Goal: Transaction & Acquisition: Purchase product/service

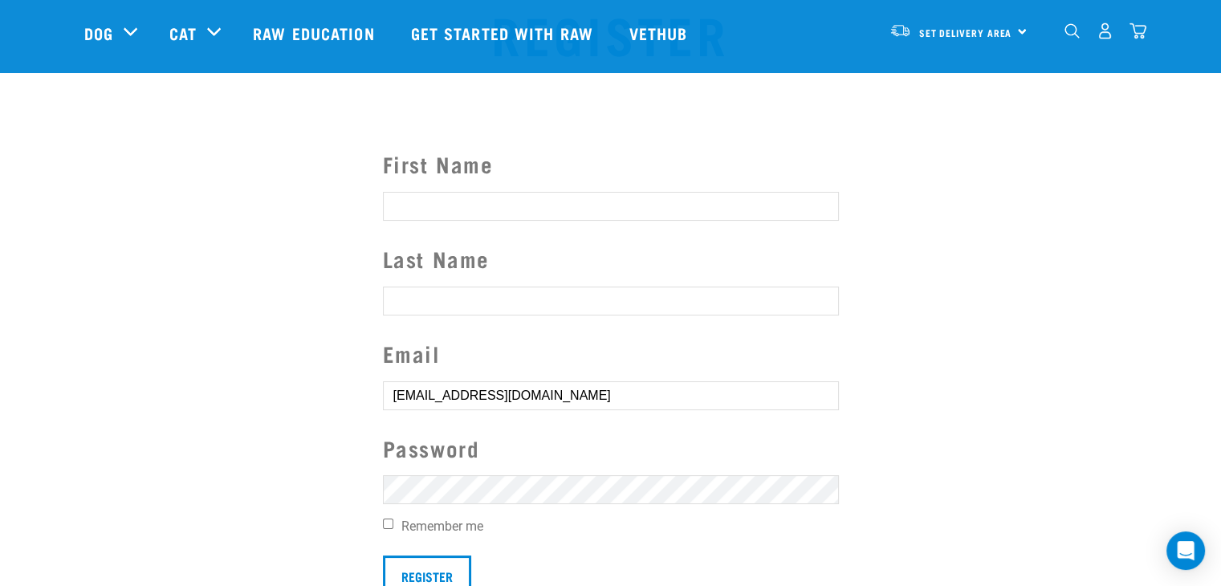
scroll to position [241, 0]
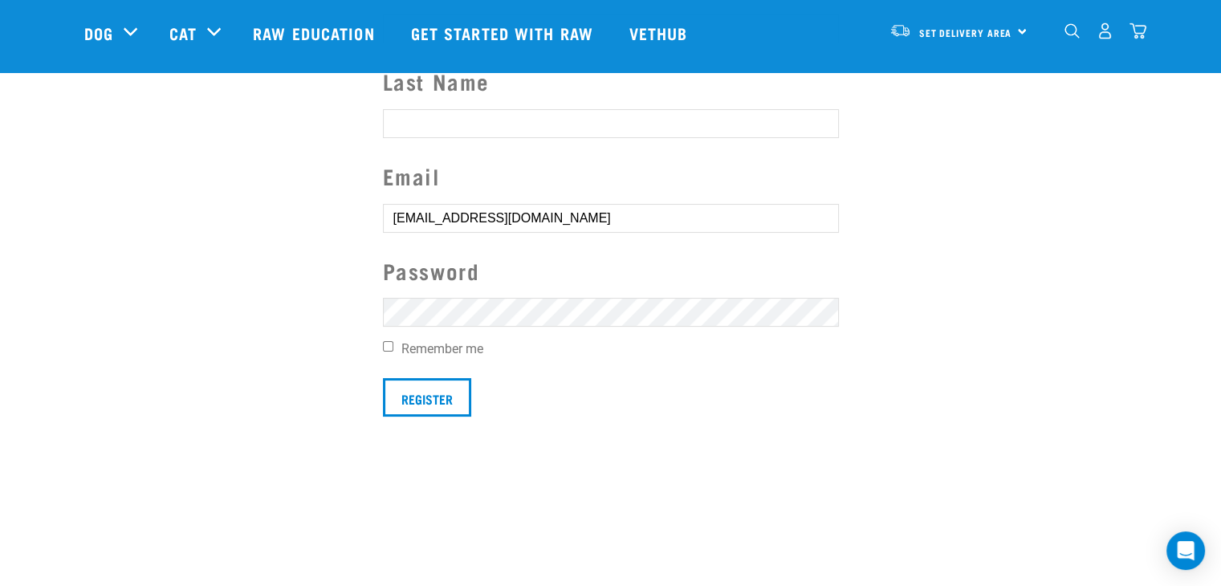
click at [386, 346] on input "Remember me" at bounding box center [388, 346] width 10 height 10
checkbox input "true"
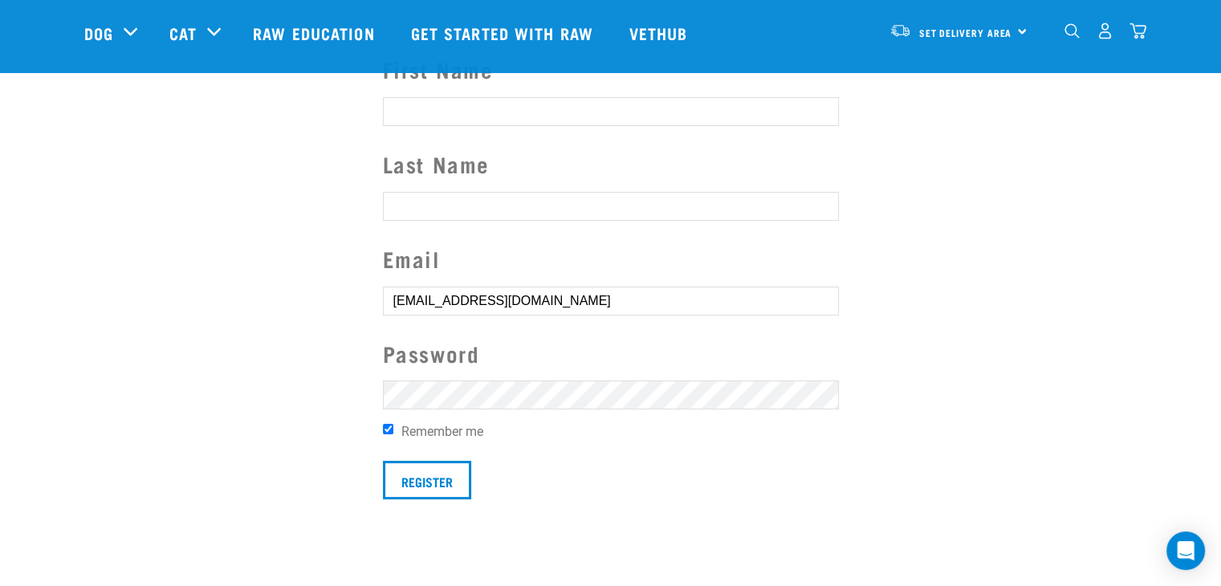
scroll to position [161, 0]
click at [468, 108] on input "First Name" at bounding box center [611, 109] width 456 height 29
type input "[PERSON_NAME]"
type input "Righton"
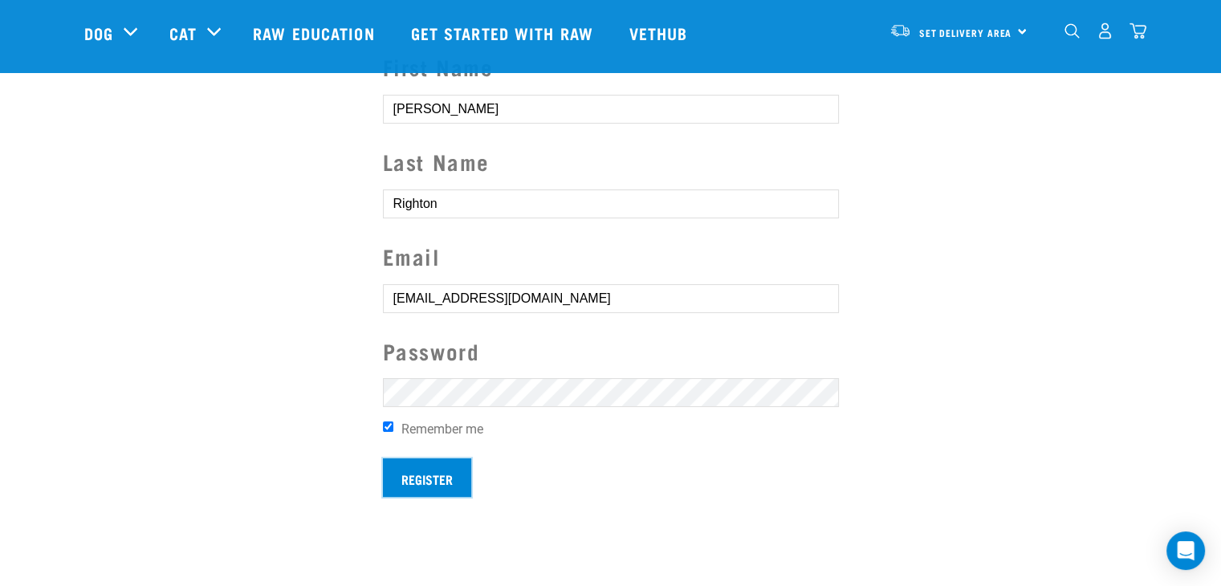
click at [413, 475] on input "Register" at bounding box center [427, 477] width 88 height 39
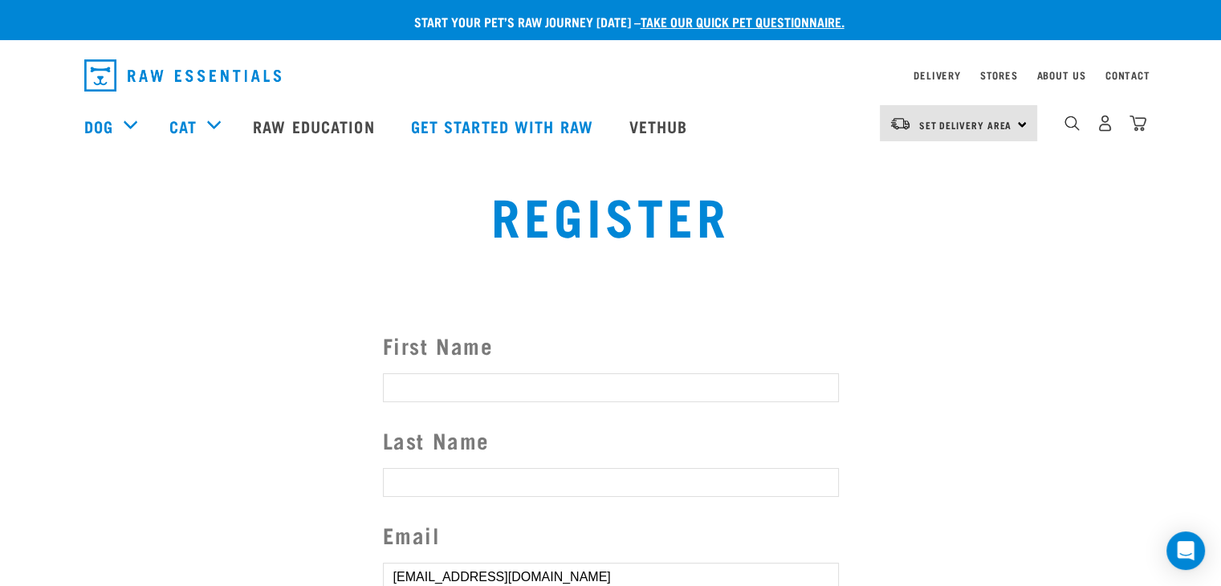
click at [31, 272] on button "delete" at bounding box center [22, 264] width 16 height 16
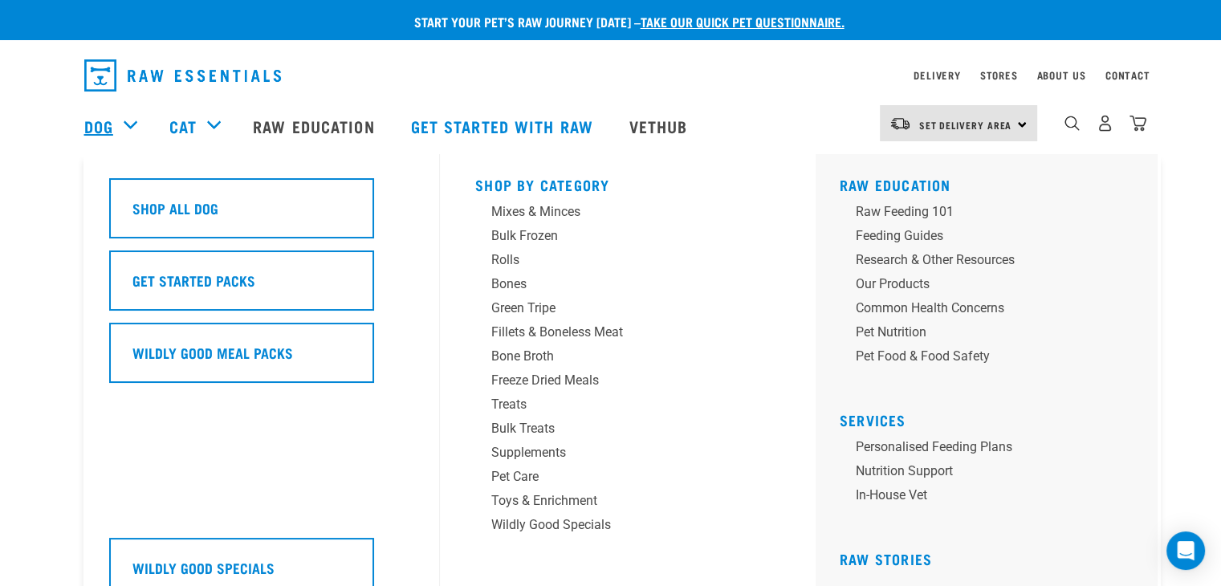
click at [110, 123] on link "Dog" at bounding box center [98, 126] width 29 height 24
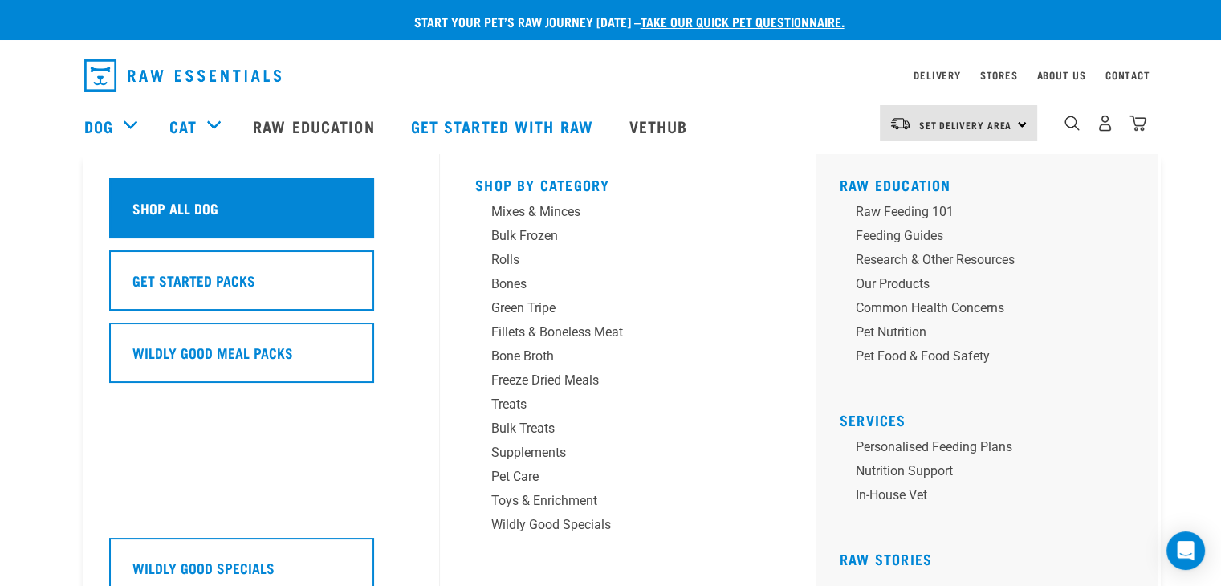
click at [130, 197] on div "Shop All Dog" at bounding box center [241, 208] width 265 height 60
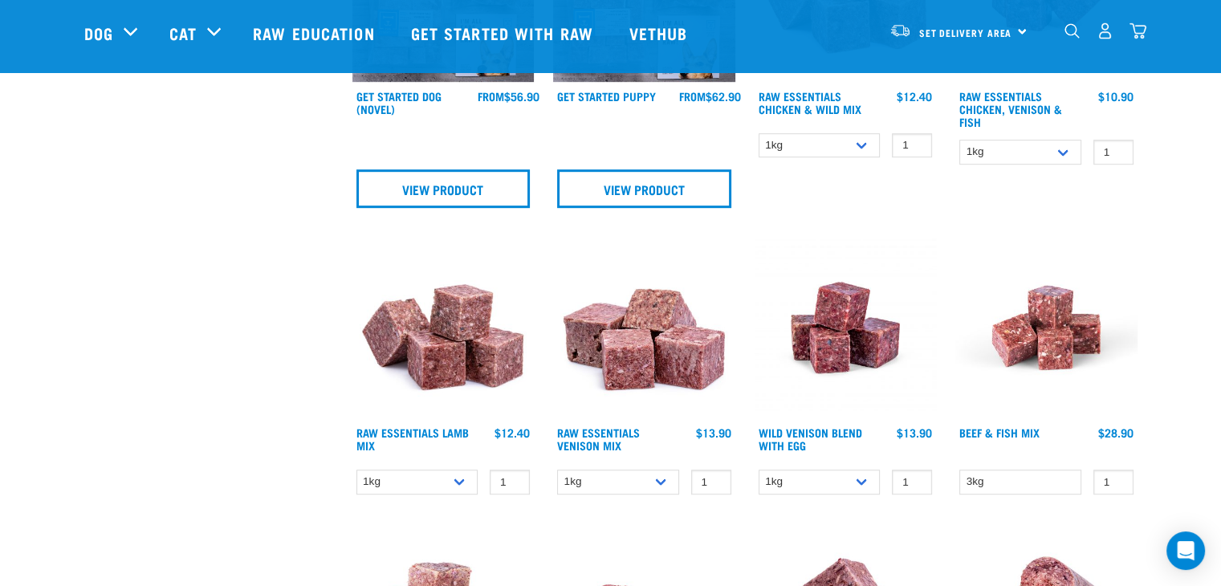
scroll to position [1044, 0]
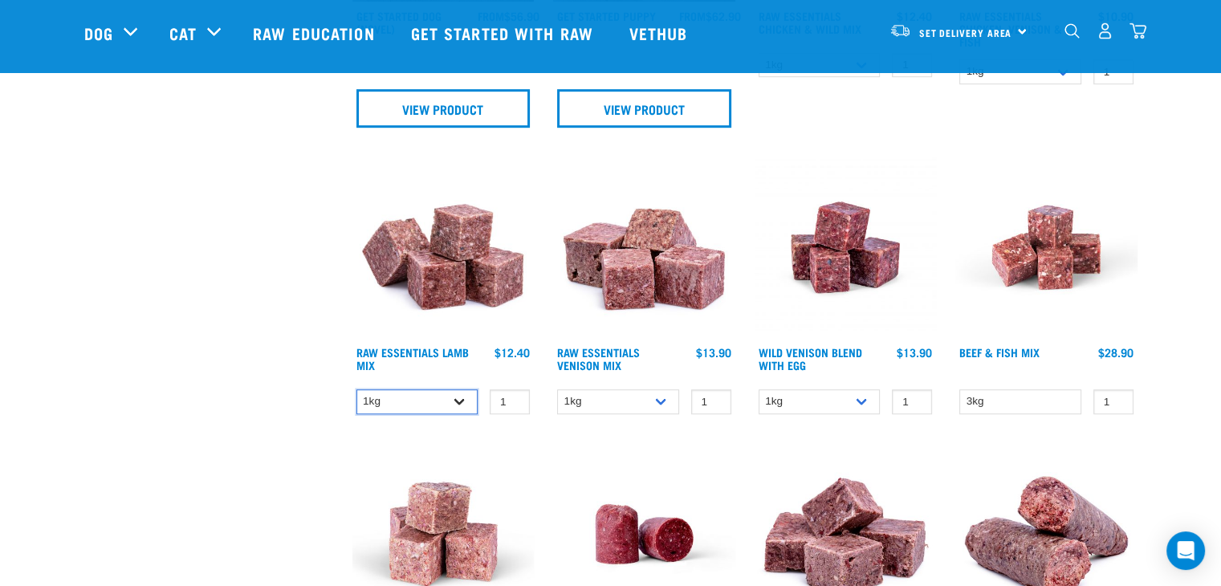
click at [459, 399] on select "1kg 3kg Bulk (10kg)" at bounding box center [417, 401] width 122 height 25
select select "24"
click at [356, 389] on select "1kg 3kg Bulk (10kg)" at bounding box center [417, 401] width 122 height 25
click at [513, 395] on input "2" at bounding box center [510, 401] width 40 height 25
type input "3"
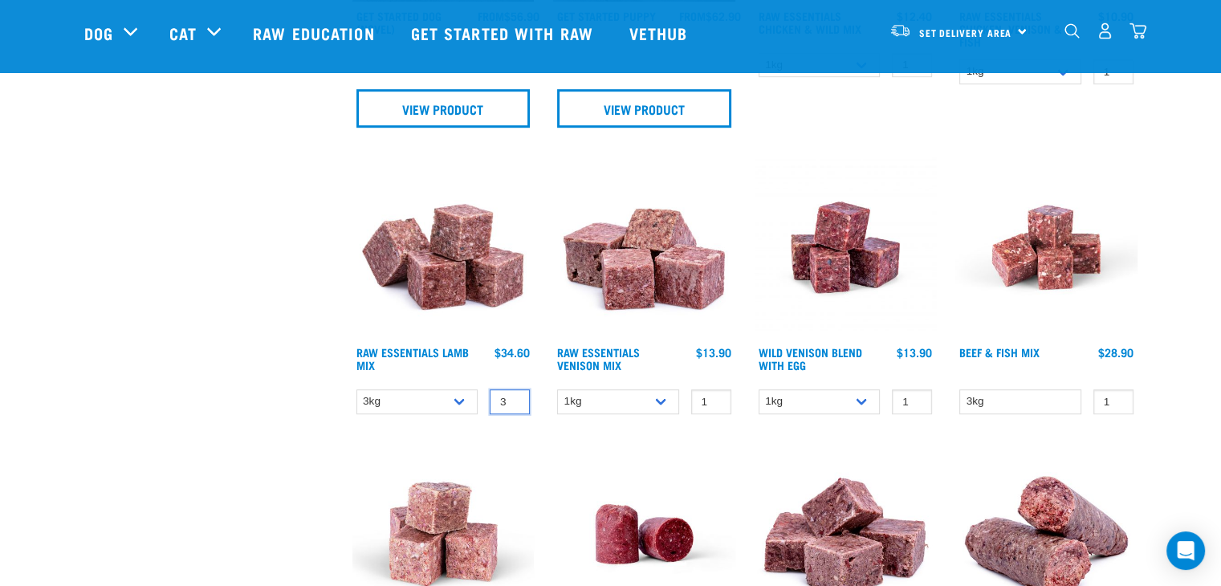
click at [514, 394] on input "3" at bounding box center [510, 401] width 40 height 25
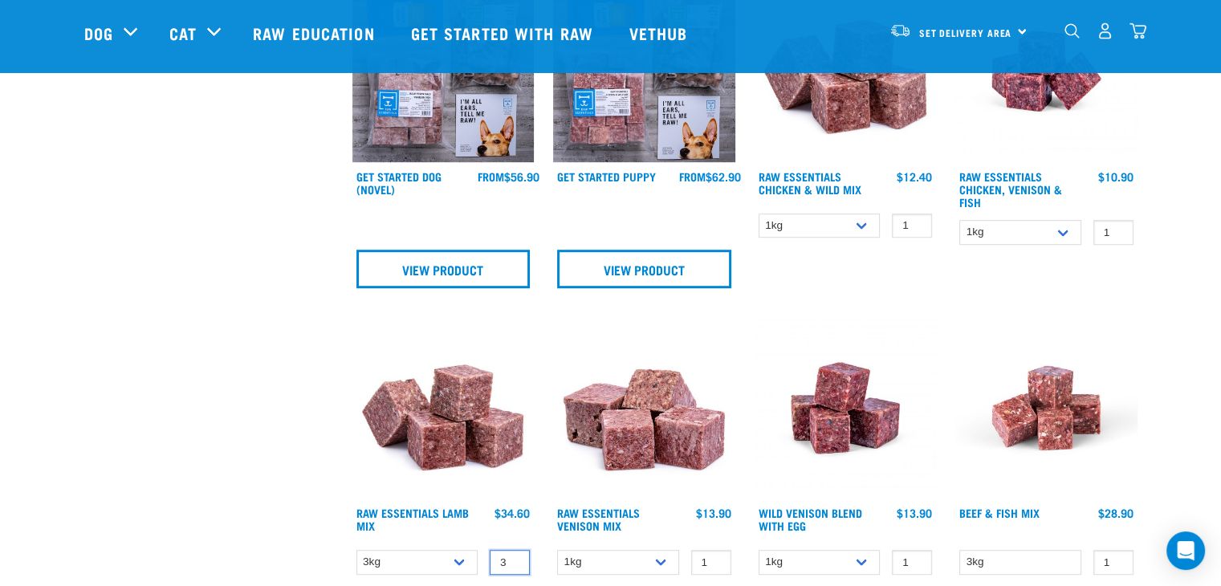
scroll to position [803, 0]
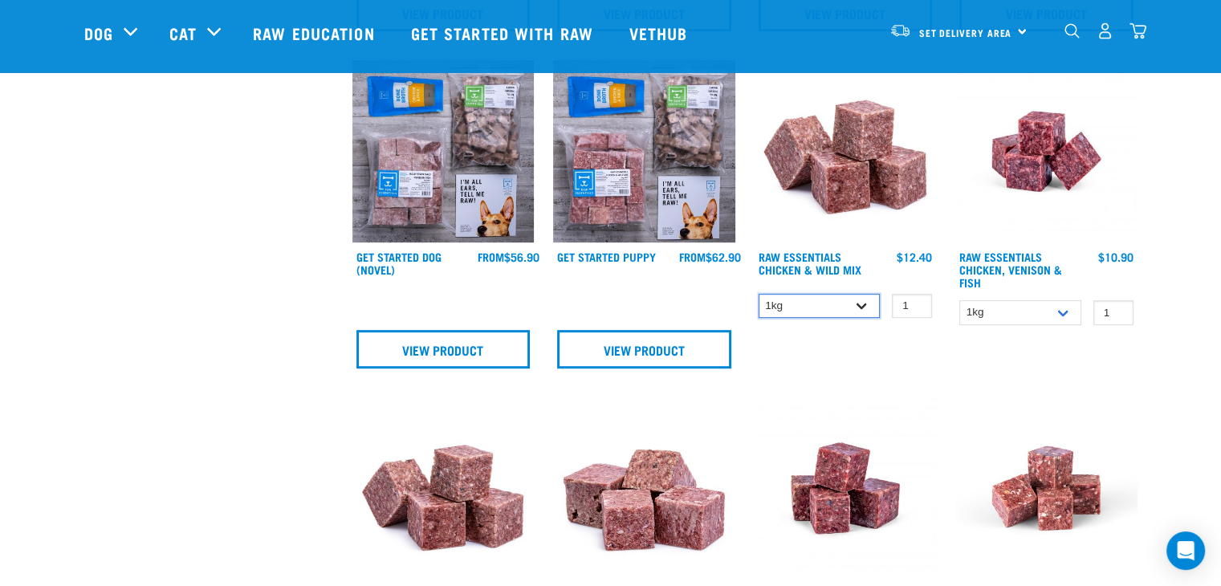
click at [861, 306] on select "1kg 3kg Bulk (10kg)" at bounding box center [820, 306] width 122 height 25
select select "709"
click at [759, 294] on select "1kg 3kg Bulk (10kg)" at bounding box center [820, 306] width 122 height 25
click at [916, 299] on input "2" at bounding box center [912, 306] width 40 height 25
type input "1"
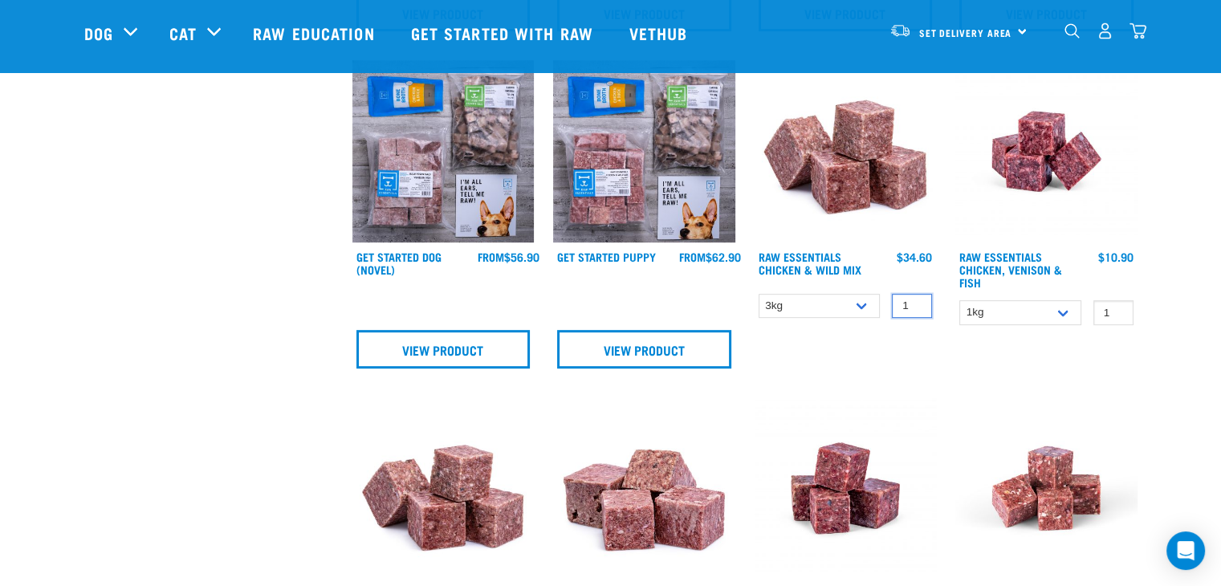
click at [917, 306] on input "1" at bounding box center [912, 306] width 40 height 25
click at [1063, 311] on select "1kg 3kg" at bounding box center [1020, 312] width 122 height 25
select select "28665"
click at [959, 300] on select "1kg 3kg" at bounding box center [1020, 312] width 122 height 25
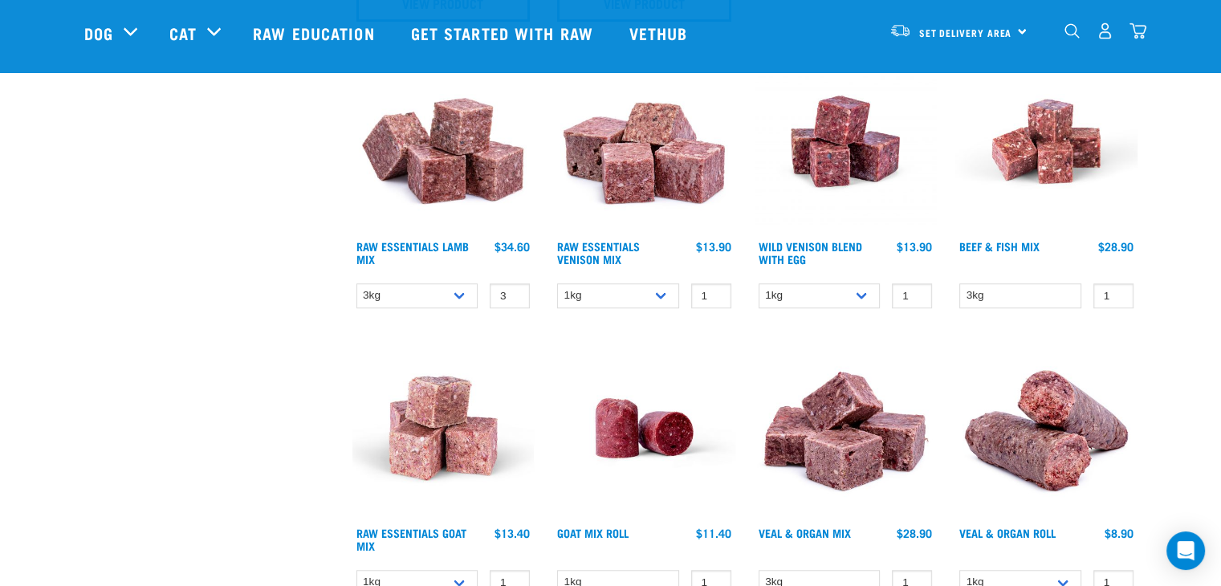
scroll to position [1124, 0]
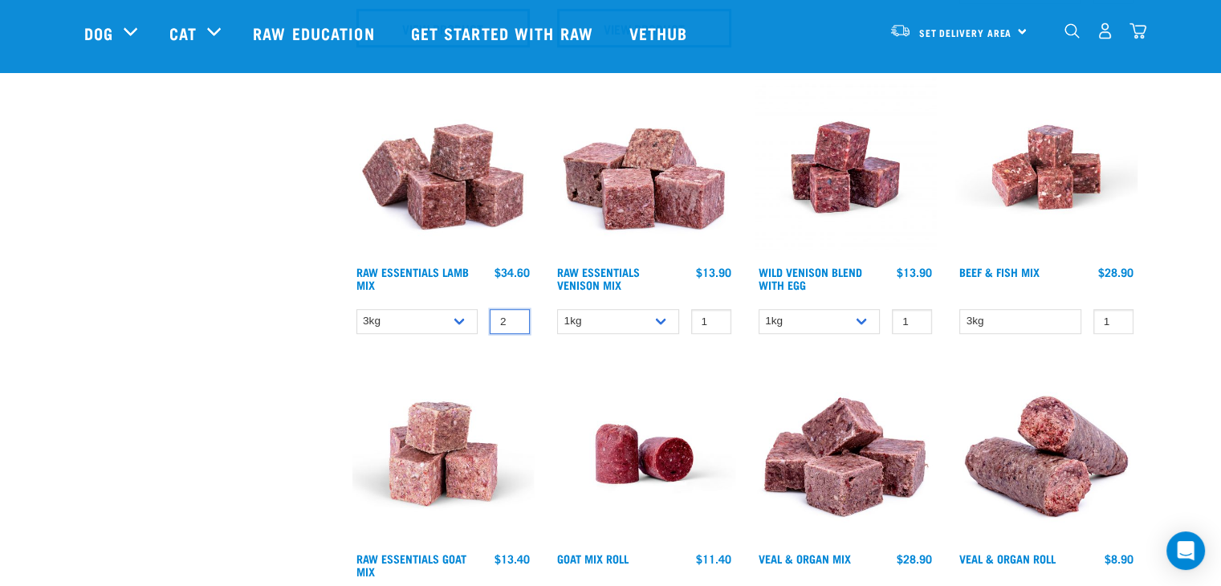
type input "2"
click at [513, 319] on input "2" at bounding box center [510, 321] width 40 height 25
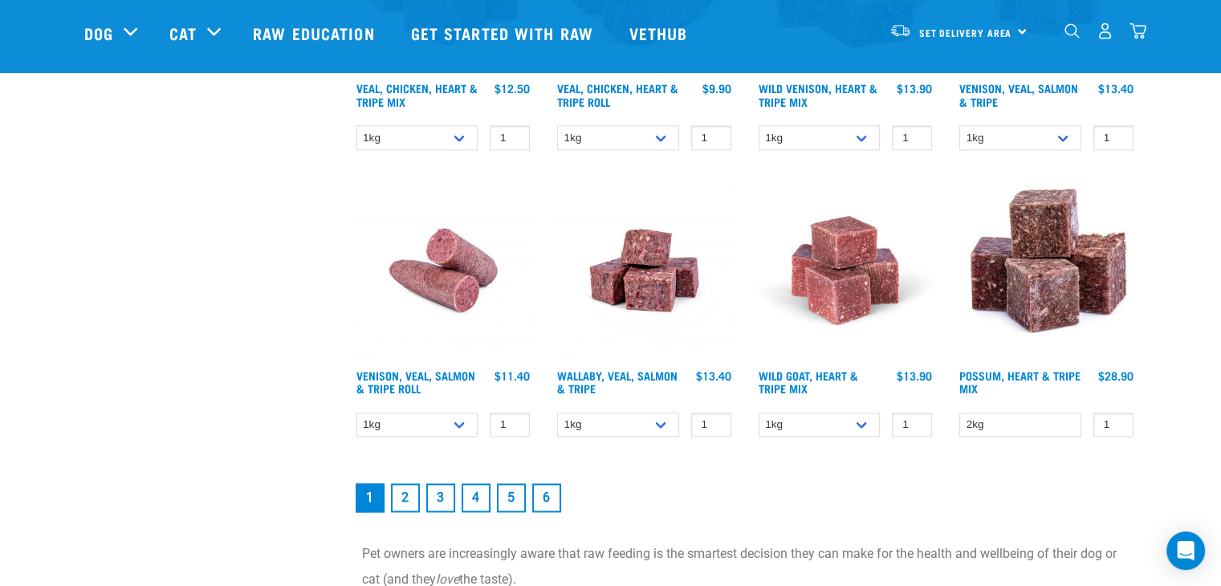
scroll to position [2248, 0]
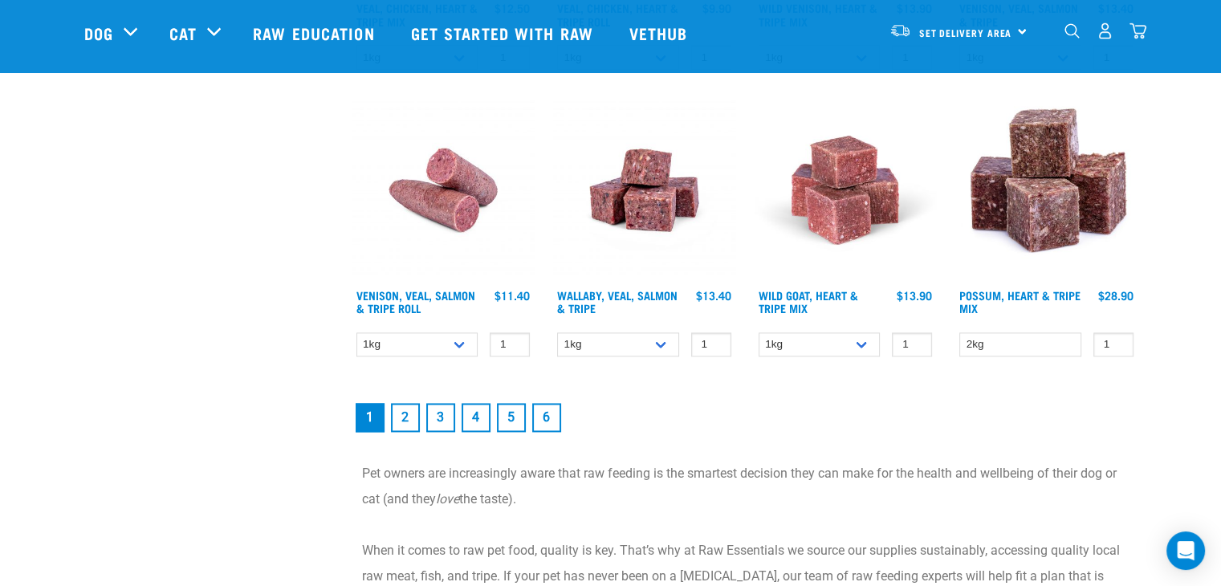
click at [411, 412] on link "2" at bounding box center [405, 417] width 29 height 29
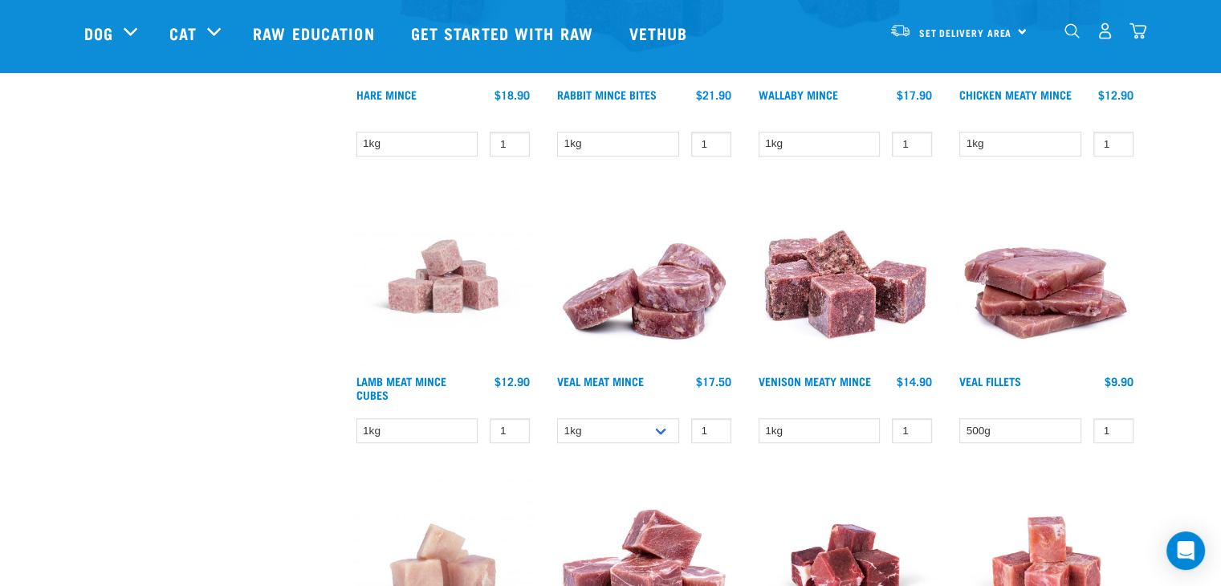
scroll to position [1204, 0]
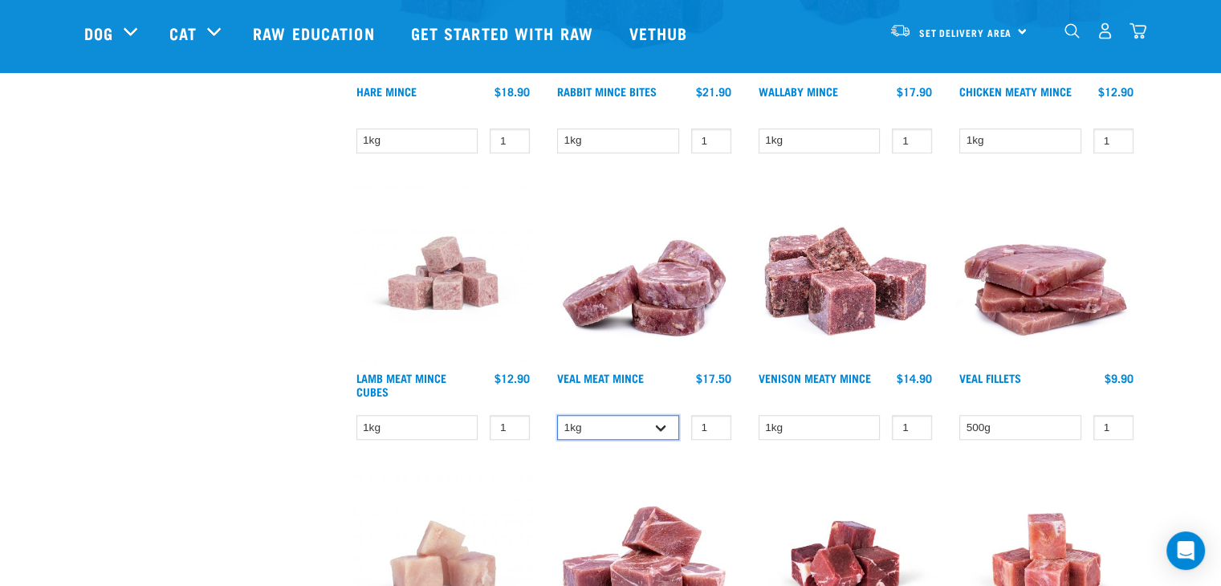
click at [665, 424] on select "1kg 3kg" at bounding box center [618, 427] width 122 height 25
select select "703"
click at [557, 415] on select "1kg 3kg" at bounding box center [618, 427] width 122 height 25
click at [715, 421] on input "2" at bounding box center [711, 427] width 40 height 25
type input "3"
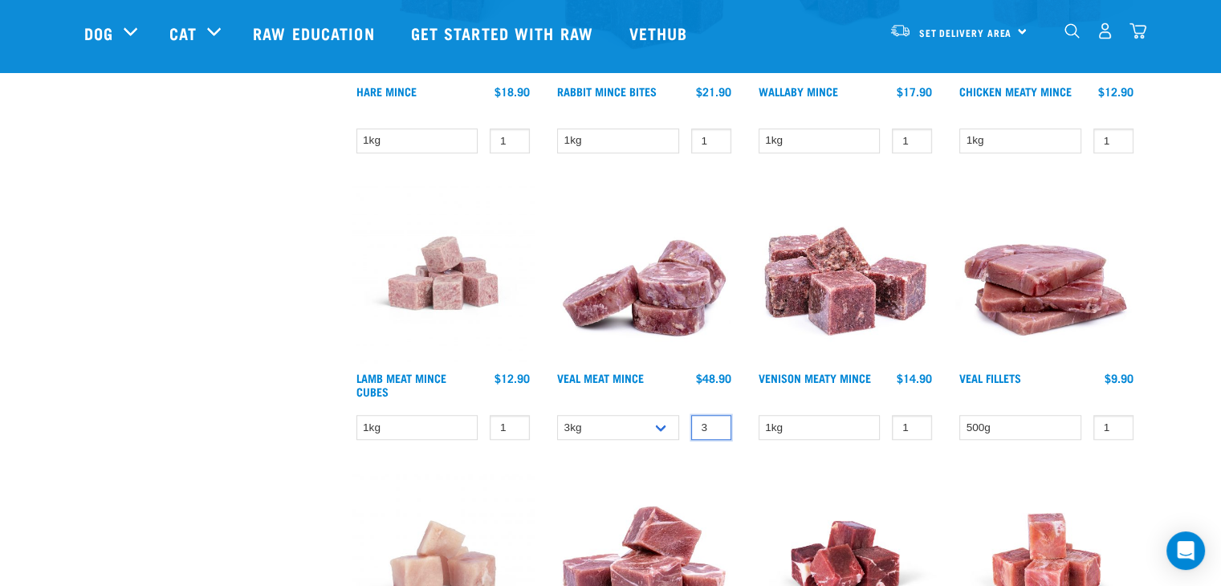
click at [714, 421] on input "3" at bounding box center [711, 427] width 40 height 25
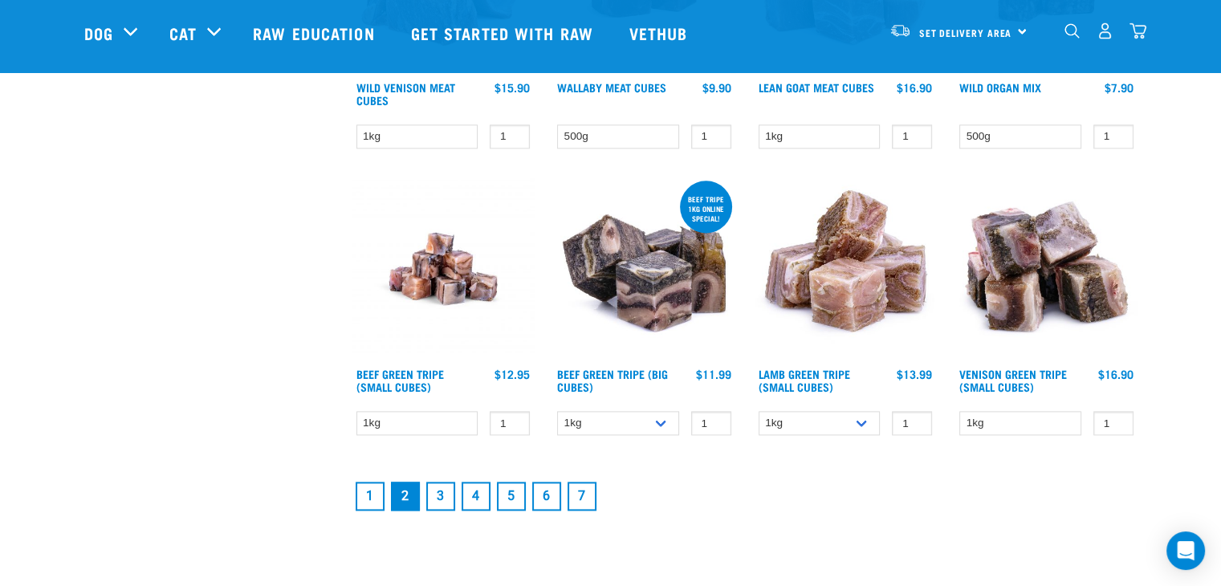
scroll to position [2168, 0]
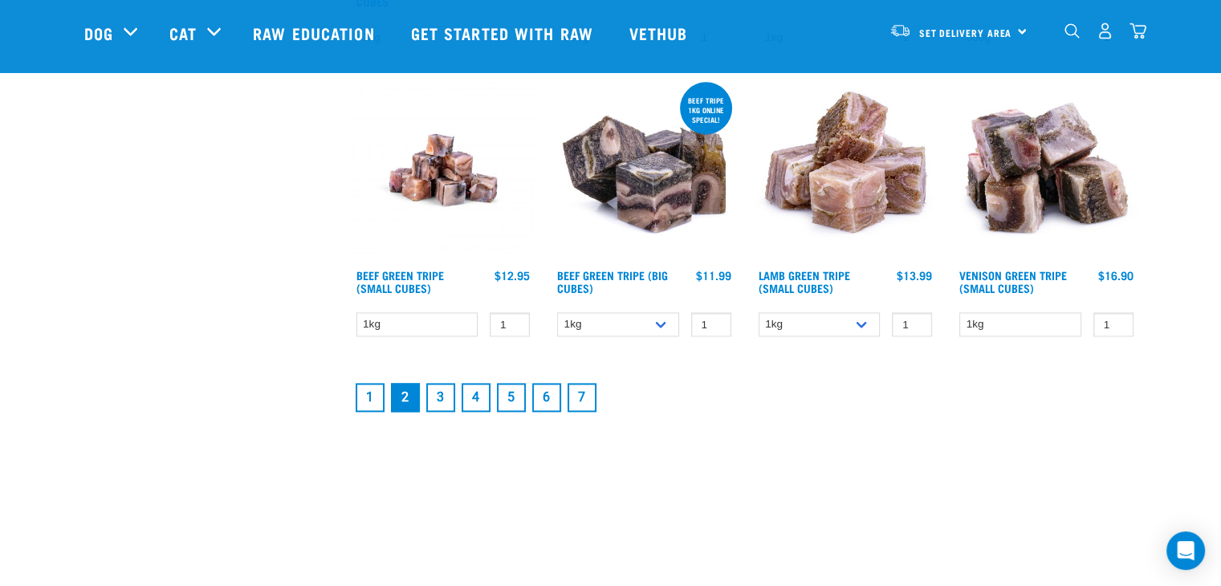
click at [438, 396] on link "3" at bounding box center [440, 397] width 29 height 29
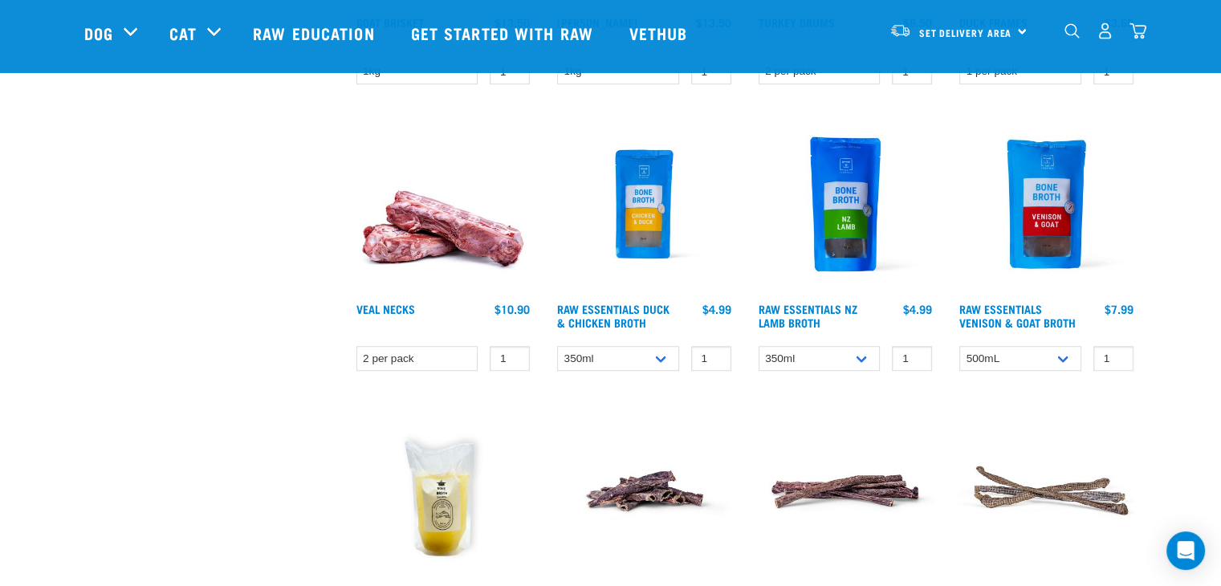
scroll to position [1284, 0]
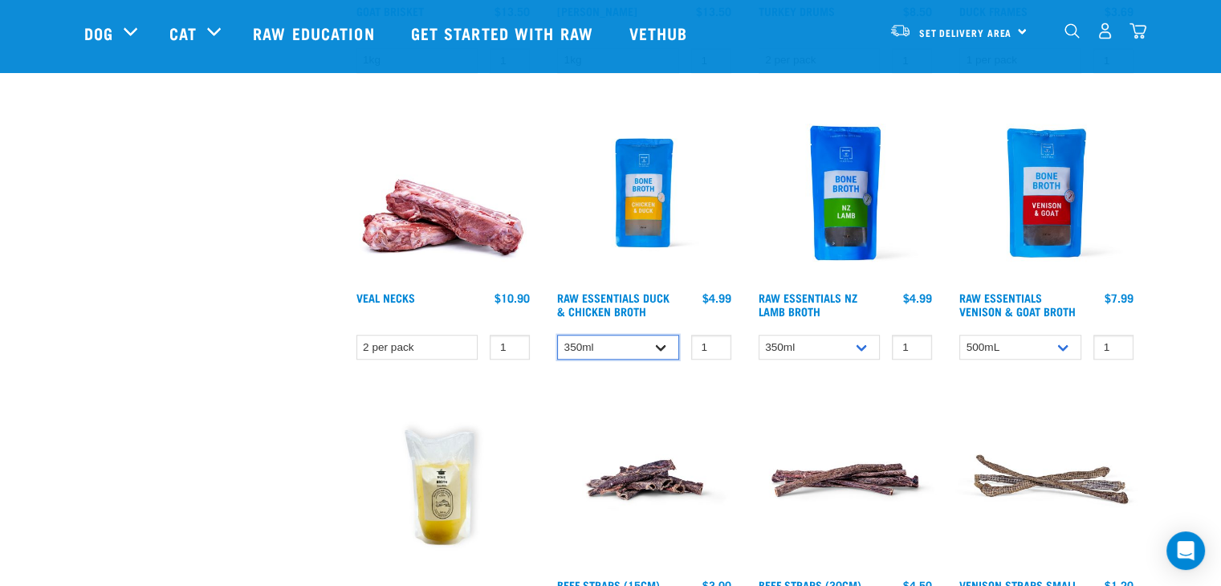
click at [662, 347] on select "350ml Bulk (40 pack)" at bounding box center [618, 347] width 122 height 25
click at [713, 345] on input "0" at bounding box center [711, 347] width 40 height 25
click at [713, 341] on input "1" at bounding box center [711, 347] width 40 height 25
click at [713, 341] on input "2" at bounding box center [711, 347] width 40 height 25
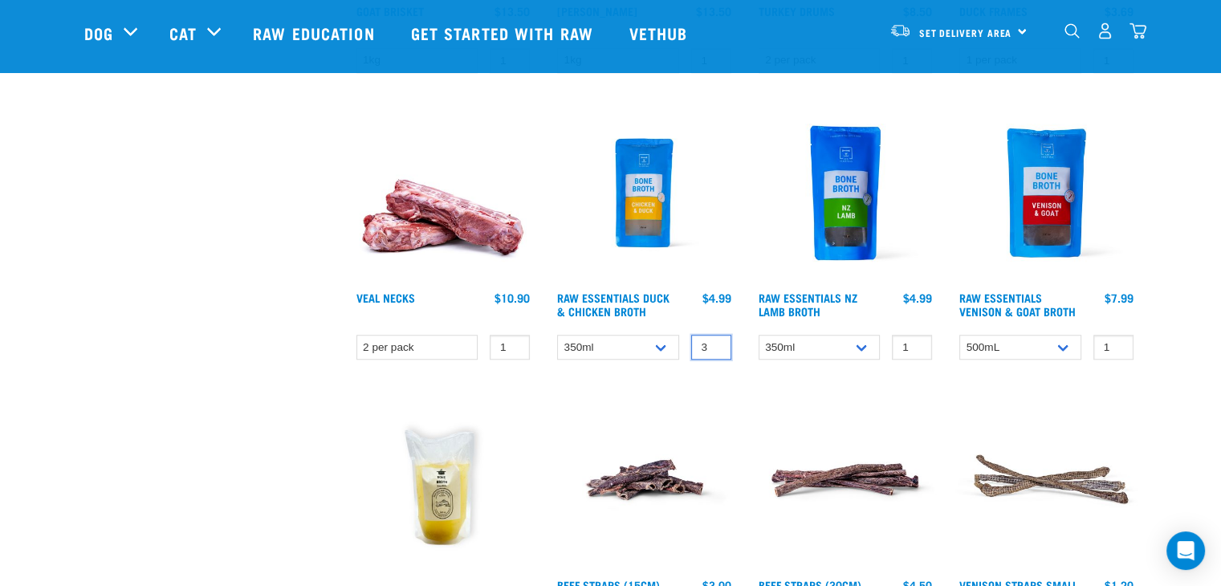
click at [713, 341] on input "3" at bounding box center [711, 347] width 40 height 25
type input "4"
click at [713, 341] on input "4" at bounding box center [711, 347] width 40 height 25
click at [915, 338] on input "2" at bounding box center [912, 347] width 40 height 25
click at [915, 336] on input "2" at bounding box center [912, 347] width 40 height 25
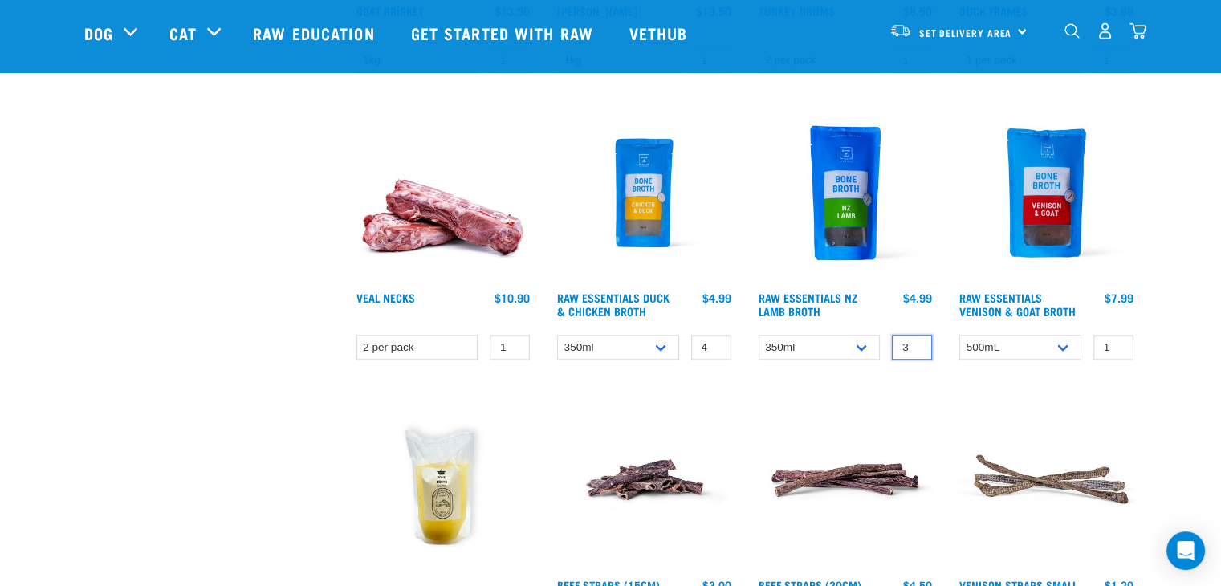
click at [914, 339] on input "3" at bounding box center [912, 347] width 40 height 25
type input "4"
click at [914, 339] on input "4" at bounding box center [912, 347] width 40 height 25
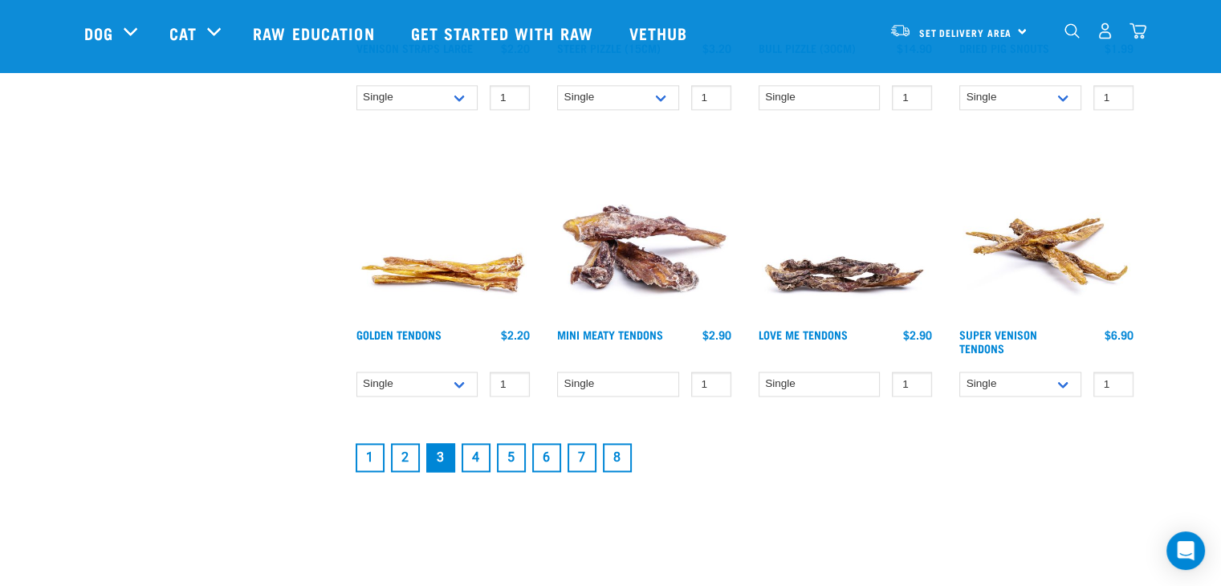
scroll to position [2168, 0]
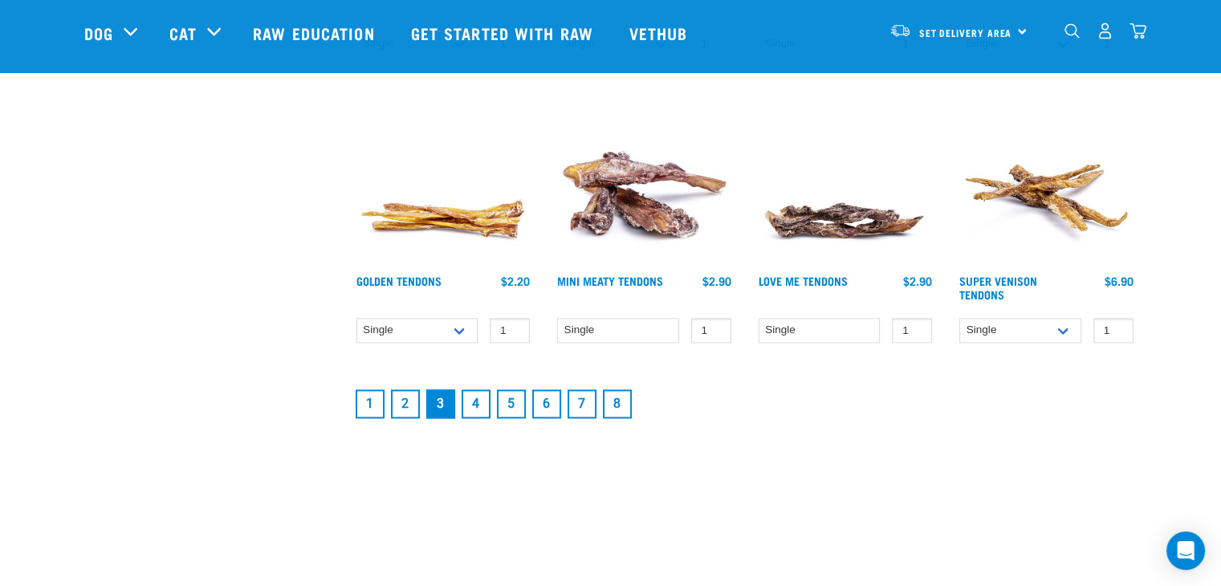
click at [478, 402] on link "4" at bounding box center [476, 403] width 29 height 29
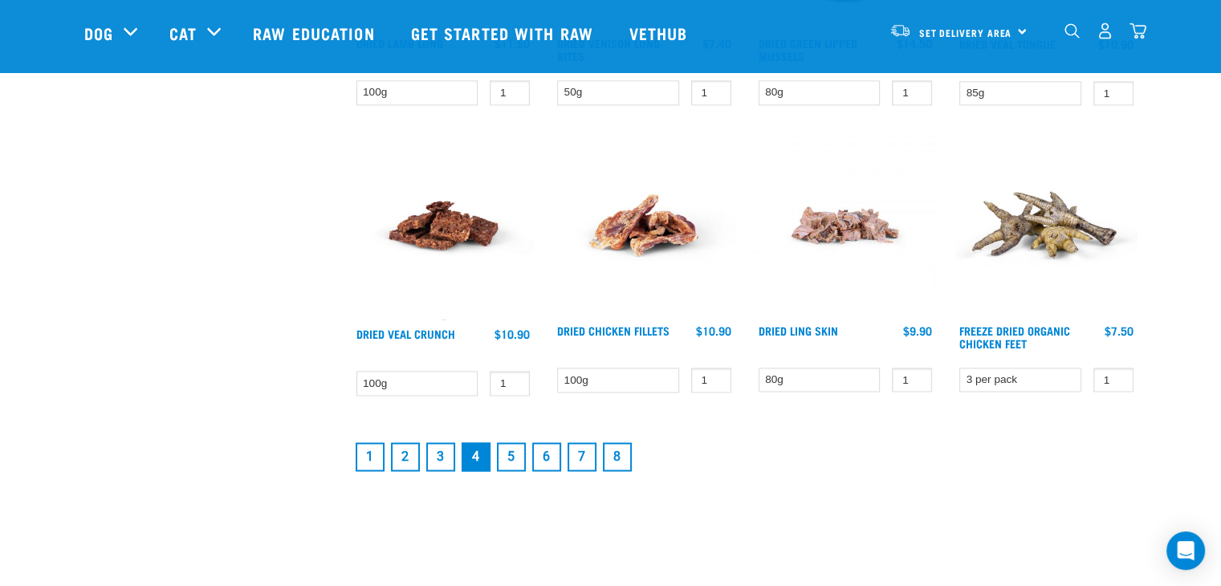
scroll to position [2168, 0]
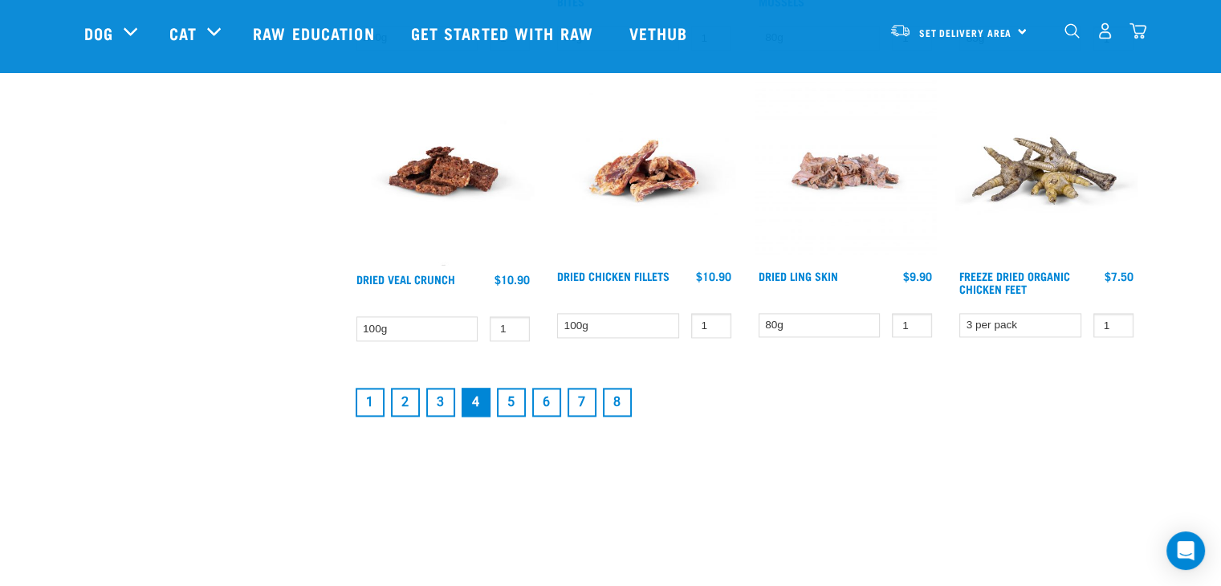
click at [510, 398] on link "5" at bounding box center [511, 402] width 29 height 29
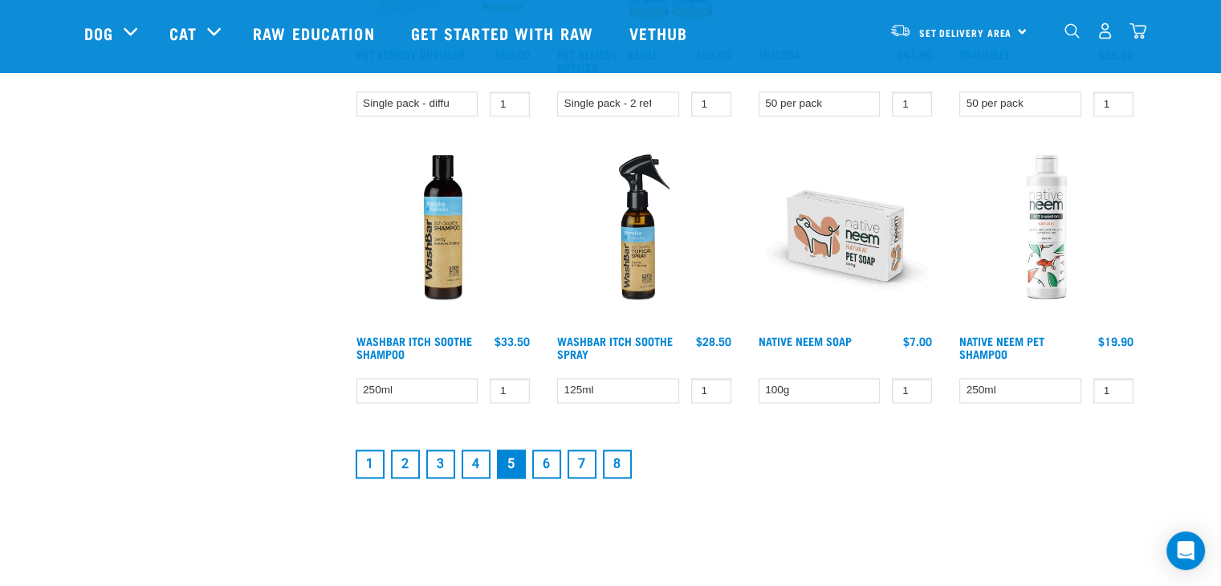
scroll to position [2168, 0]
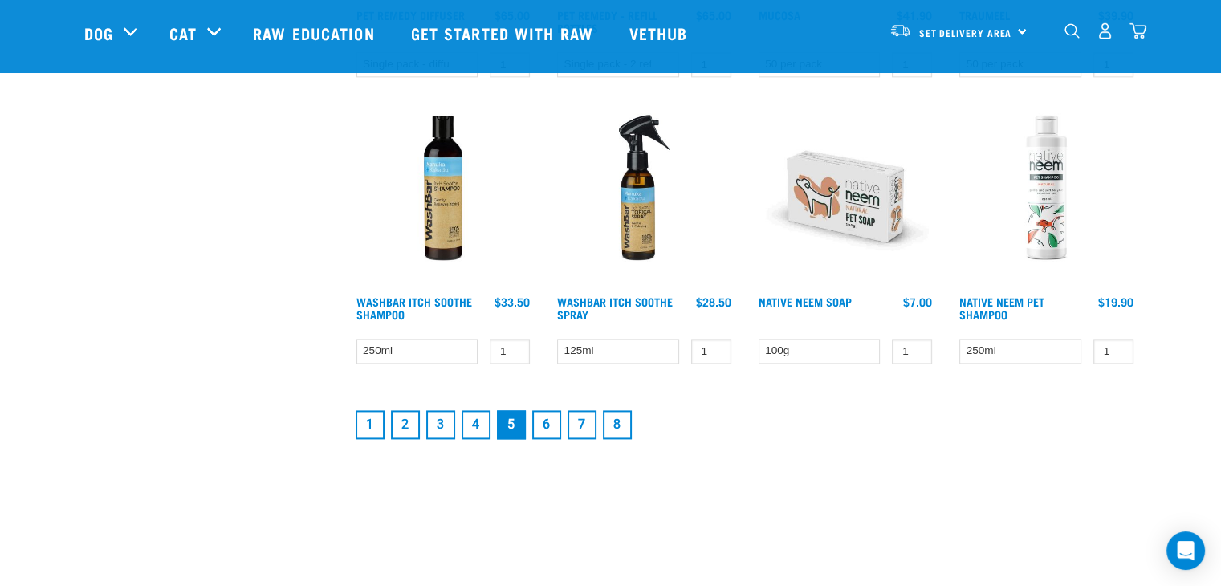
click at [546, 412] on link "6" at bounding box center [546, 424] width 29 height 29
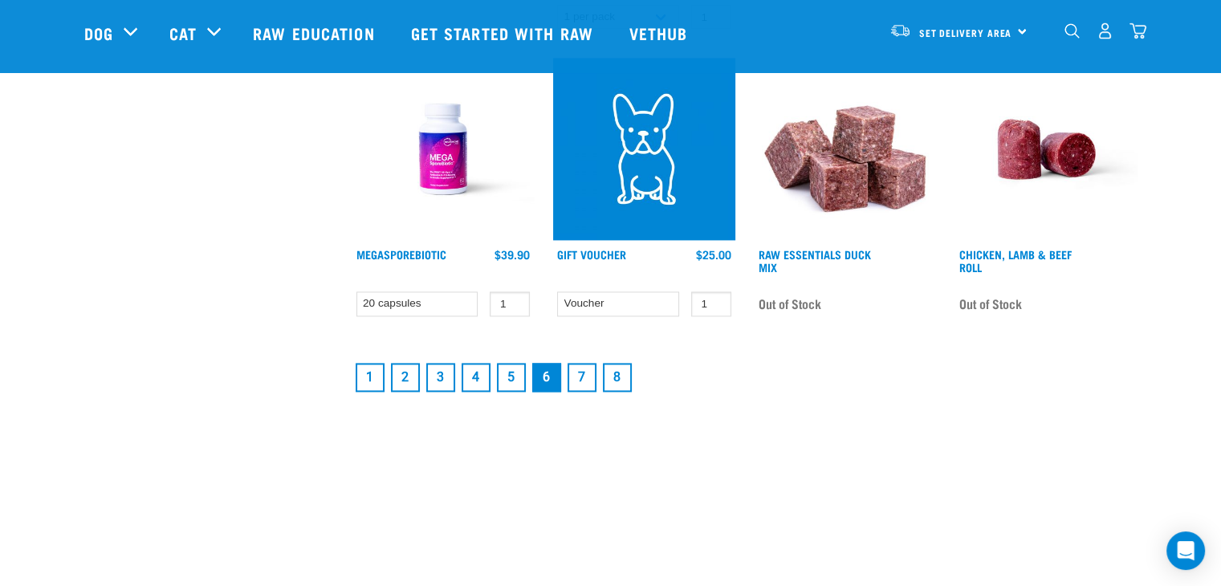
scroll to position [2328, 0]
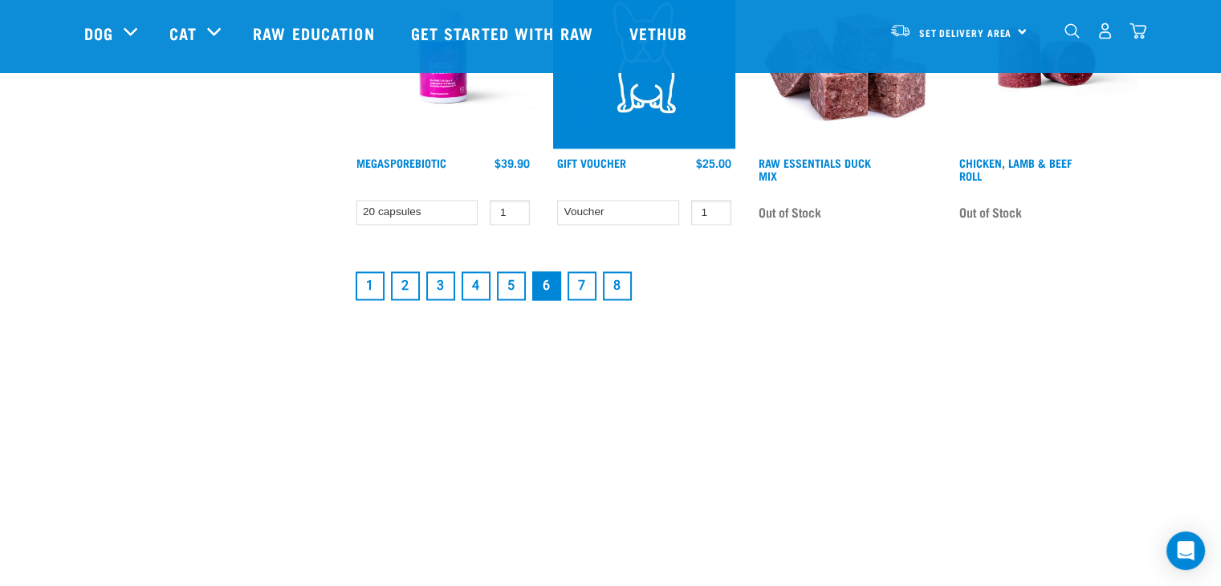
click at [581, 288] on link "7" at bounding box center [582, 285] width 29 height 29
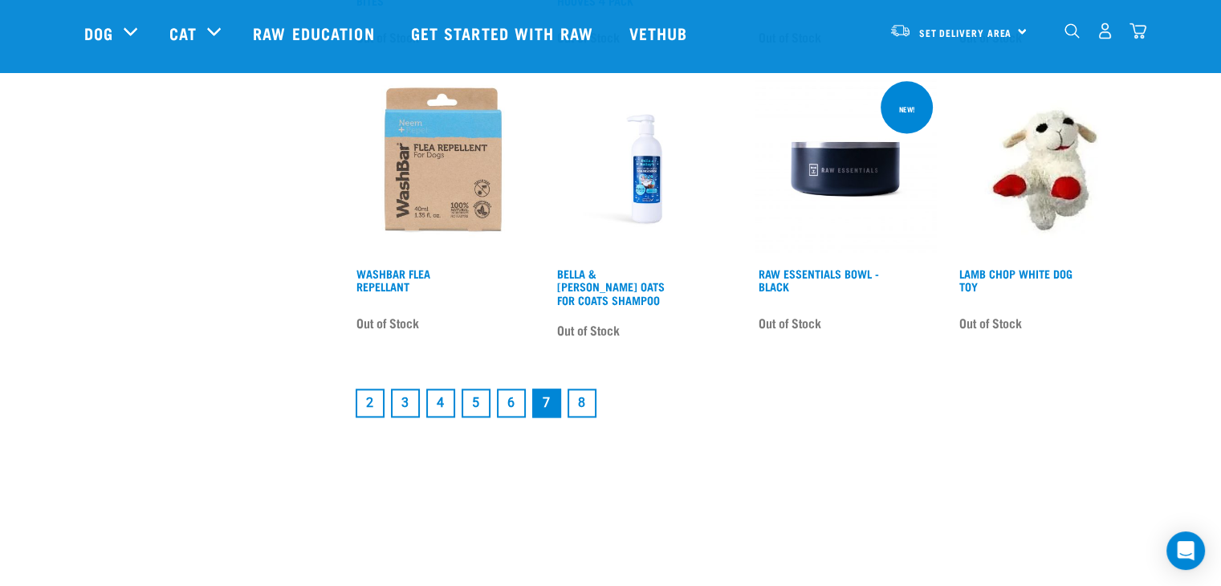
scroll to position [2168, 0]
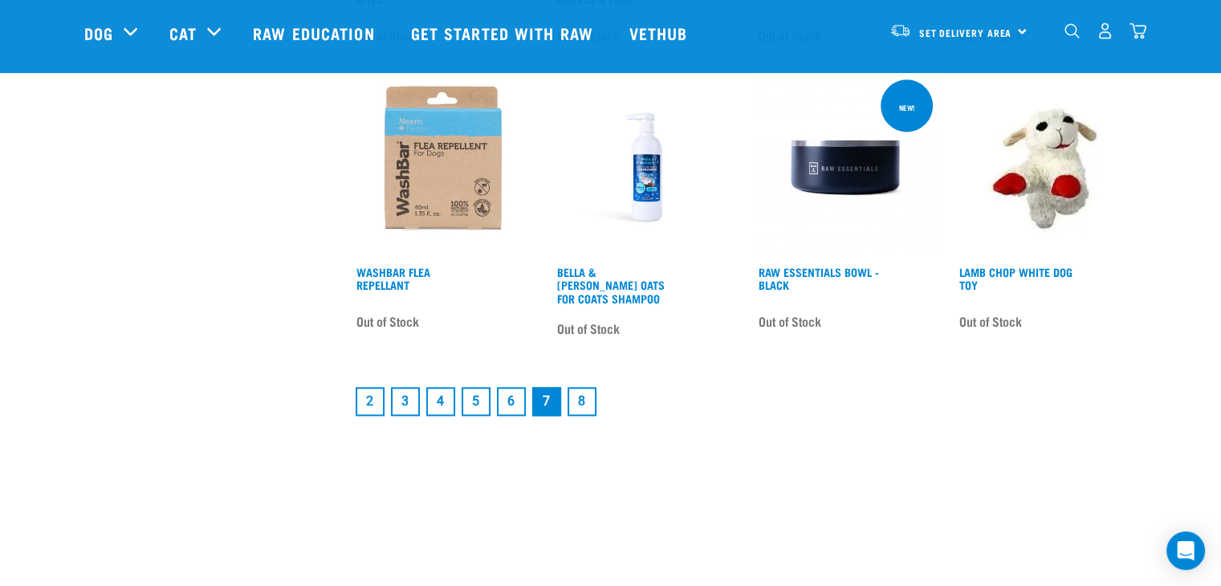
click at [581, 387] on link "8" at bounding box center [582, 401] width 29 height 29
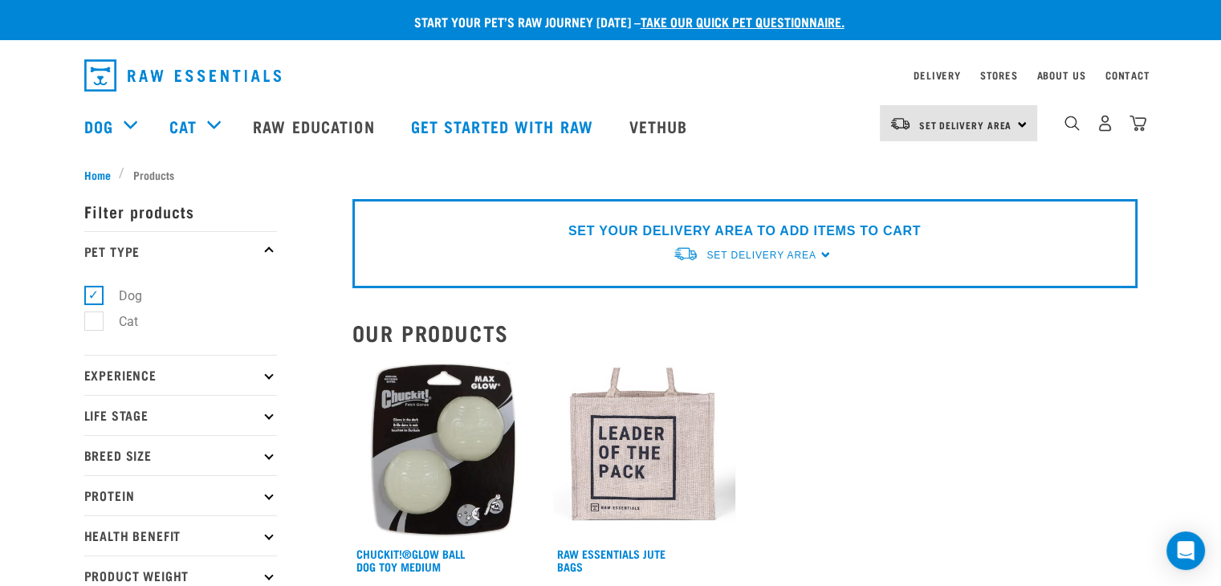
click at [119, 298] on label "Dog" at bounding box center [120, 296] width 55 height 20
click at [95, 298] on input "Dog" at bounding box center [89, 292] width 10 height 10
click at [112, 296] on label "Dog" at bounding box center [120, 296] width 55 height 20
click at [95, 296] on input "Dog" at bounding box center [89, 292] width 10 height 10
checkbox input "true"
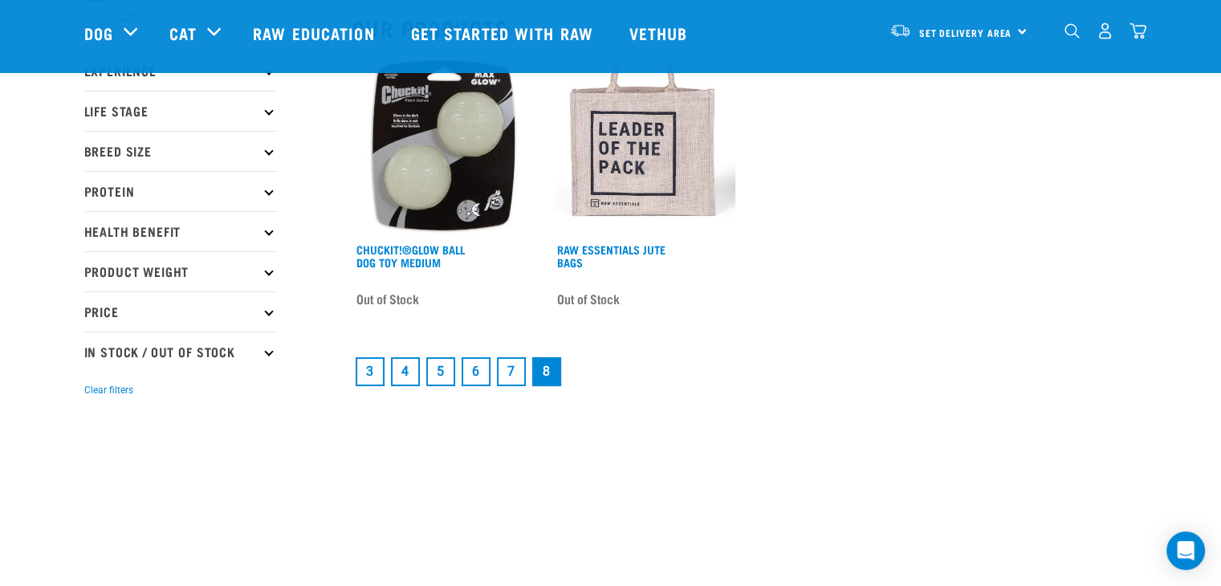
scroll to position [401, 0]
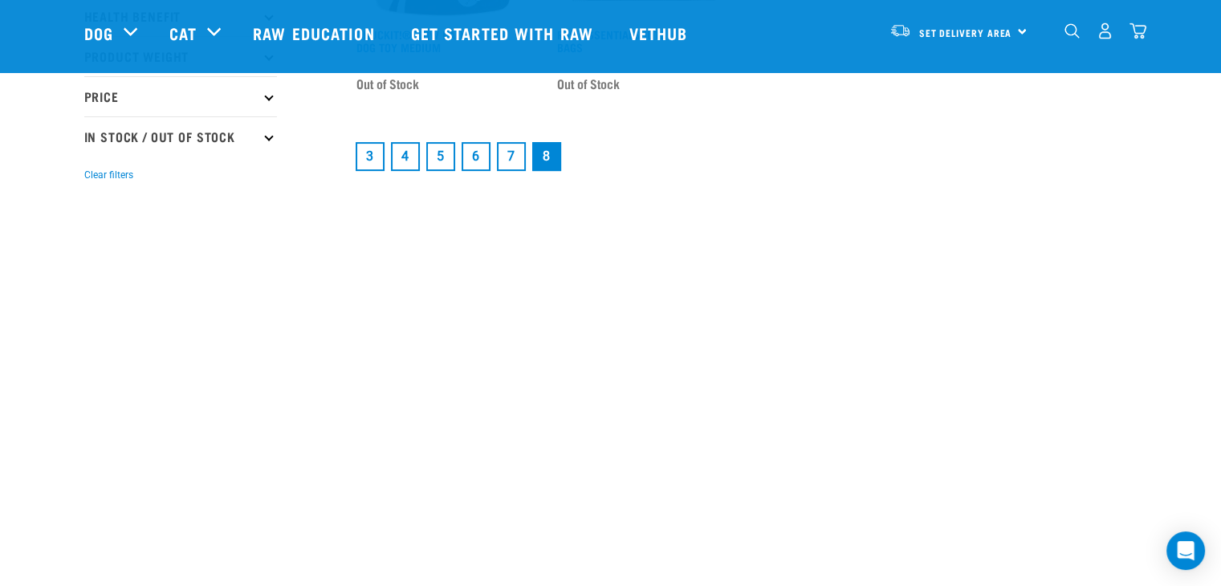
click at [368, 154] on link "3" at bounding box center [370, 156] width 29 height 29
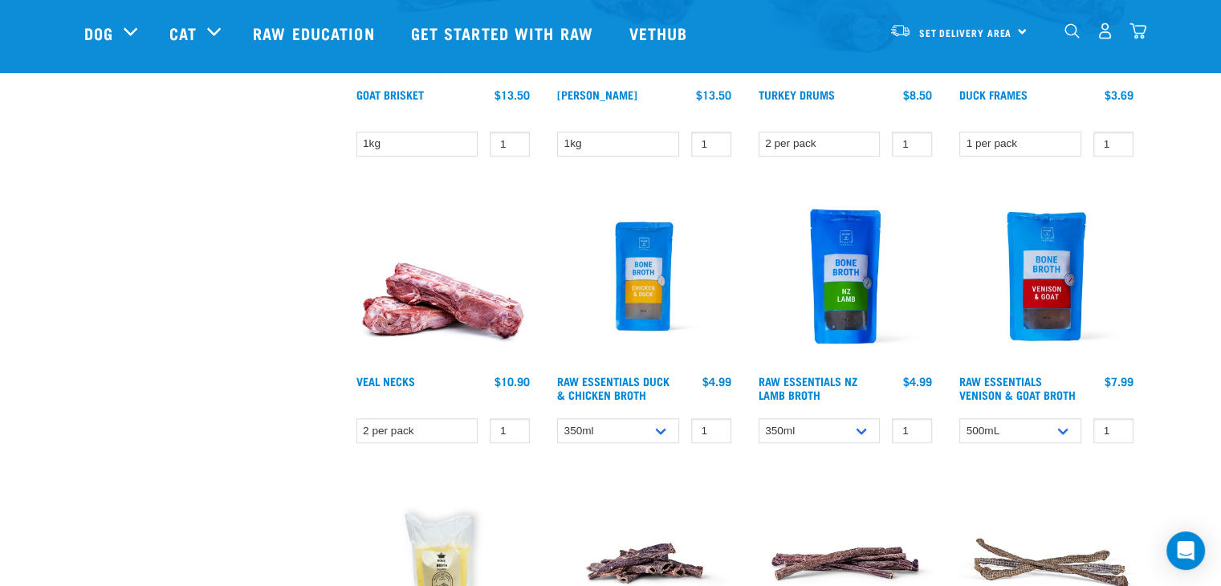
scroll to position [1204, 0]
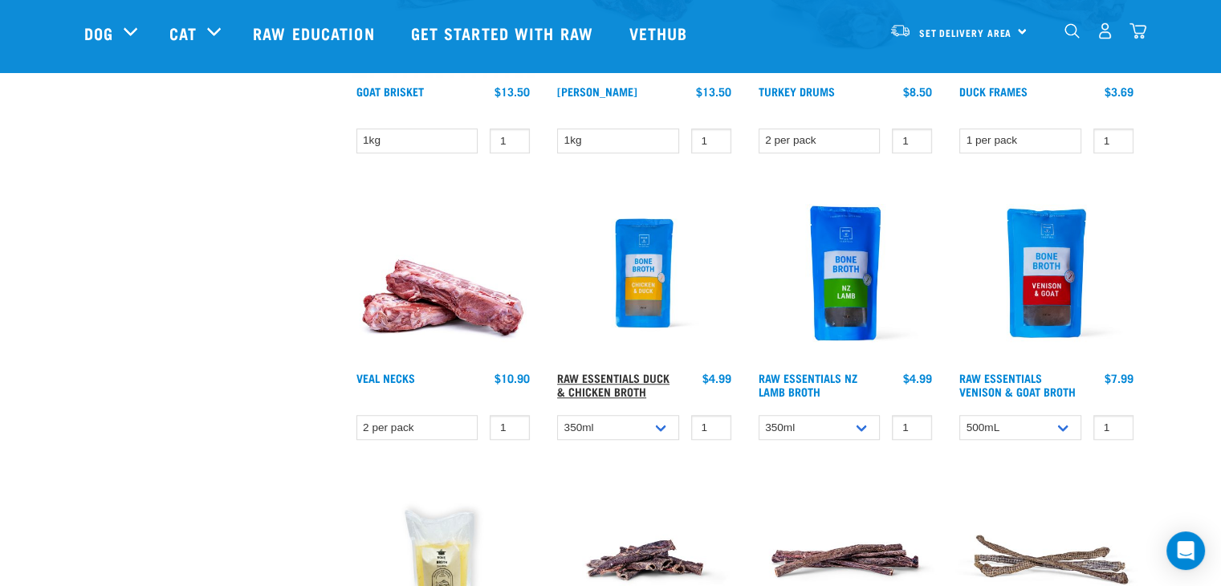
click at [616, 380] on link "Raw Essentials Duck & Chicken Broth" at bounding box center [613, 384] width 112 height 18
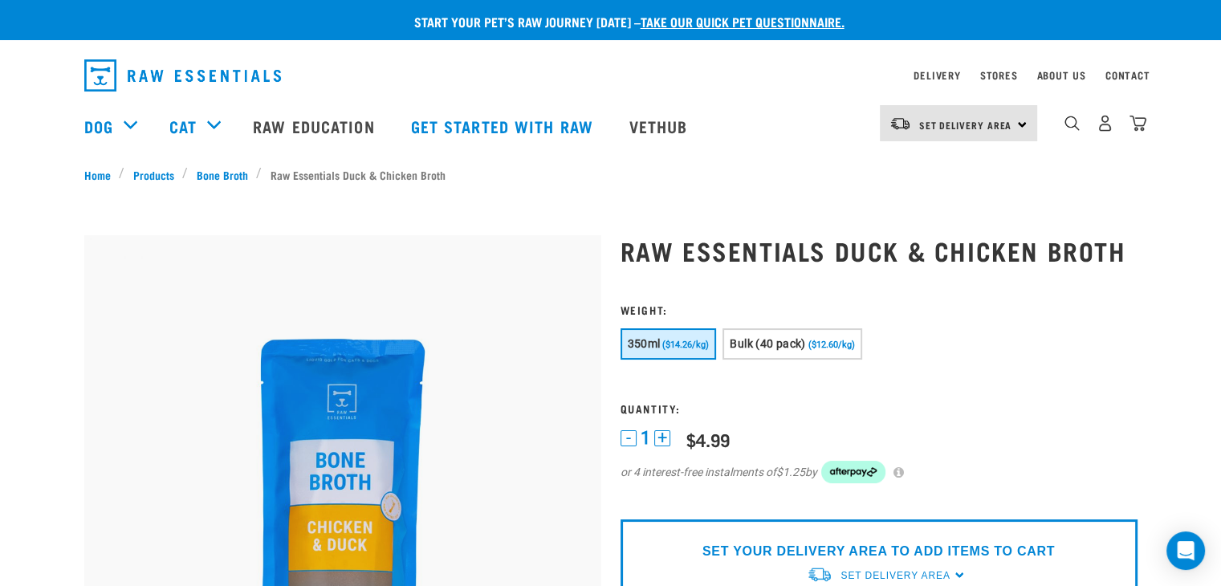
click at [663, 435] on button "+" at bounding box center [662, 438] width 16 height 16
click at [662, 435] on button "+" at bounding box center [662, 438] width 16 height 16
click at [1021, 132] on div "Set Delivery Area [GEOGRAPHIC_DATA]" at bounding box center [958, 123] width 157 height 36
click at [943, 169] on link "[GEOGRAPHIC_DATA]" at bounding box center [957, 168] width 154 height 35
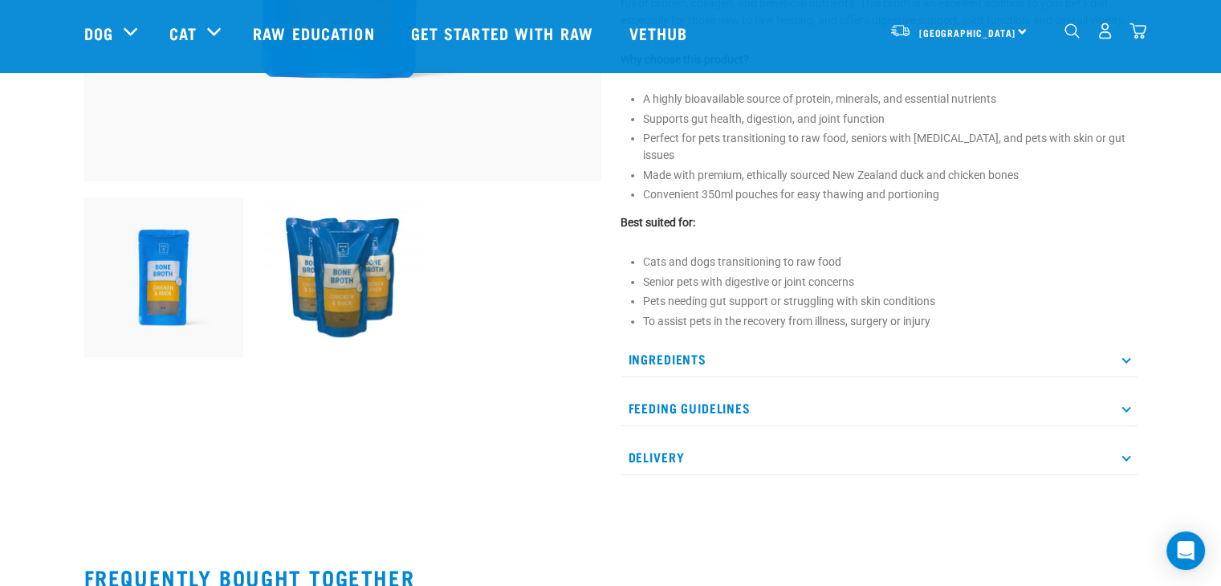
scroll to position [482, 0]
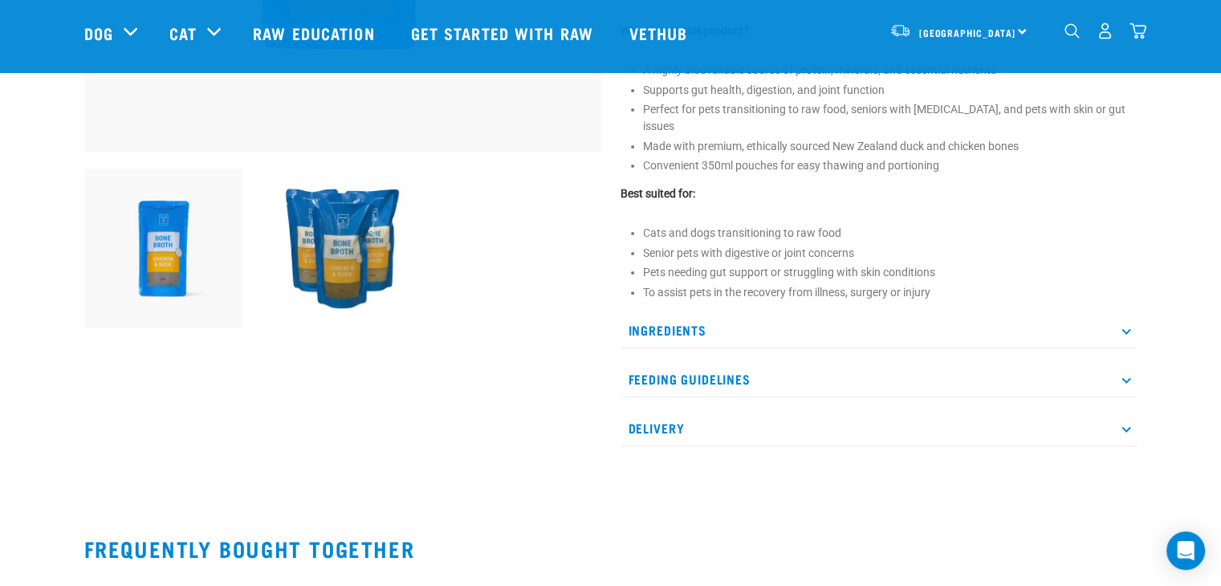
click at [1119, 411] on p "Delivery" at bounding box center [879, 428] width 517 height 36
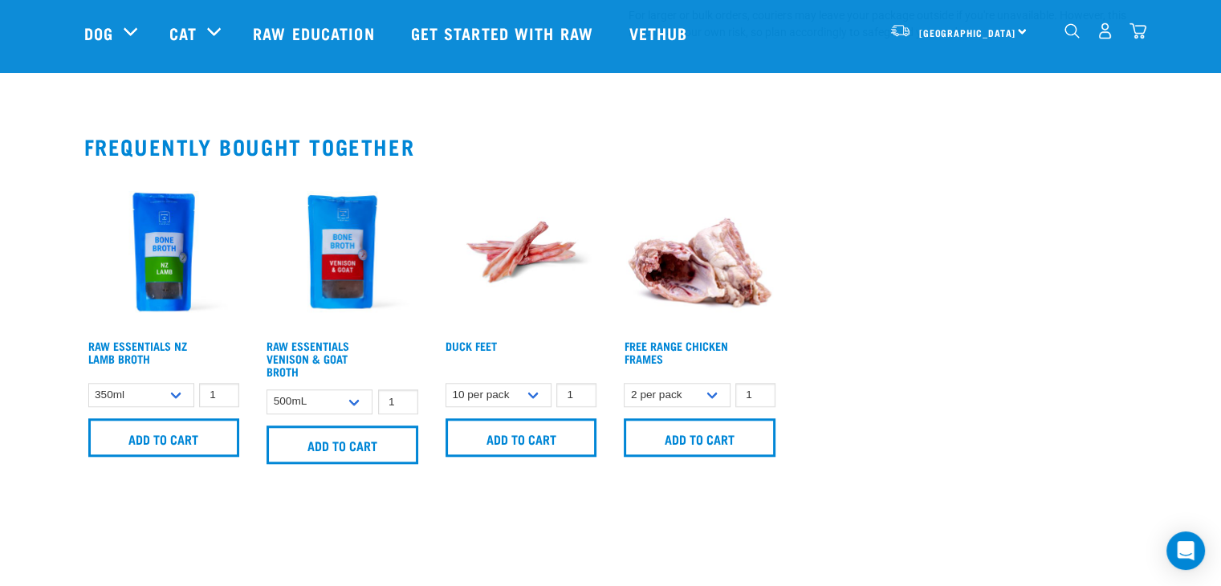
scroll to position [1445, 0]
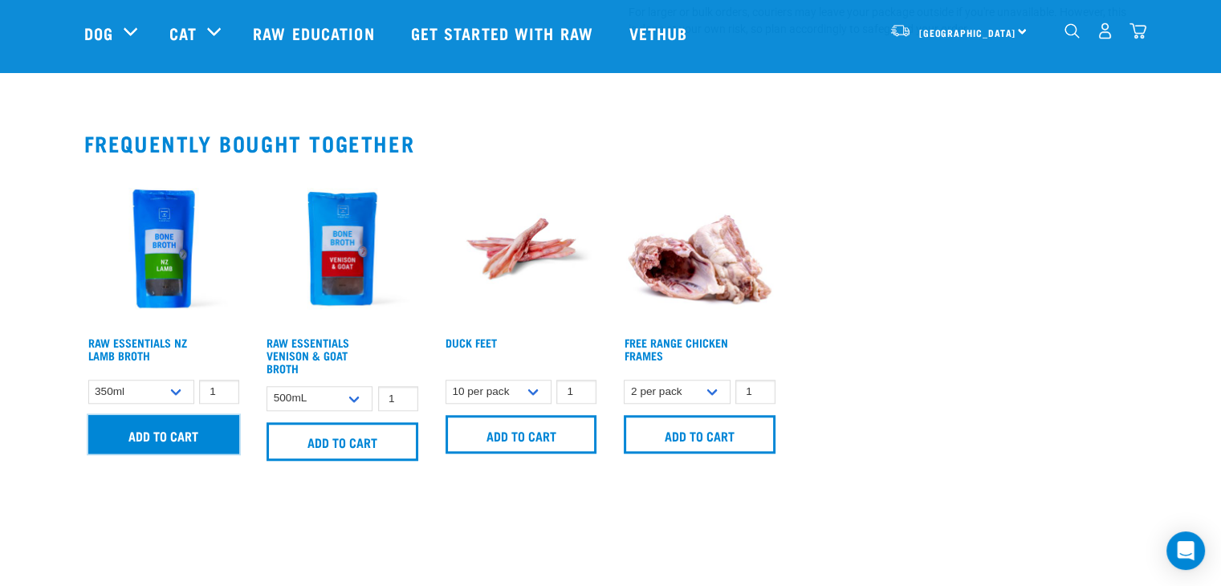
click at [175, 415] on input "Add to cart" at bounding box center [164, 434] width 152 height 39
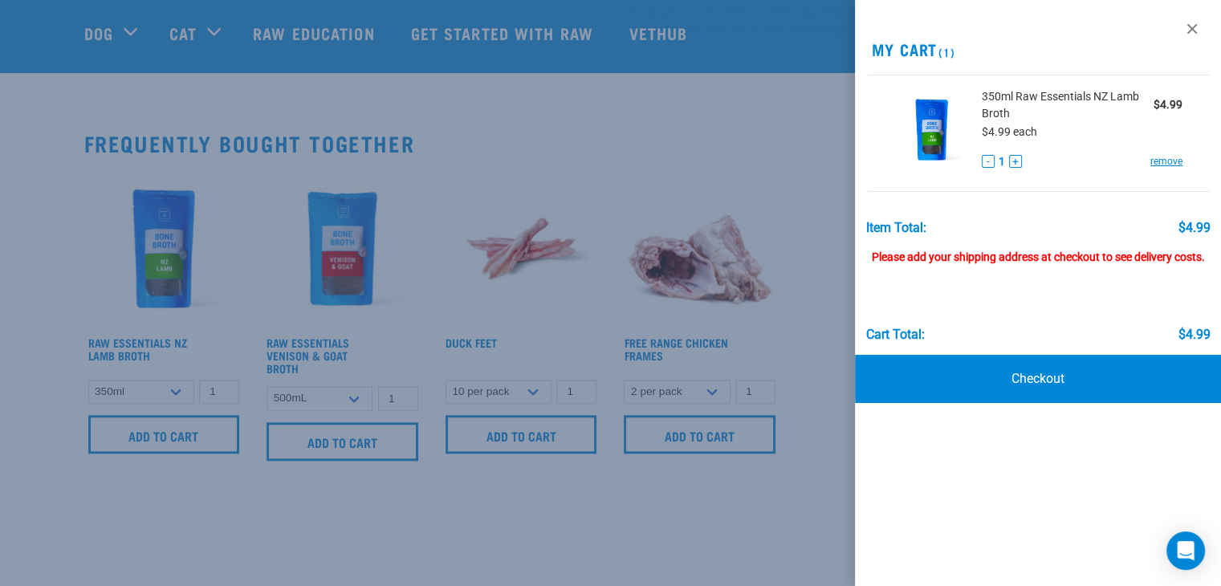
click at [1016, 164] on button "+" at bounding box center [1015, 161] width 13 height 13
click at [978, 256] on div "Please add your shipping address at checkout to see delivery costs." at bounding box center [1037, 249] width 344 height 29
click at [918, 51] on h2 "My Cart 1" at bounding box center [1038, 49] width 366 height 18
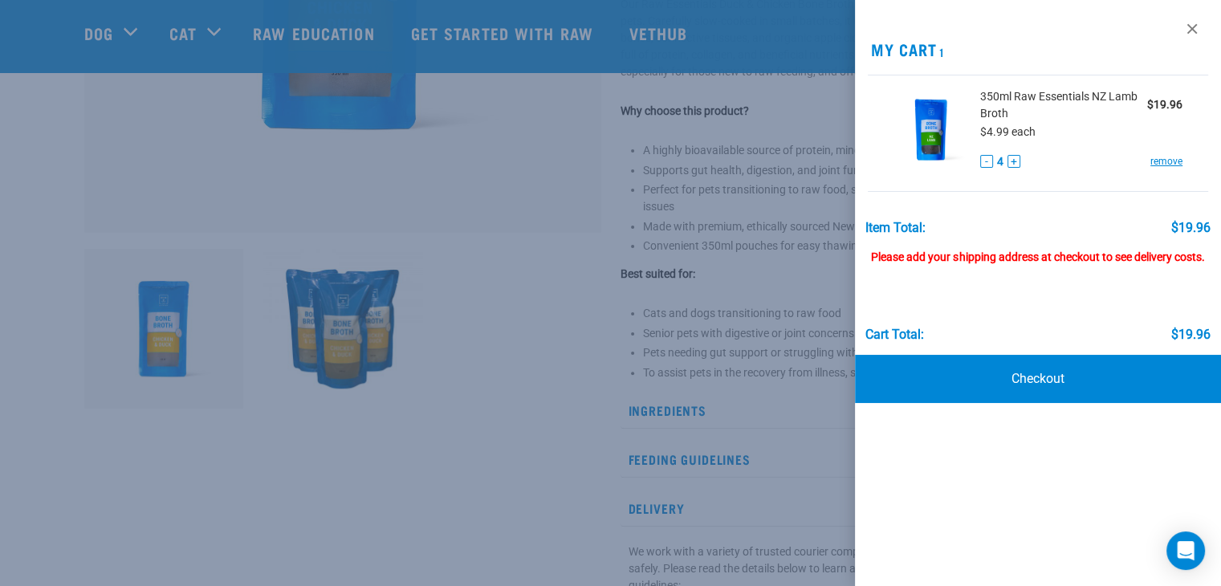
scroll to position [0, 0]
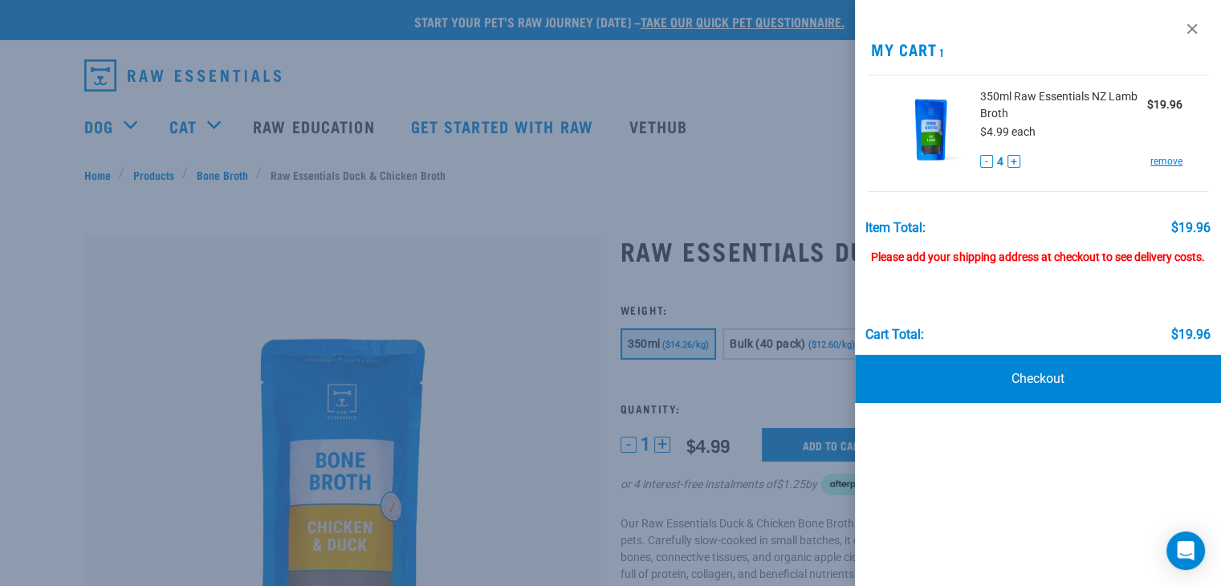
click at [733, 170] on div at bounding box center [610, 293] width 1221 height 586
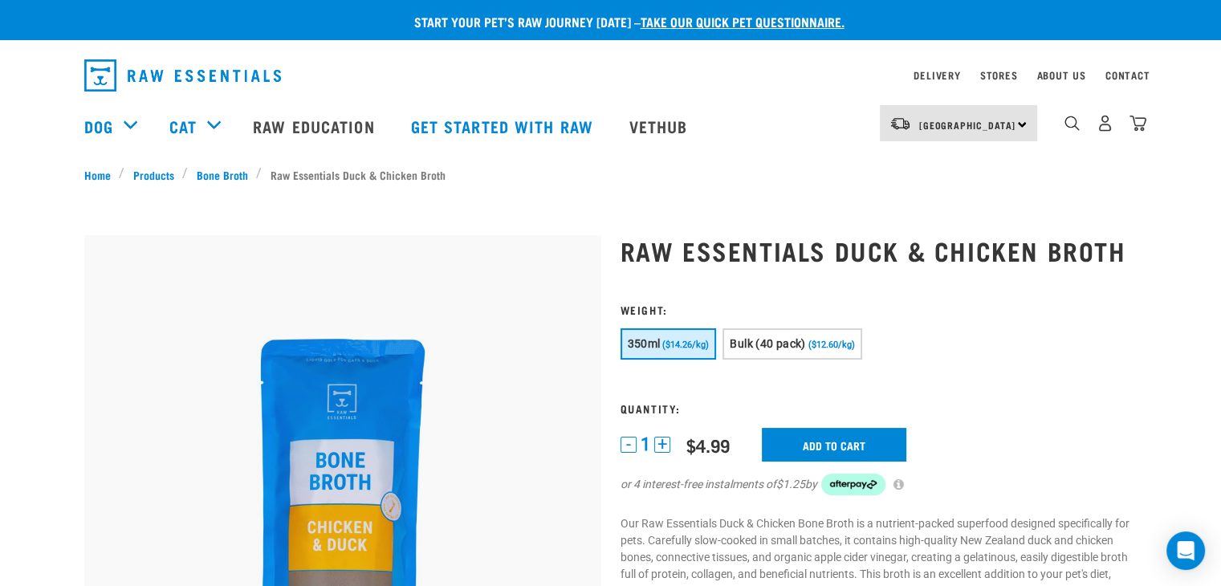
click at [1137, 128] on img "dropdown navigation" at bounding box center [1138, 123] width 17 height 17
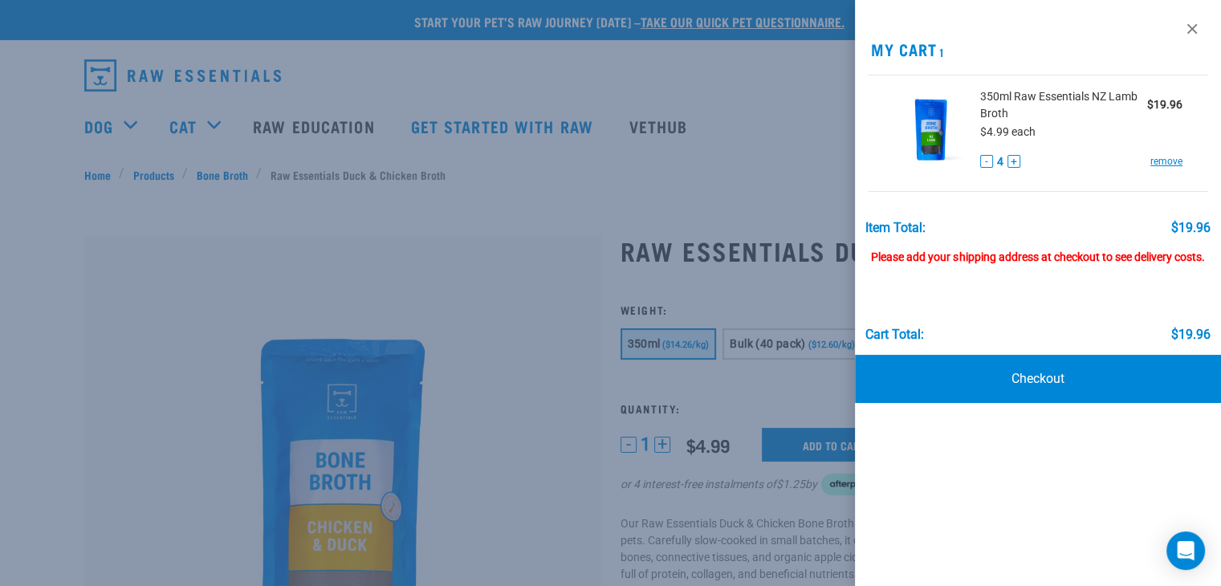
click at [780, 149] on div at bounding box center [610, 293] width 1221 height 586
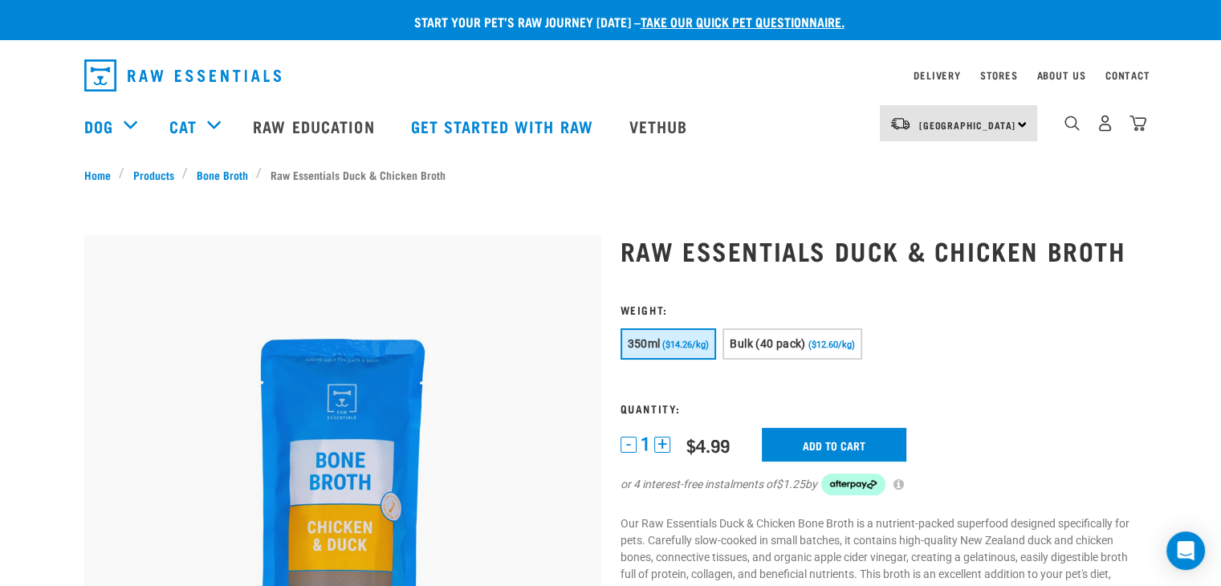
click at [1024, 124] on div "North Island North Island South Island" at bounding box center [958, 123] width 157 height 36
click at [961, 168] on link "[GEOGRAPHIC_DATA]" at bounding box center [957, 168] width 154 height 35
click at [1140, 124] on img "dropdown navigation" at bounding box center [1138, 123] width 17 height 17
click at [1140, 127] on img "dropdown navigation" at bounding box center [1138, 123] width 17 height 17
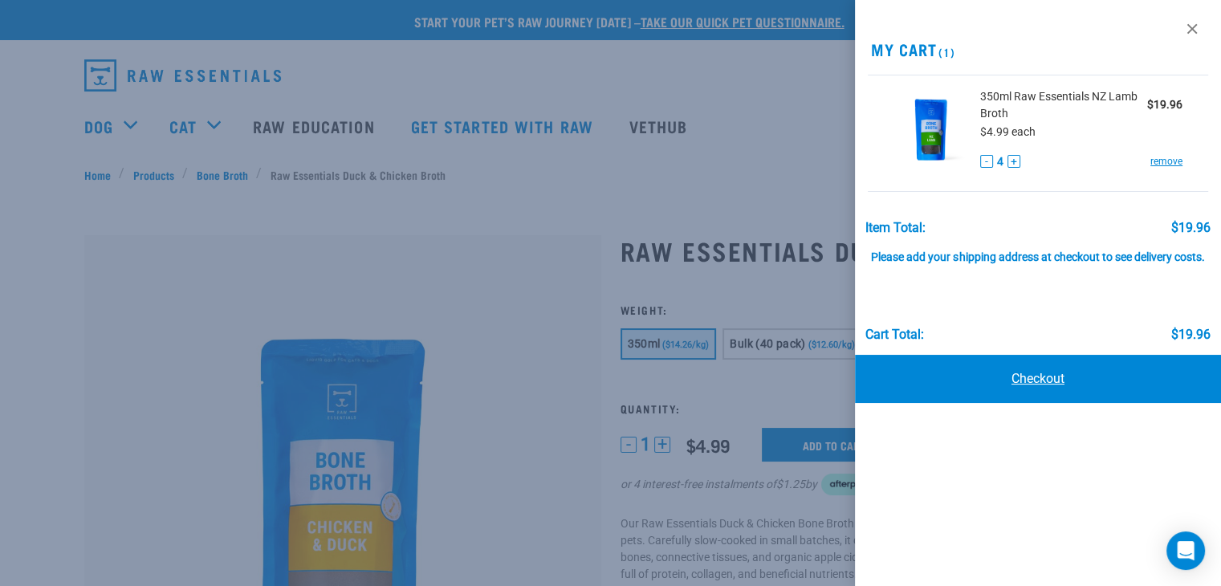
click at [1019, 380] on link "Checkout" at bounding box center [1038, 379] width 366 height 48
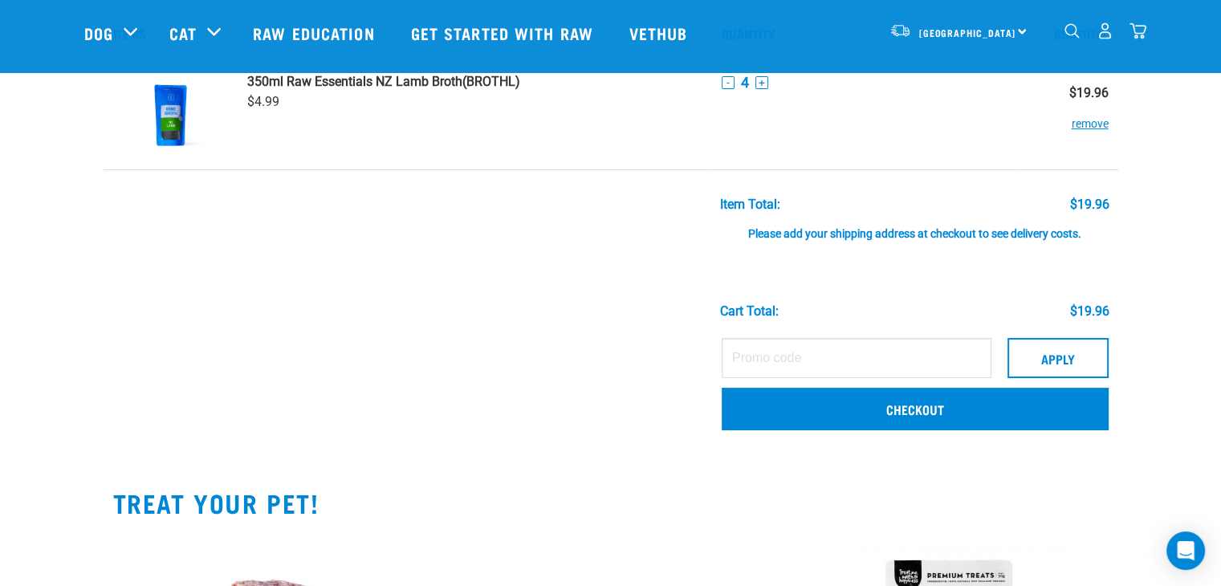
scroll to position [80, 0]
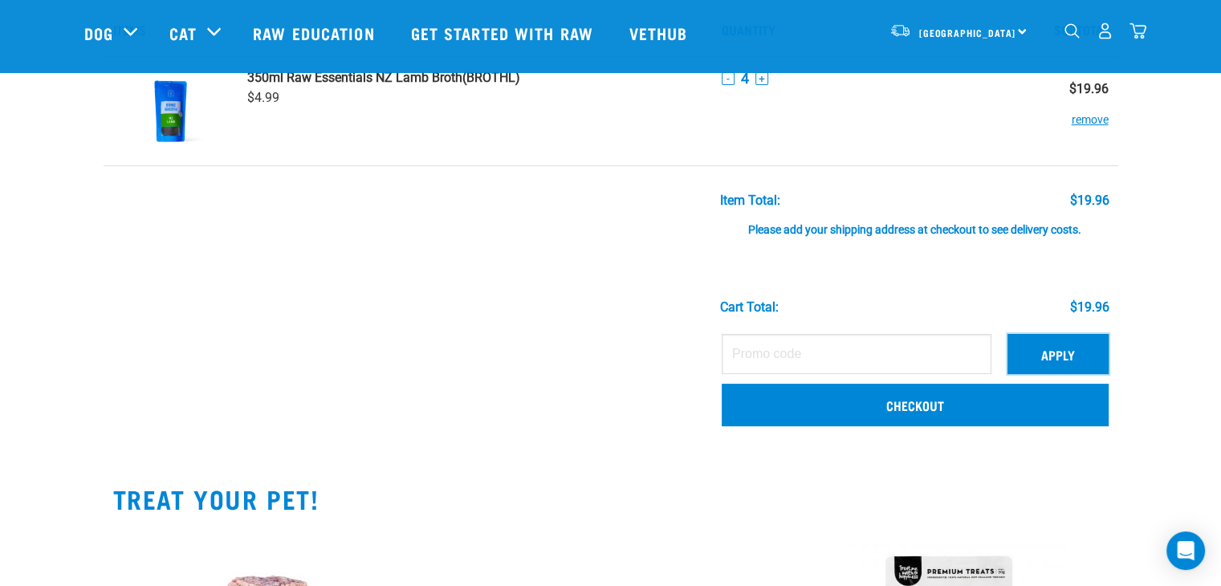
click at [1044, 348] on button "Apply" at bounding box center [1058, 354] width 101 height 40
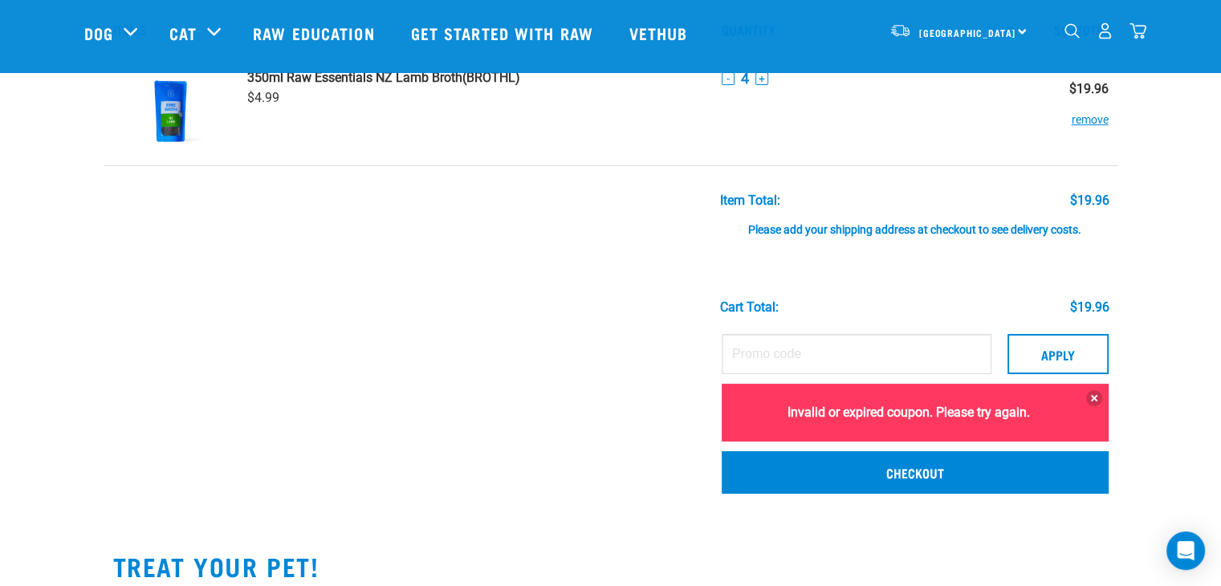
click at [578, 316] on td at bounding box center [475, 246] width 474 height 160
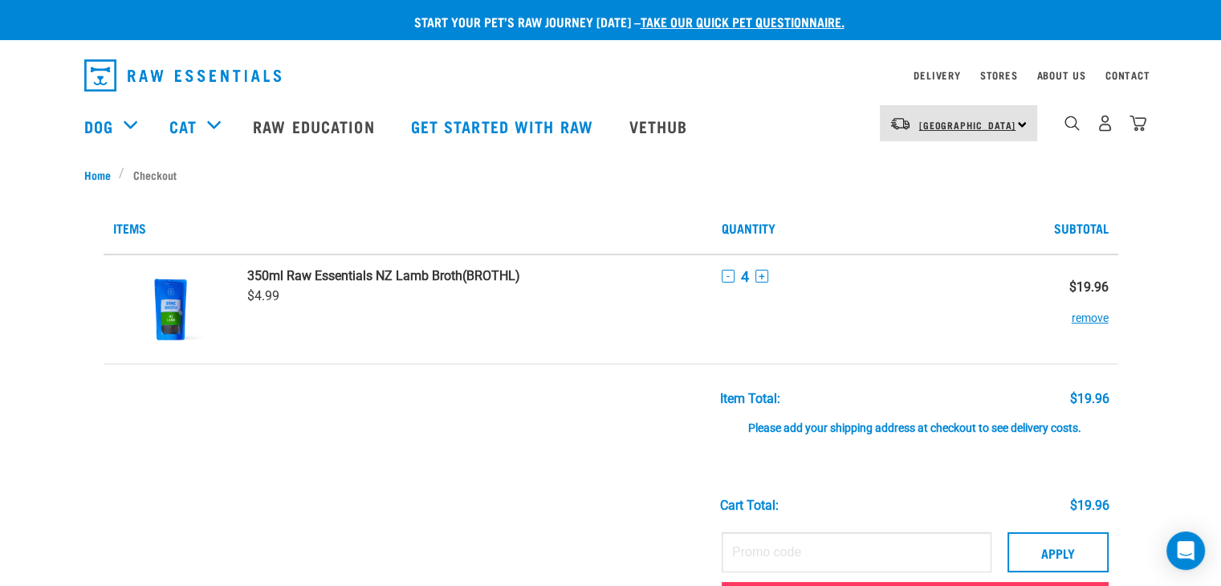
click at [965, 124] on span "[GEOGRAPHIC_DATA]" at bounding box center [967, 125] width 97 height 6
click at [92, 174] on link "Home" at bounding box center [101, 174] width 35 height 17
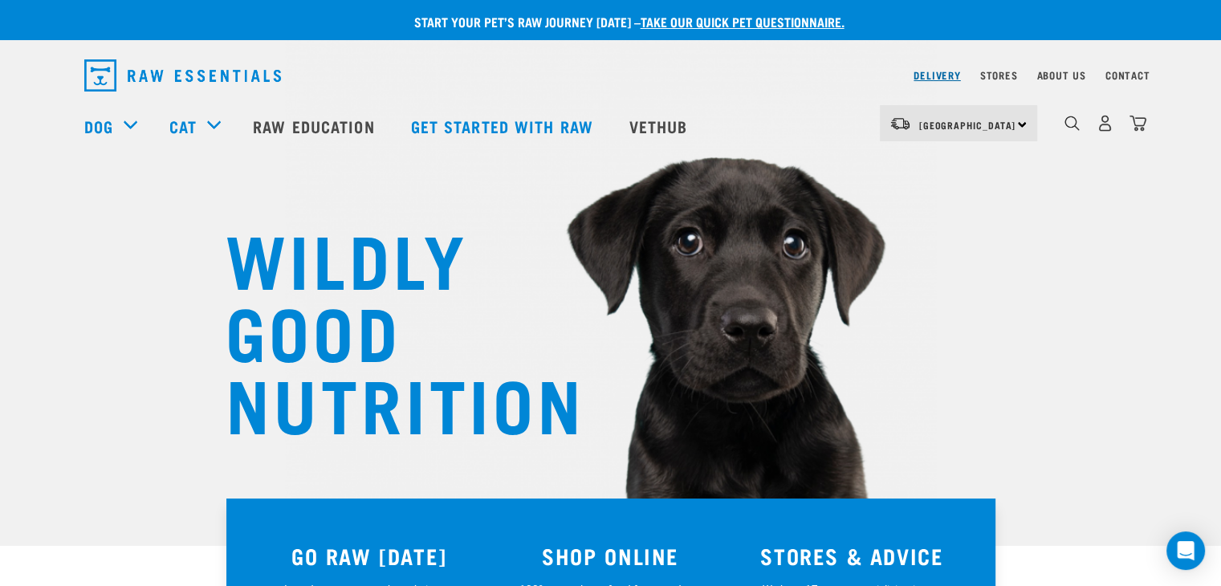
click at [944, 78] on link "Delivery" at bounding box center [937, 75] width 47 height 6
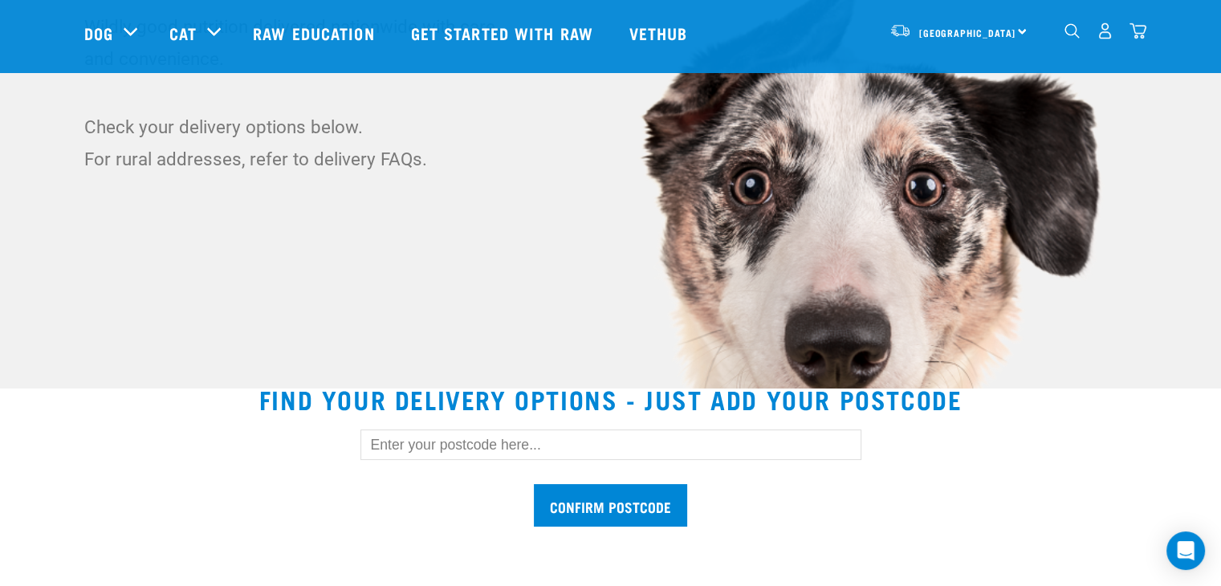
scroll to position [161, 0]
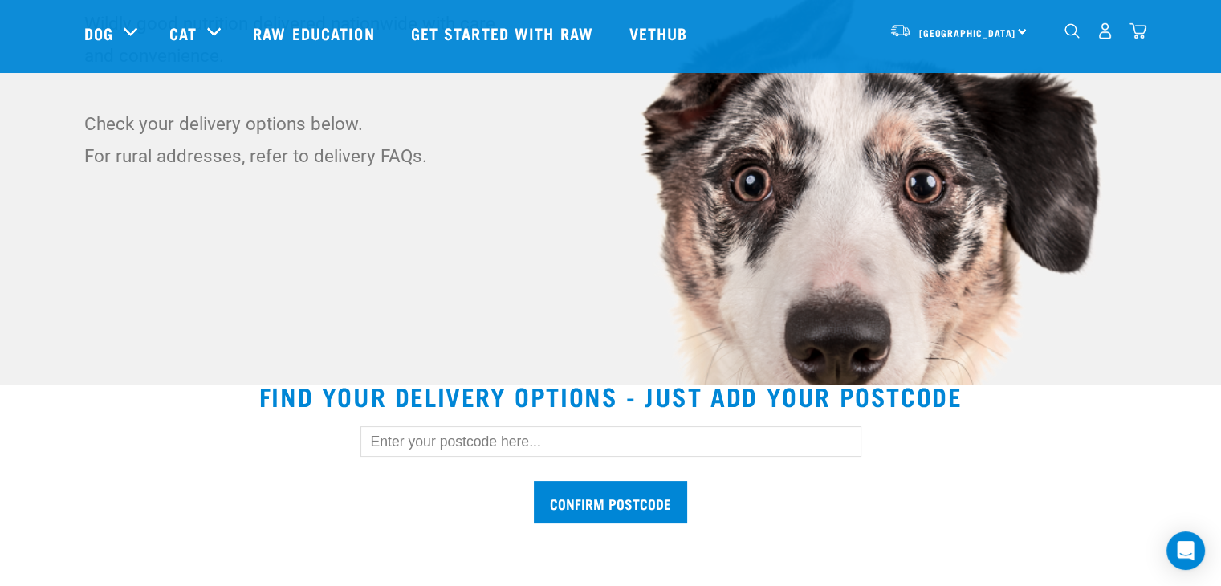
click at [592, 450] on input "text" at bounding box center [610, 441] width 501 height 31
type input "3330"
click at [613, 499] on input "Confirm postcode" at bounding box center [610, 502] width 153 height 43
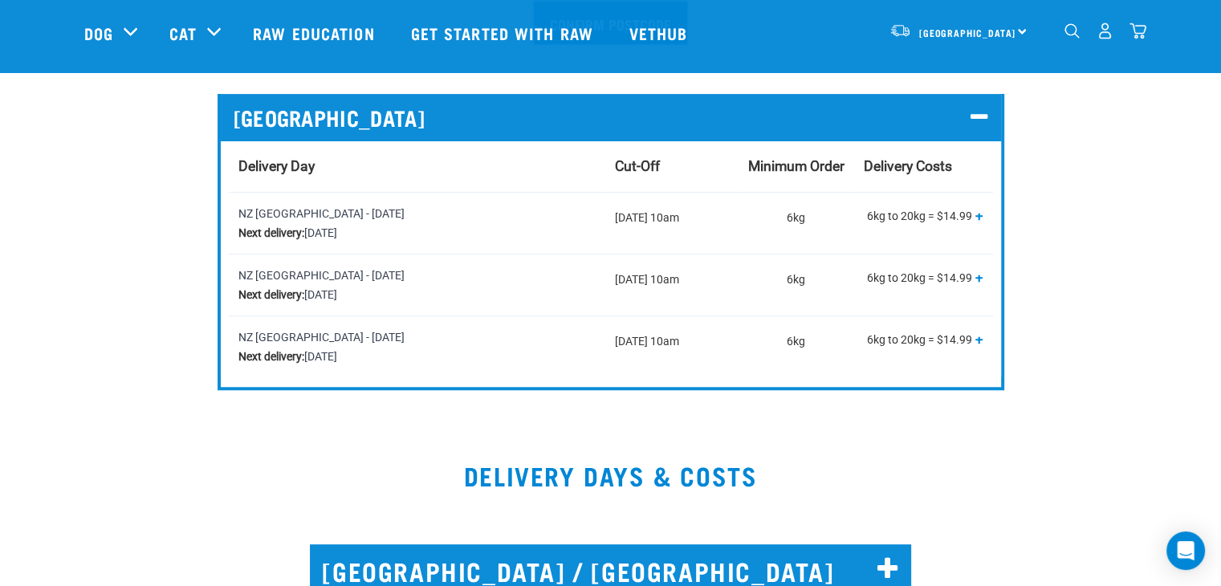
scroll to position [642, 0]
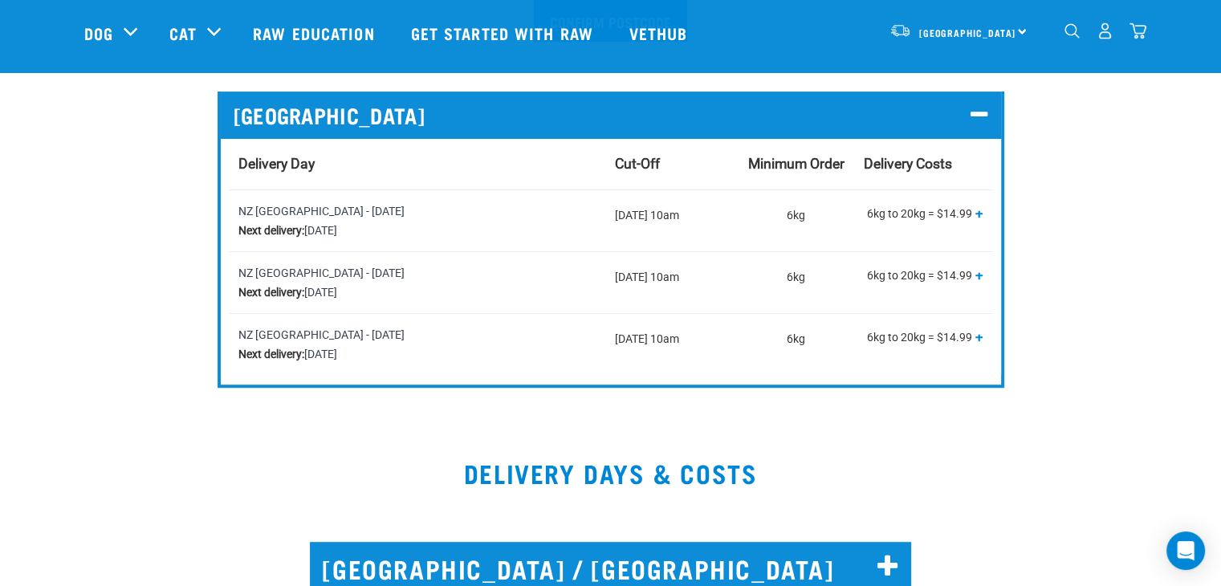
click at [628, 279] on td "[DATE] 10am" at bounding box center [671, 282] width 133 height 62
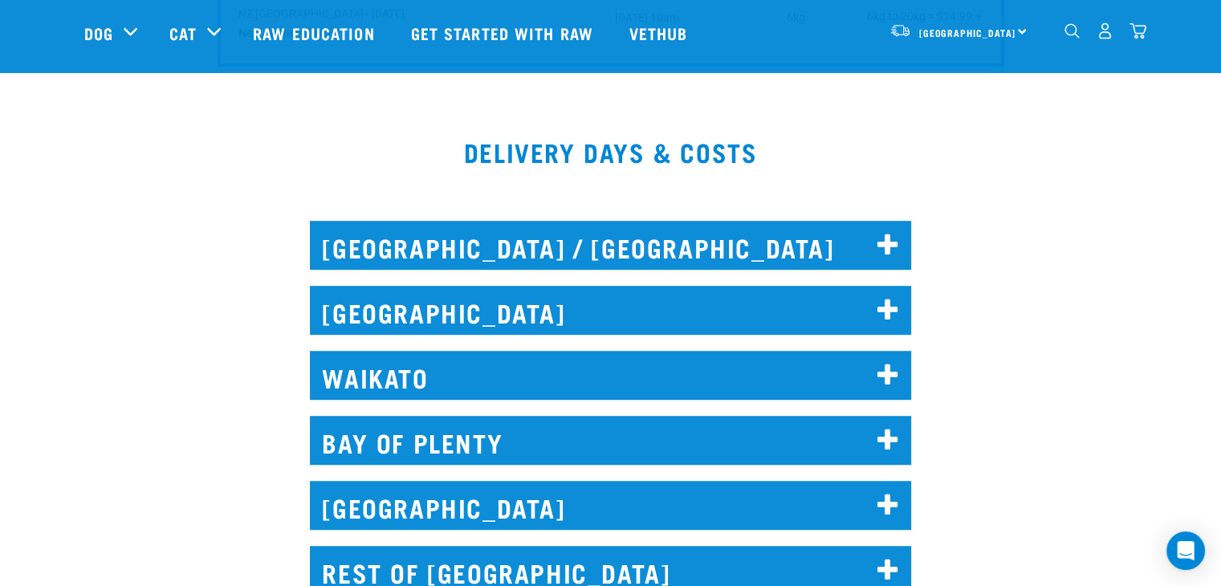
scroll to position [1044, 0]
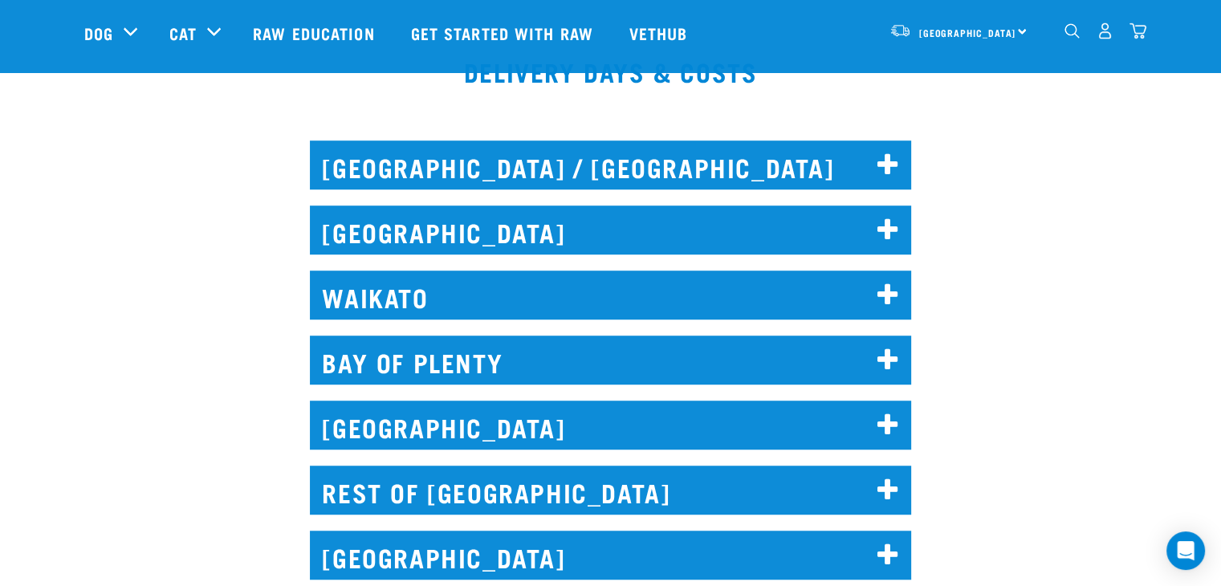
click at [878, 291] on icon at bounding box center [888, 296] width 22 height 26
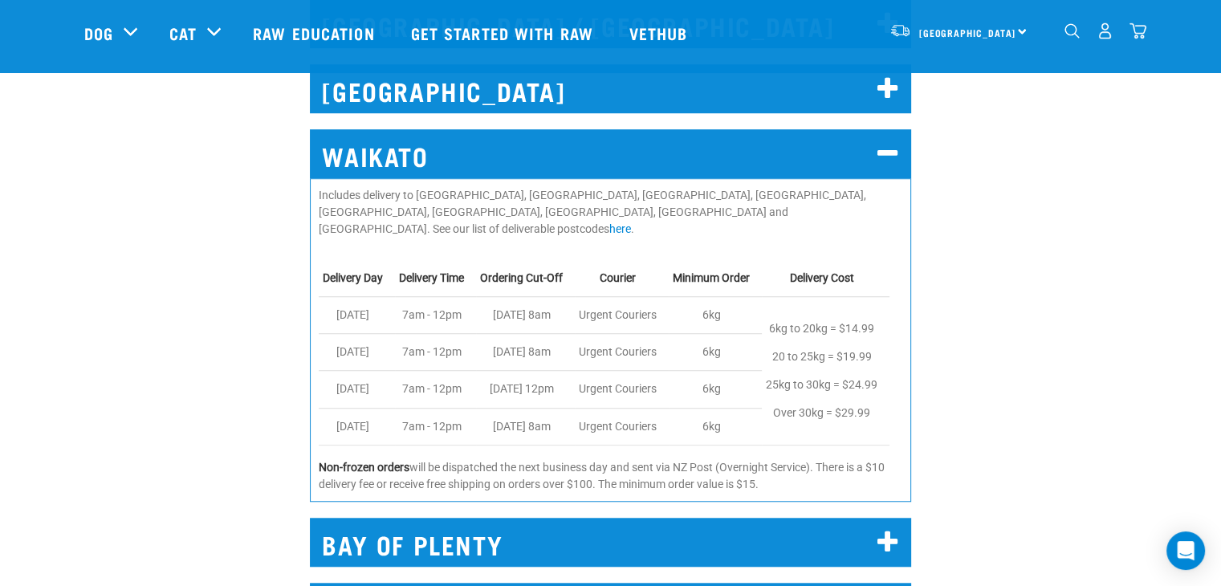
scroll to position [1204, 0]
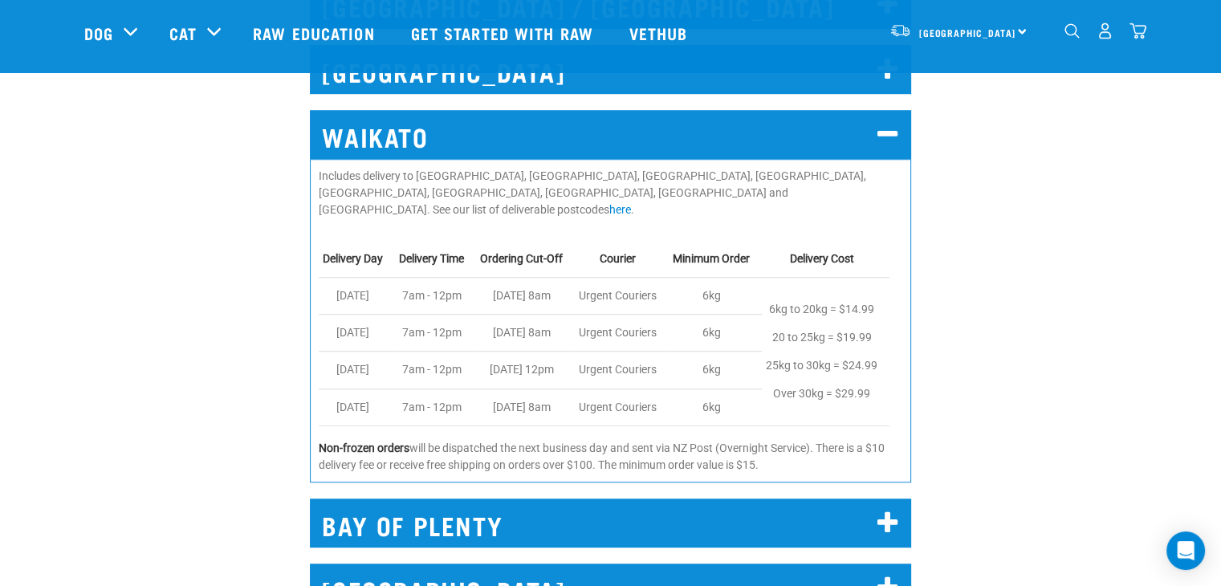
click at [719, 282] on p "6kg" at bounding box center [711, 296] width 77 height 28
click at [348, 278] on td "Tuesday" at bounding box center [357, 296] width 76 height 37
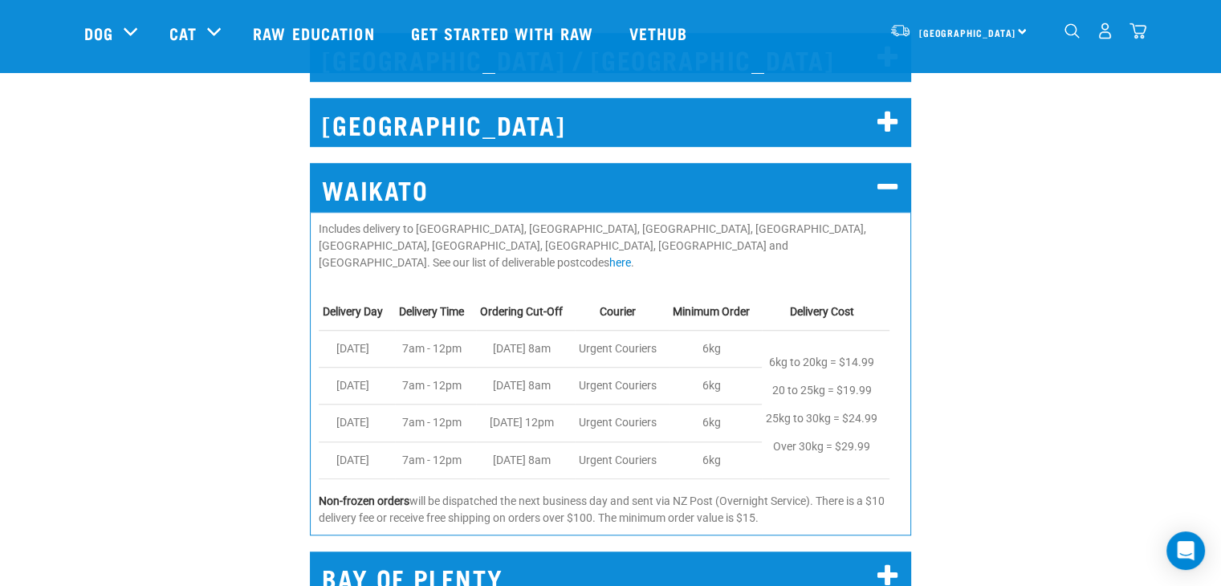
scroll to position [1124, 0]
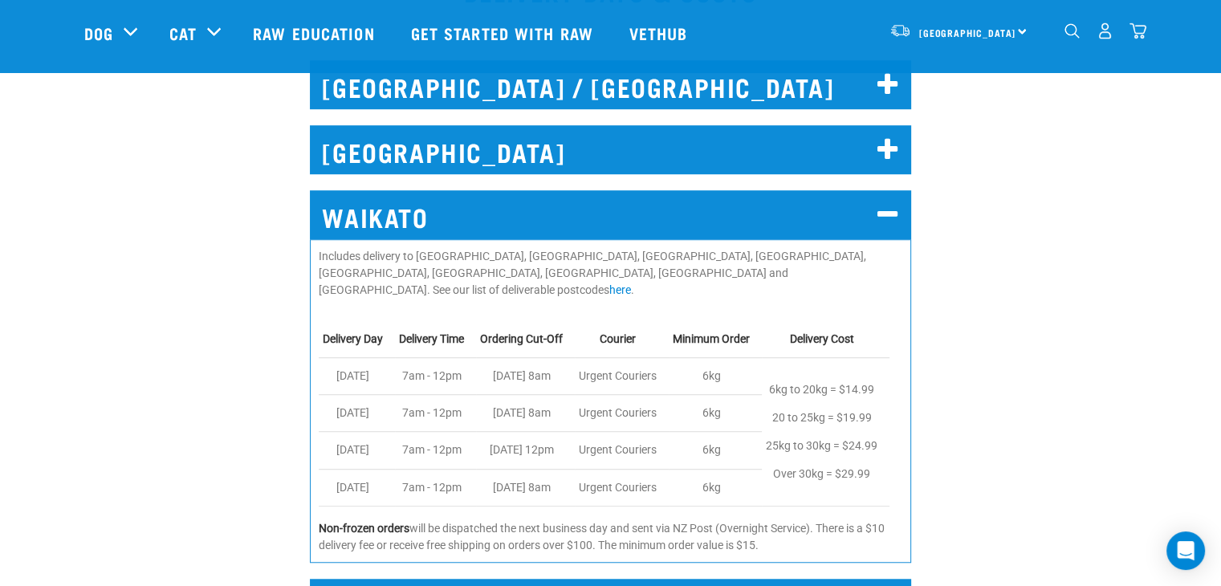
click at [353, 358] on td "Tuesday" at bounding box center [357, 376] width 76 height 37
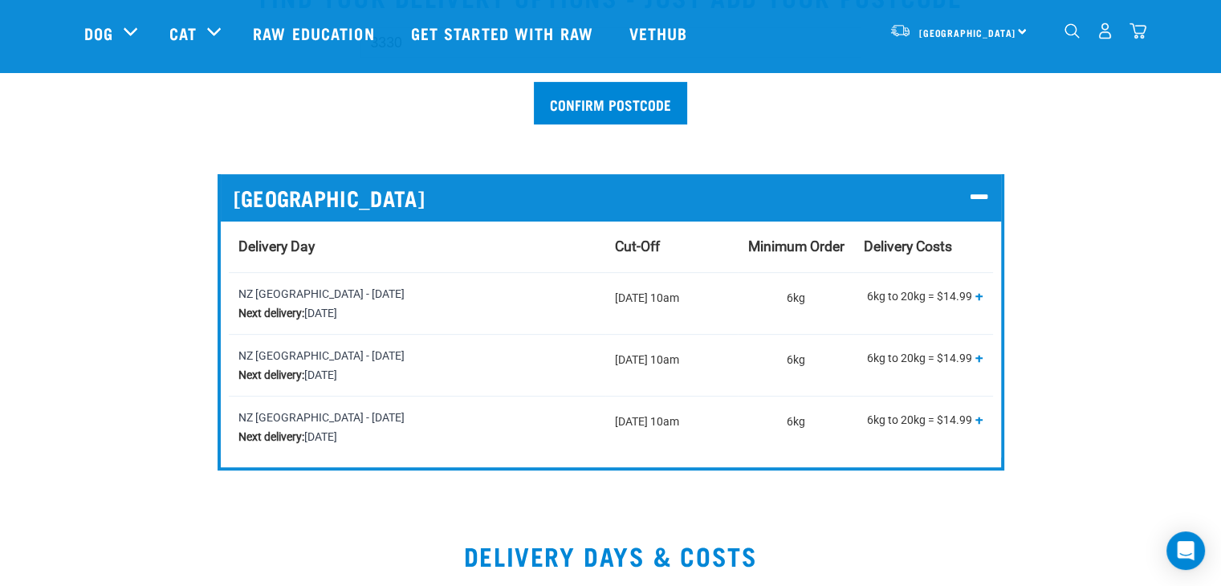
scroll to position [562, 0]
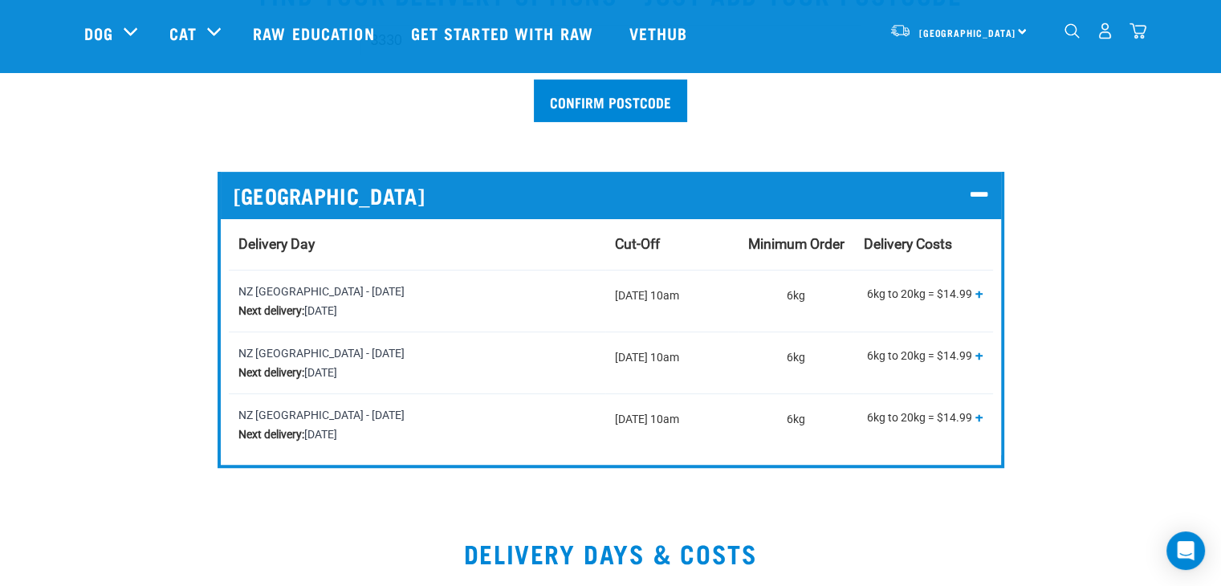
click at [283, 309] on strong "Next delivery:" at bounding box center [271, 310] width 66 height 13
click at [251, 319] on div "NZ Couriers North Island - Tuesday Next delivery: Tuesday, 16 September" at bounding box center [416, 301] width 357 height 39
click at [979, 293] on span "+" at bounding box center [979, 293] width 8 height 16
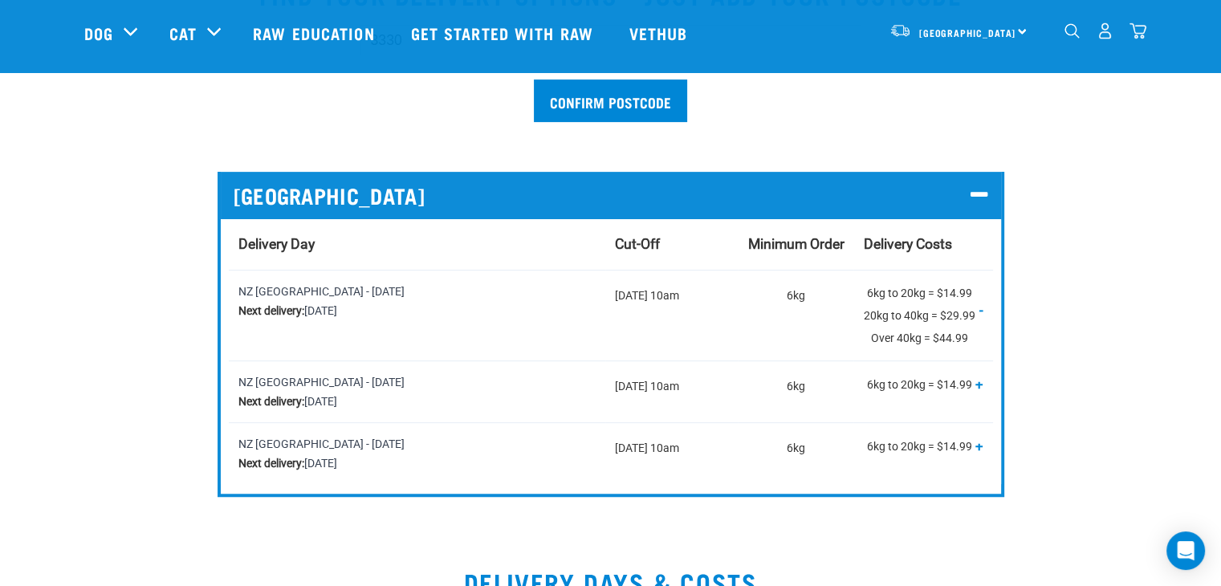
click at [989, 296] on td "6kg to 20kg = $14.99 20kg to 40kg = $29.99 Over 40kg = $44.99 + -" at bounding box center [922, 315] width 139 height 91
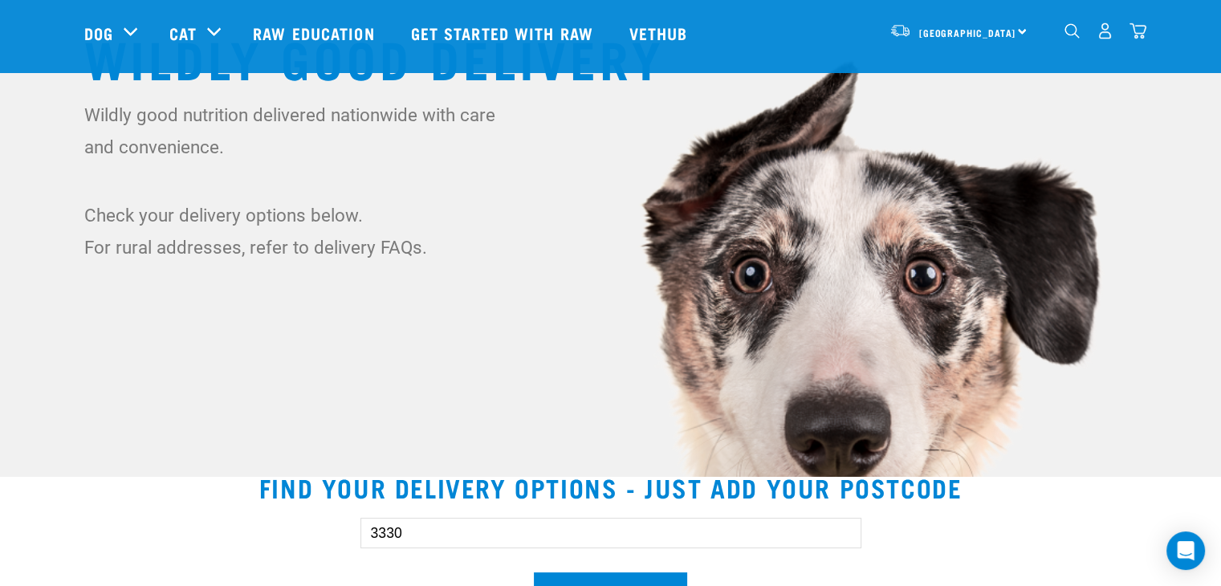
scroll to position [0, 0]
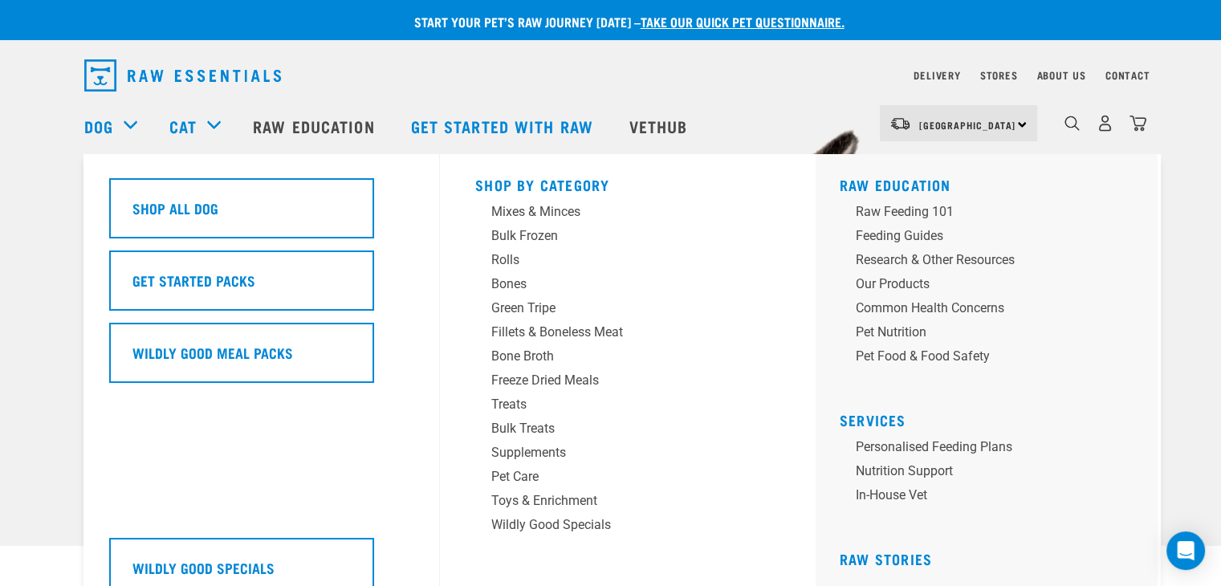
click at [117, 126] on div "Dog" at bounding box center [118, 126] width 69 height 64
click at [135, 125] on div "Dog" at bounding box center [118, 126] width 69 height 64
click at [539, 357] on div "Bone Broth" at bounding box center [616, 356] width 250 height 19
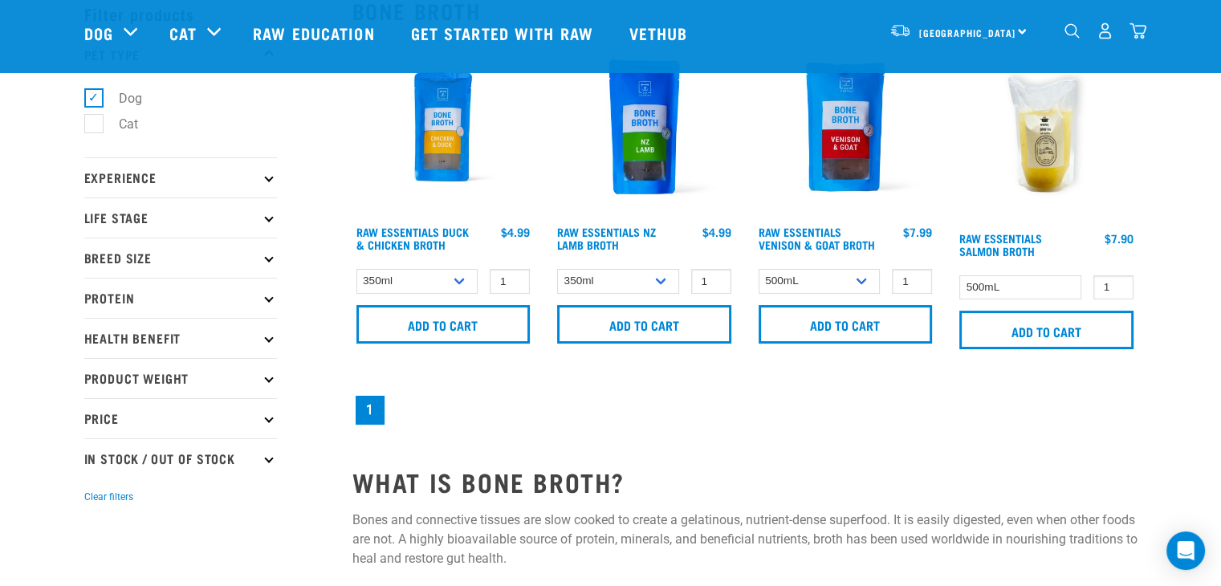
scroll to position [80, 0]
click at [646, 141] on img at bounding box center [644, 126] width 182 height 182
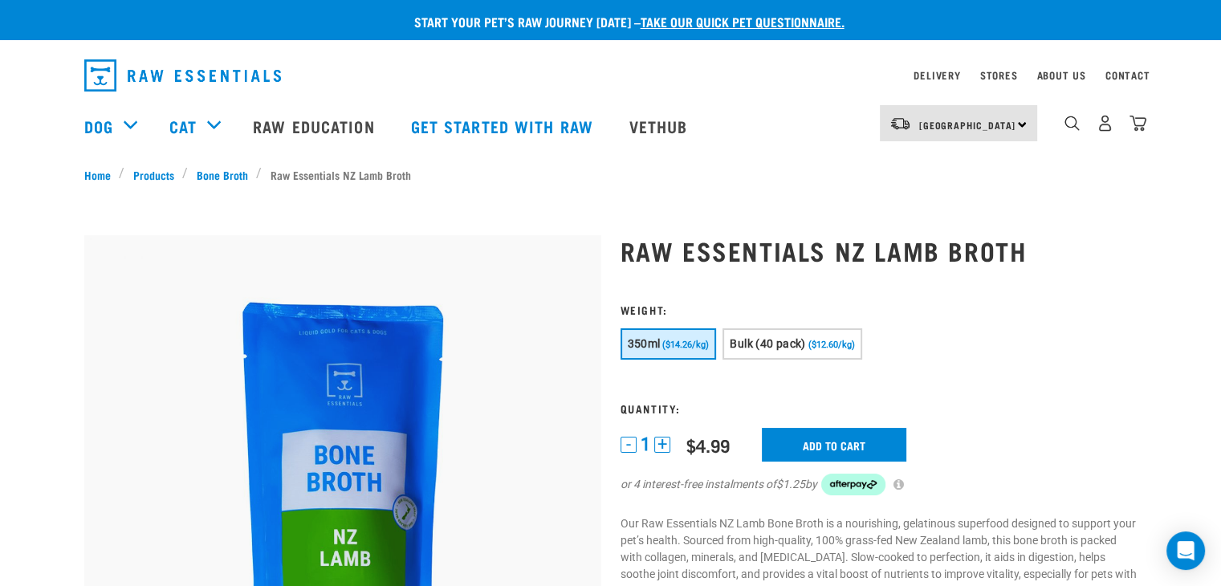
click at [662, 443] on button "+" at bounding box center [662, 445] width 16 height 16
click at [662, 442] on button "+" at bounding box center [662, 445] width 16 height 16
click at [662, 441] on button "+" at bounding box center [662, 445] width 16 height 16
click at [812, 436] on input "Add to cart" at bounding box center [834, 445] width 145 height 34
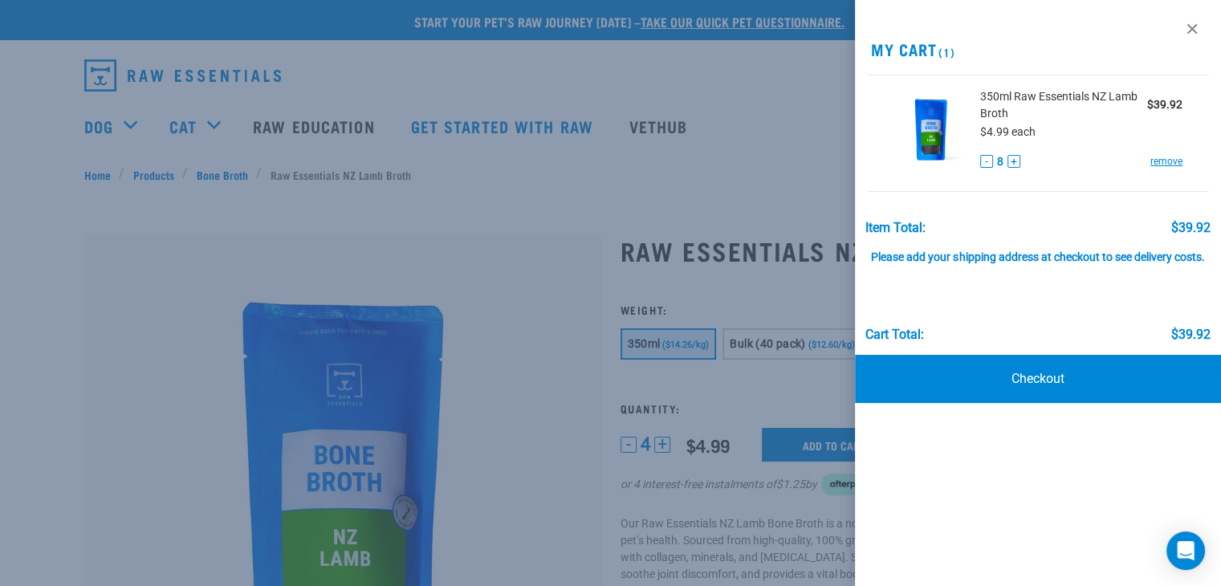
drag, startPoint x: 908, startPoint y: 251, endPoint x: 890, endPoint y: 296, distance: 48.6
click at [890, 296] on div "Cart total: $39.92" at bounding box center [1037, 302] width 344 height 79
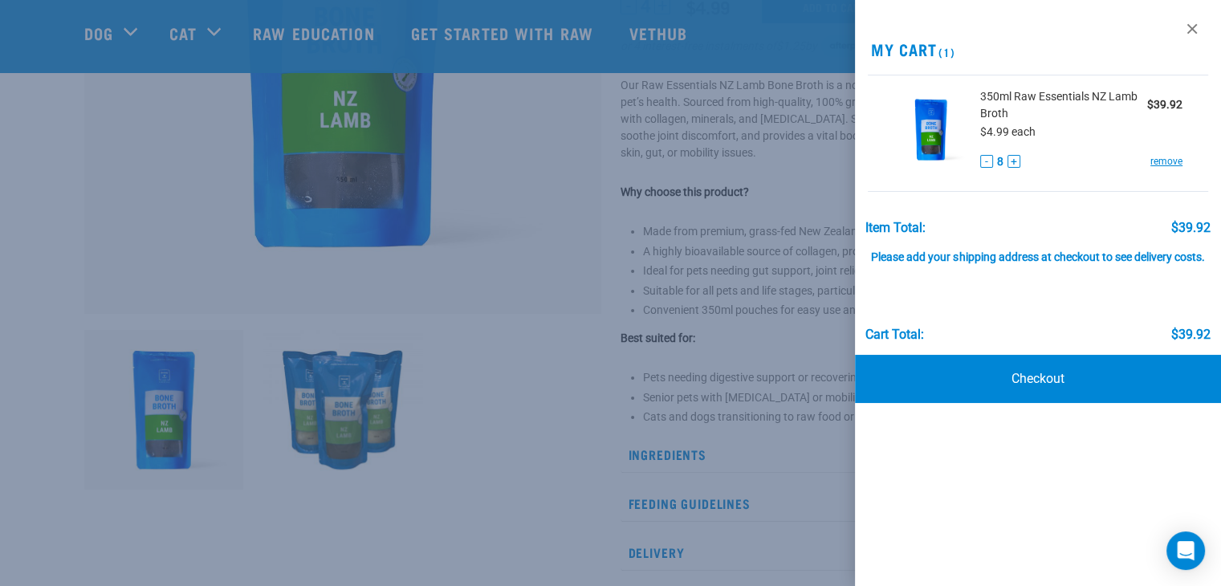
scroll to position [321, 0]
click at [989, 161] on button "-" at bounding box center [986, 161] width 13 height 13
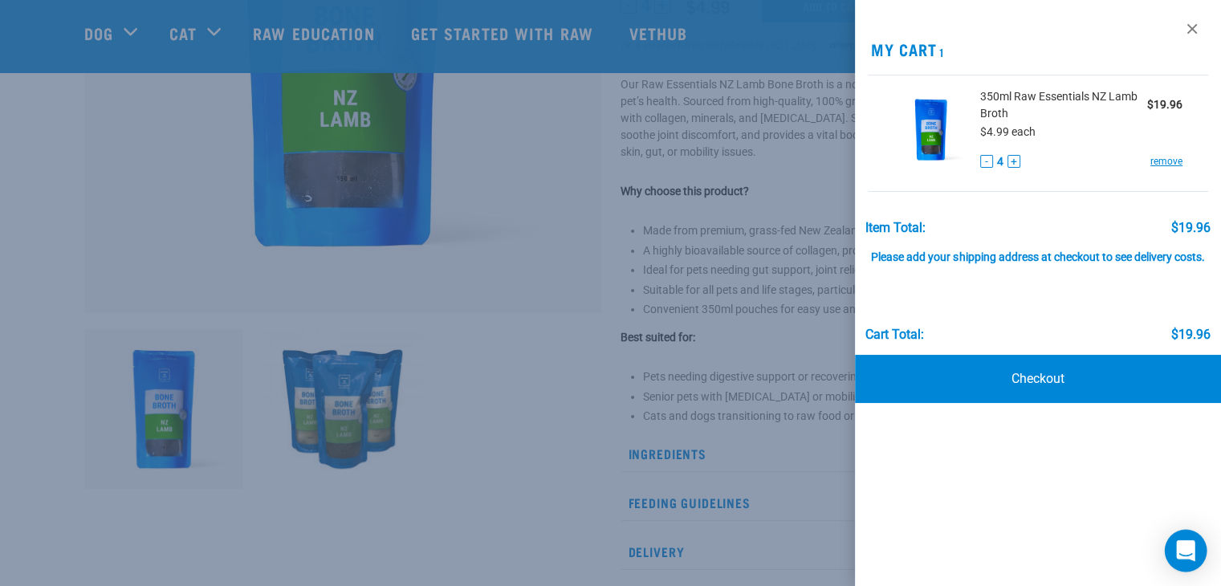
click at [1191, 549] on icon "Open Intercom Messenger" at bounding box center [1185, 550] width 18 height 21
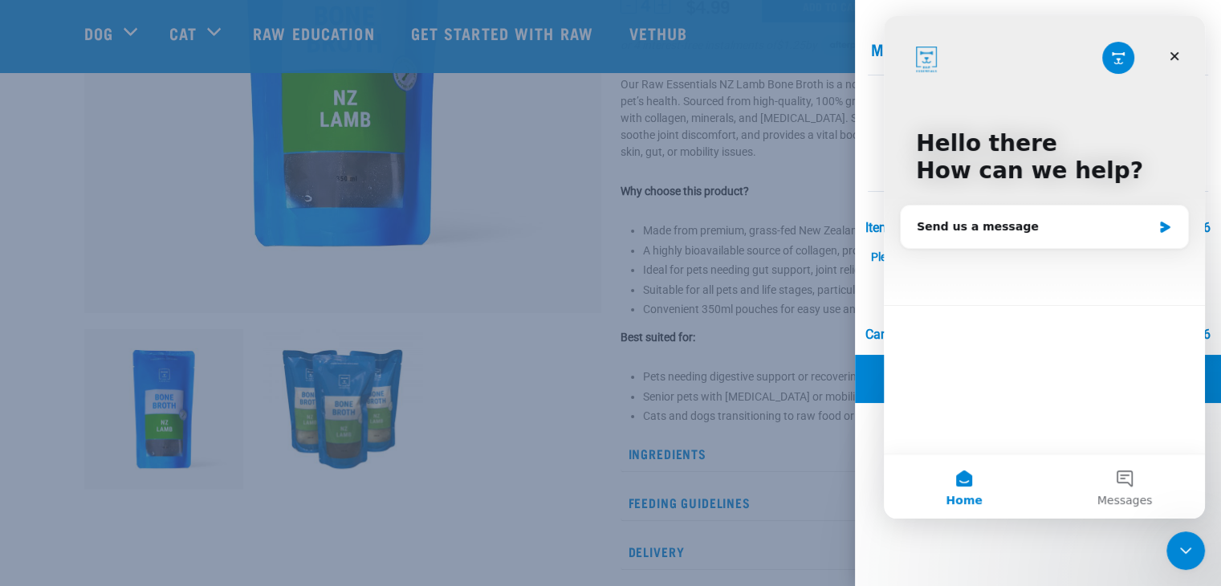
scroll to position [0, 0]
click at [1176, 59] on icon "Close" at bounding box center [1174, 56] width 13 height 13
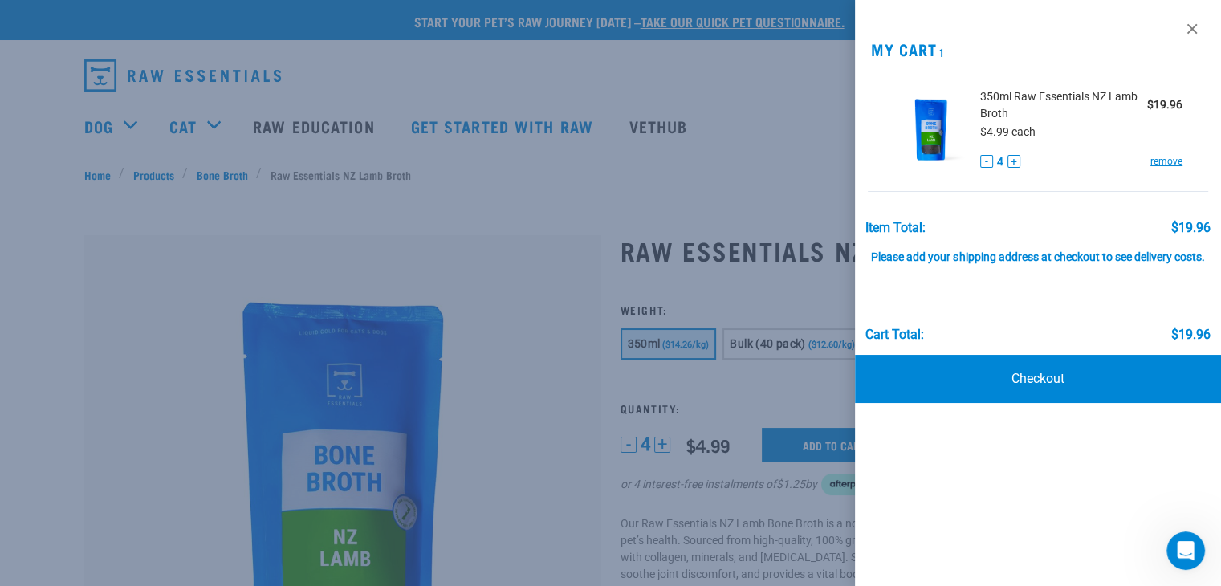
click at [813, 118] on div at bounding box center [610, 293] width 1221 height 586
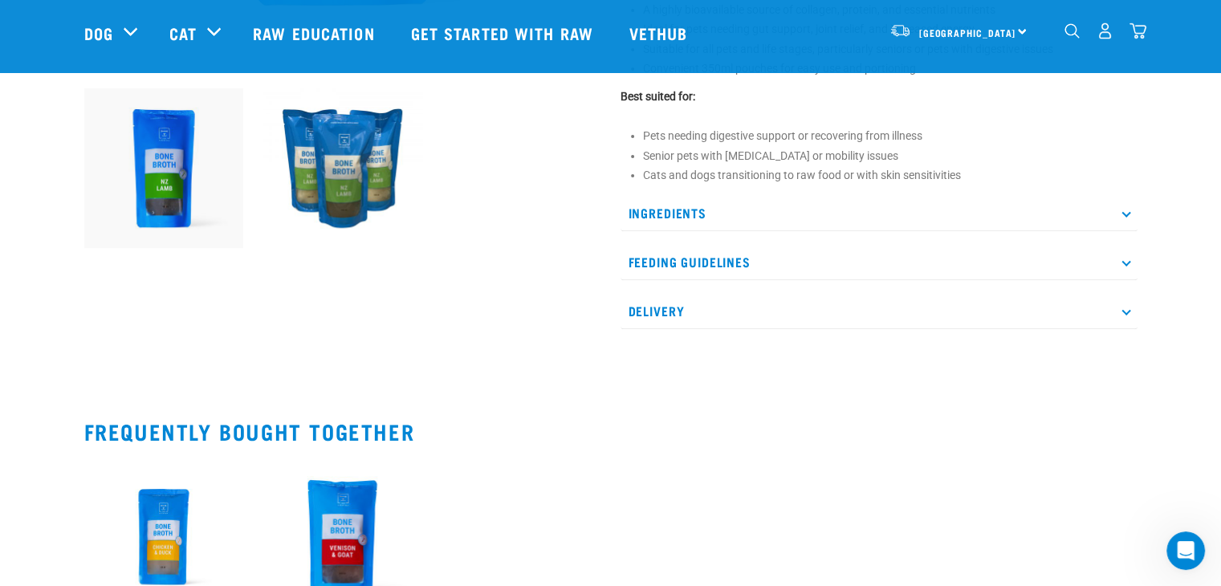
scroll to position [723, 0]
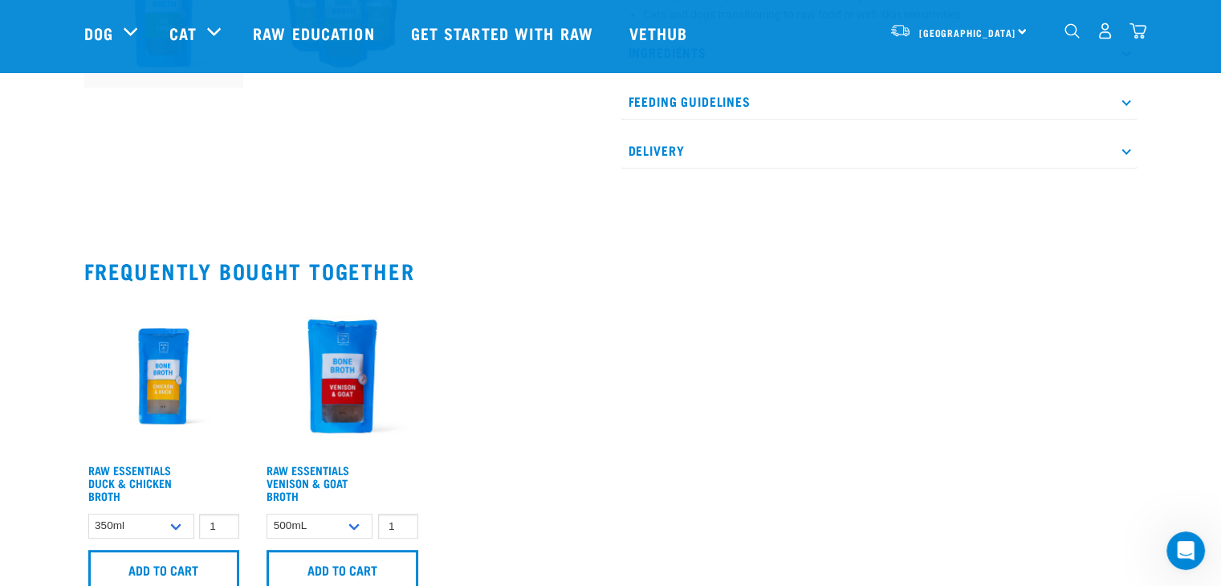
click at [167, 363] on img at bounding box center [164, 376] width 160 height 160
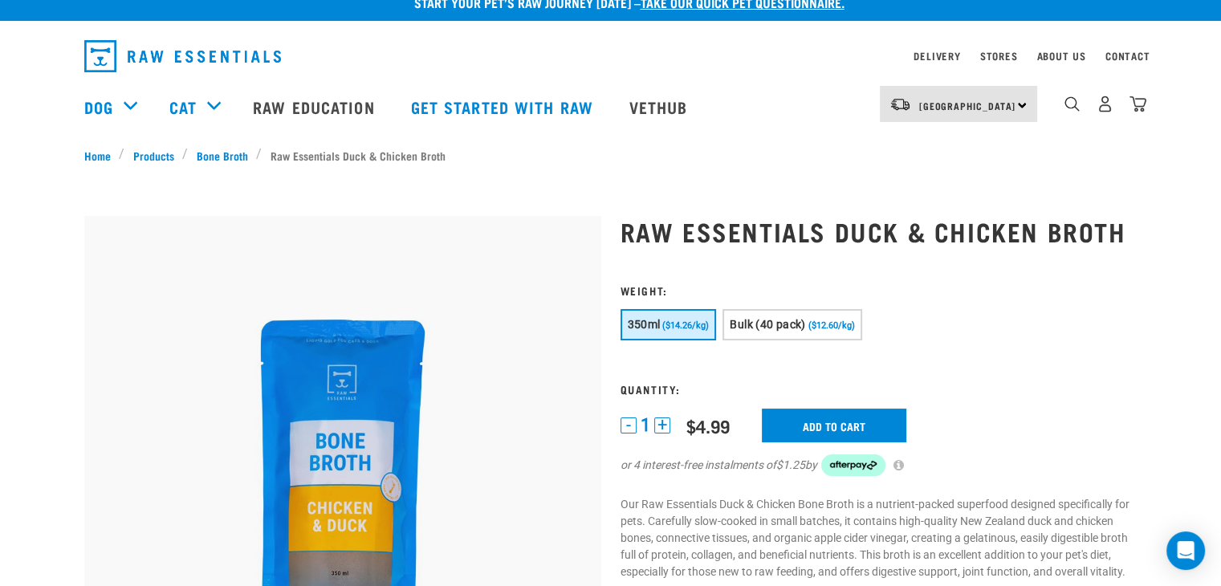
scroll to position [80, 0]
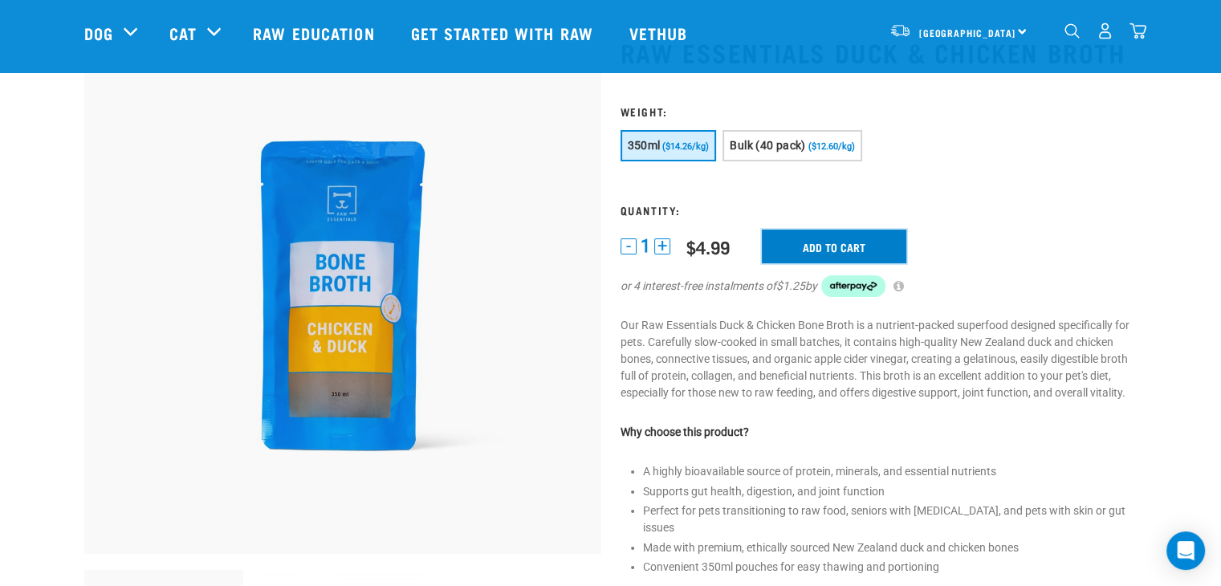
click at [799, 243] on input "Add to cart" at bounding box center [834, 247] width 145 height 34
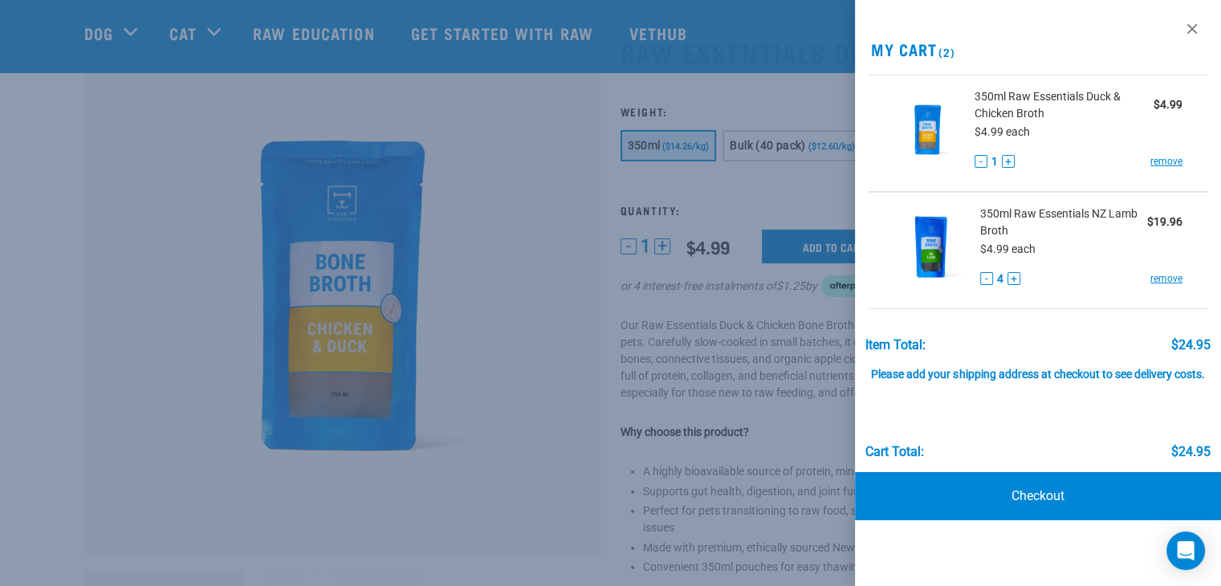
click at [1010, 158] on button "+" at bounding box center [1008, 161] width 13 height 13
click at [1009, 157] on button "+" at bounding box center [1008, 161] width 13 height 13
click at [1008, 158] on button "+" at bounding box center [1007, 161] width 13 height 13
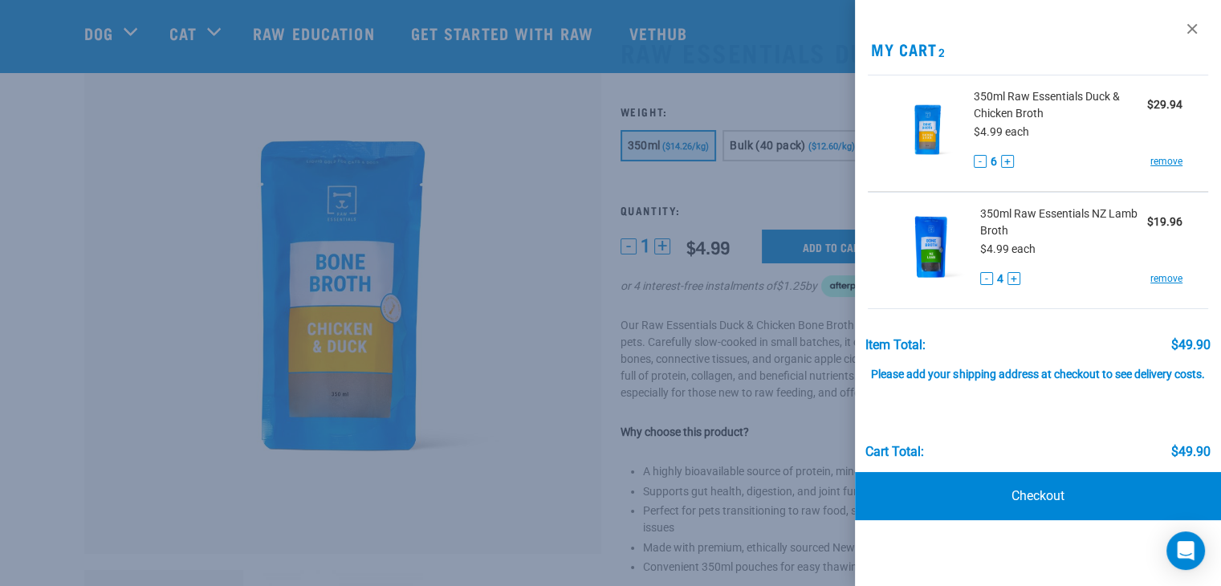
click at [1016, 275] on button "+" at bounding box center [1014, 278] width 13 height 13
click at [537, 238] on div at bounding box center [610, 293] width 1221 height 586
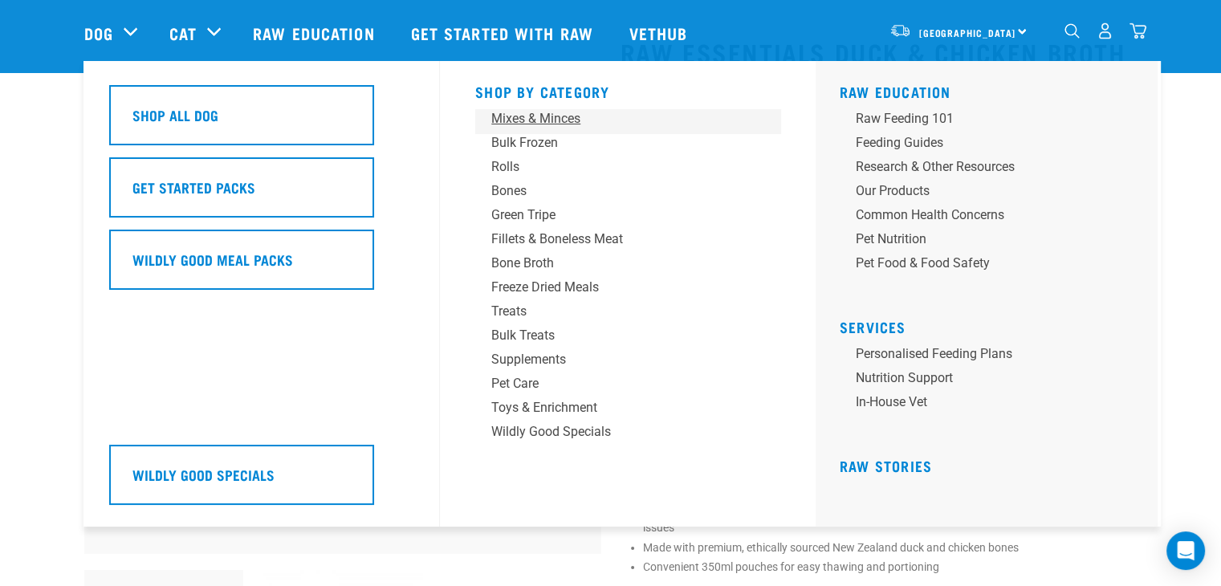
click at [543, 119] on div "Mixes & Minces" at bounding box center [616, 118] width 250 height 19
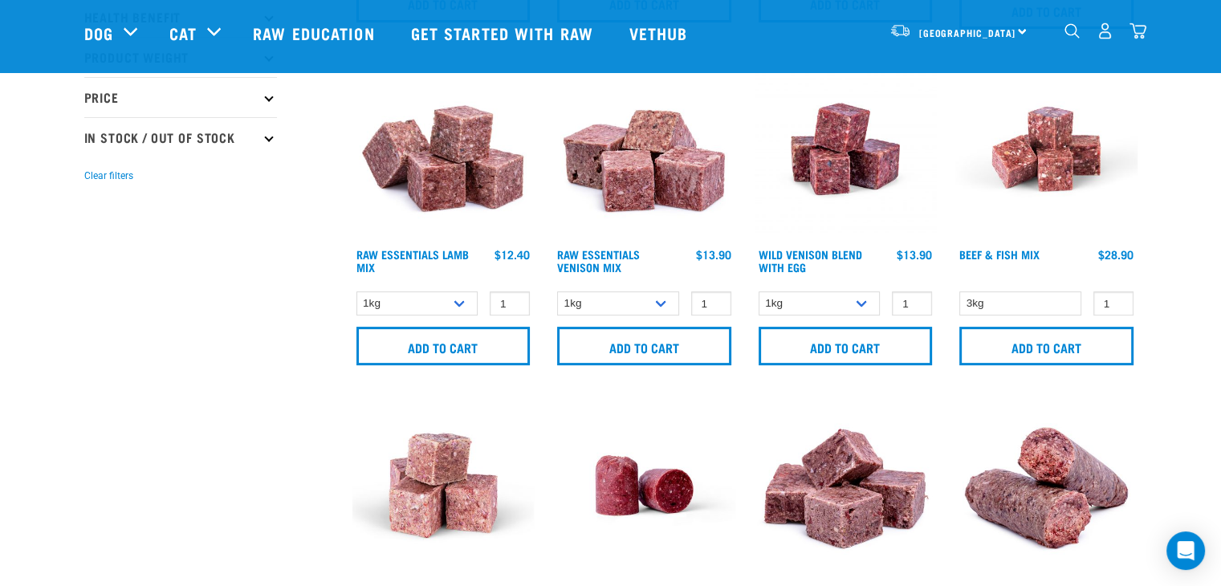
scroll to position [401, 0]
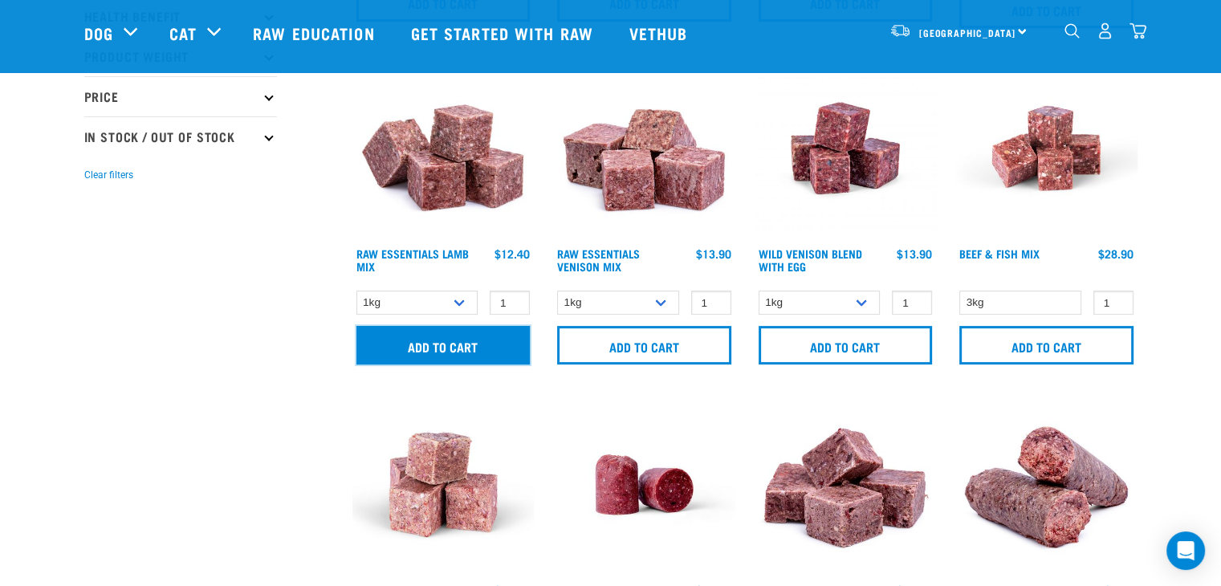
click at [449, 348] on input "Add to cart" at bounding box center [443, 345] width 174 height 39
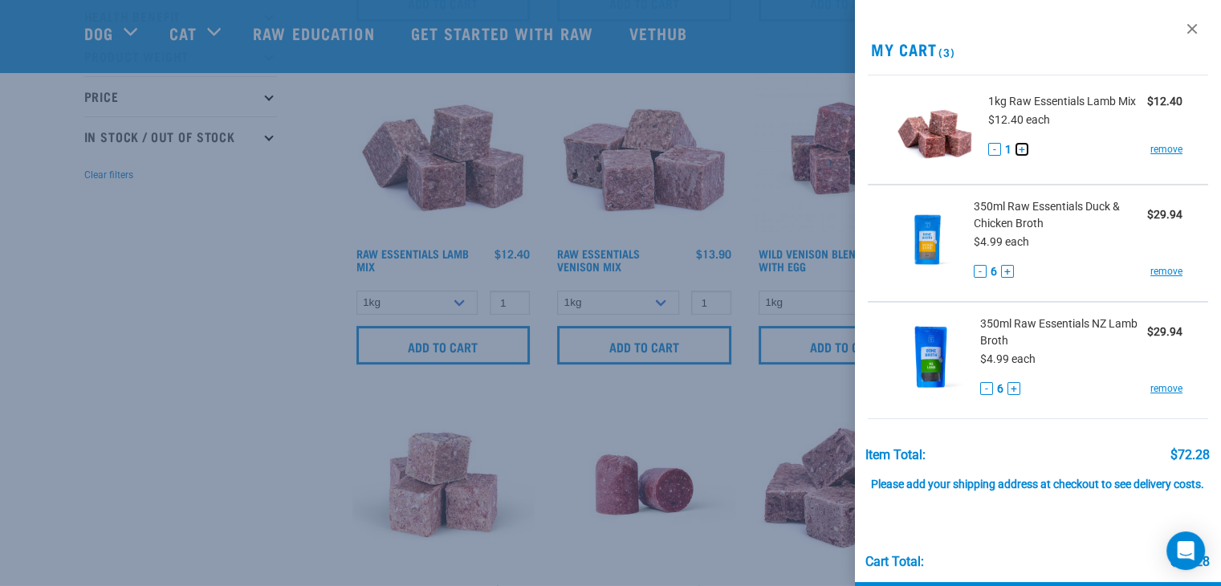
click at [1020, 156] on button "+" at bounding box center [1022, 149] width 13 height 13
click at [1150, 157] on link "remove" at bounding box center [1166, 149] width 32 height 14
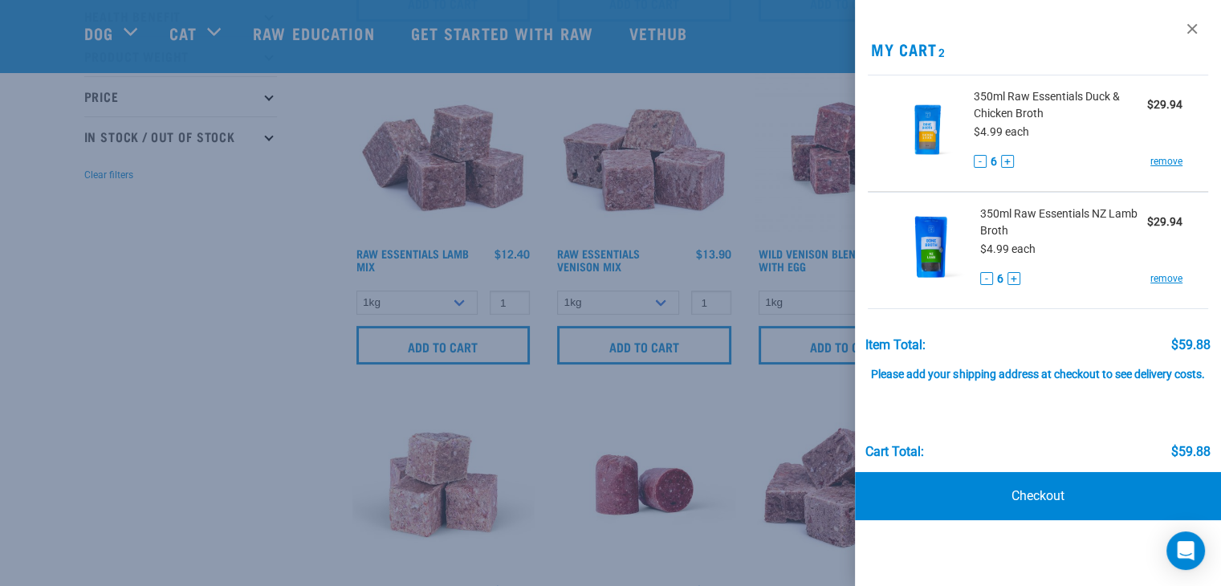
click at [462, 299] on div at bounding box center [610, 293] width 1221 height 586
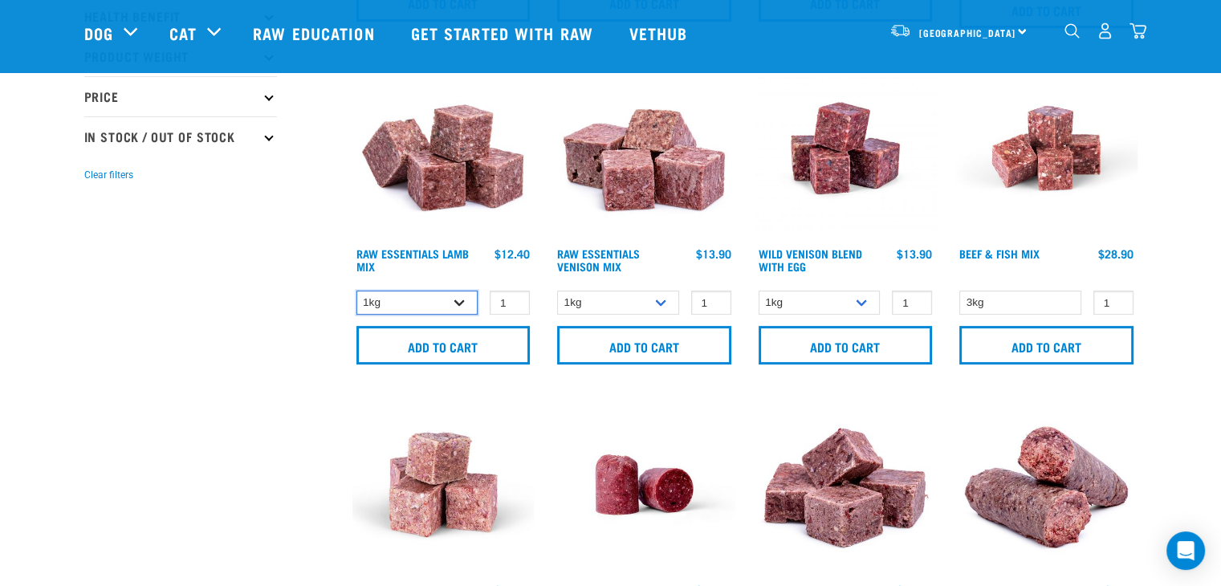
click at [463, 299] on select "1kg 3kg Bulk (10kg)" at bounding box center [417, 303] width 122 height 25
select select "24"
click at [356, 291] on select "1kg 3kg Bulk (10kg)" at bounding box center [417, 303] width 122 height 25
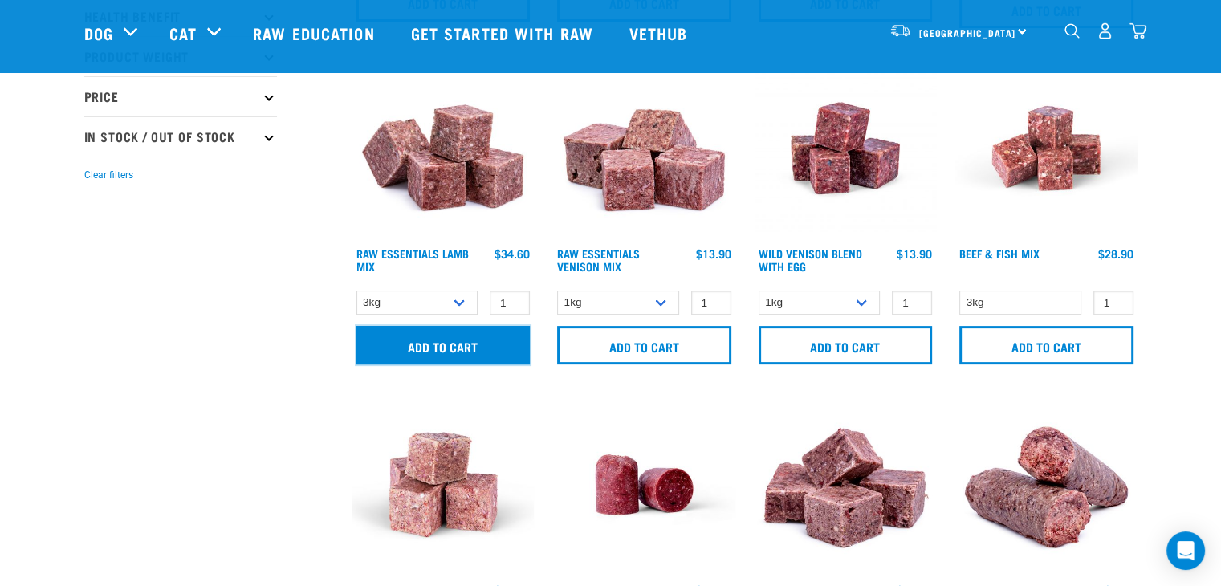
click at [486, 340] on input "Add to cart" at bounding box center [443, 345] width 174 height 39
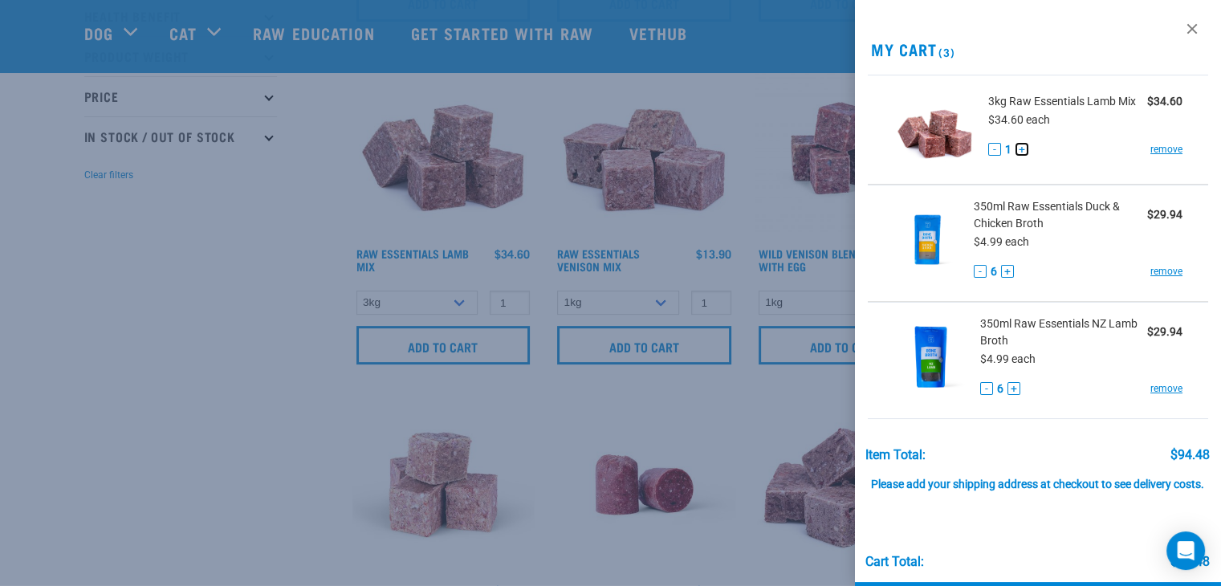
click at [1020, 156] on button "+" at bounding box center [1022, 149] width 13 height 13
click at [995, 156] on button "-" at bounding box center [994, 149] width 13 height 13
click at [781, 197] on div at bounding box center [610, 293] width 1221 height 586
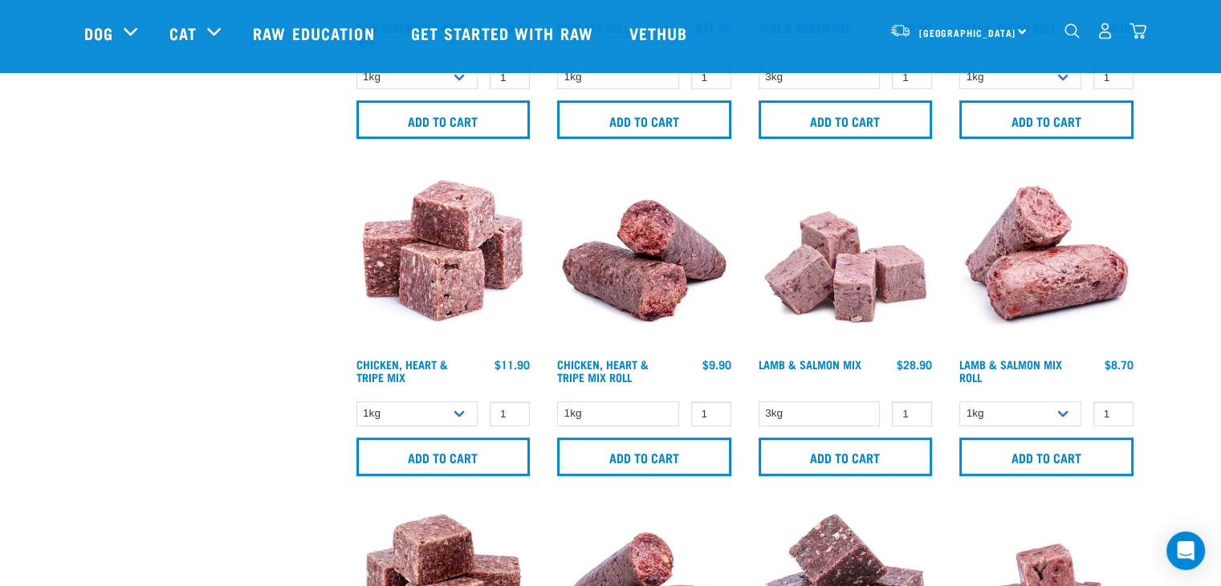
scroll to position [1044, 0]
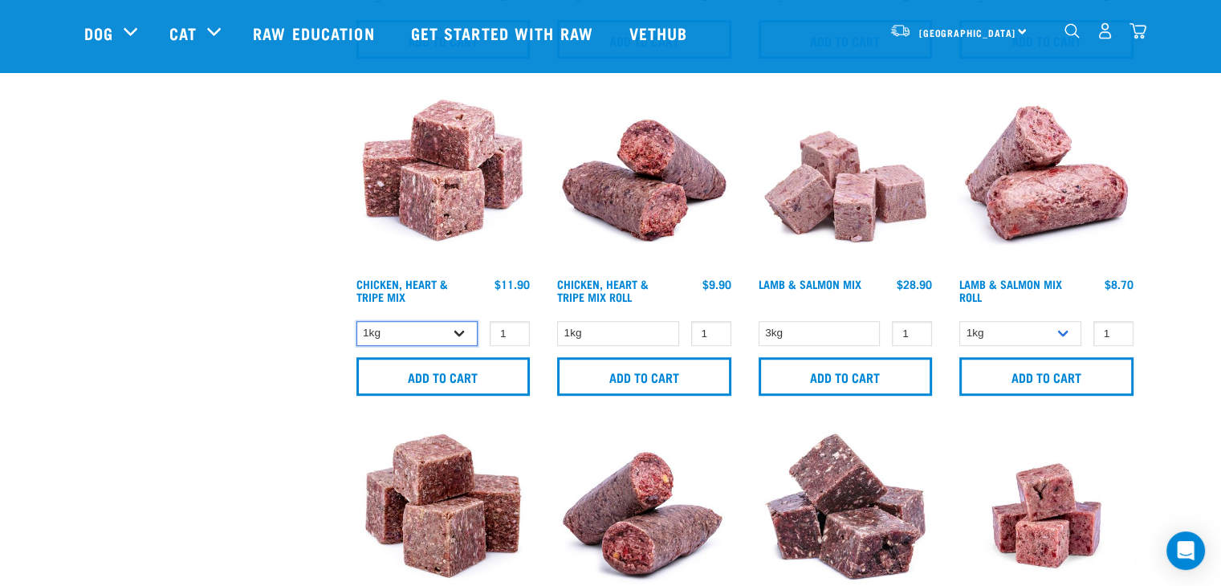
click at [459, 332] on select "1kg 3kg" at bounding box center [417, 333] width 122 height 25
select select "368"
click at [356, 321] on select "1kg 3kg" at bounding box center [417, 333] width 122 height 25
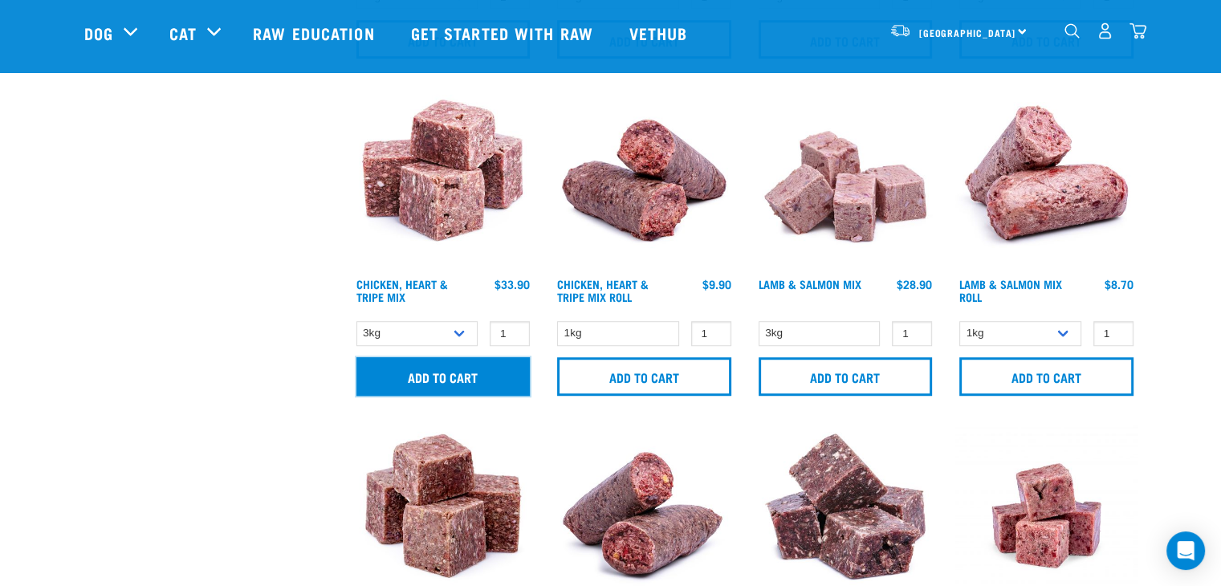
click at [433, 377] on input "Add to cart" at bounding box center [443, 376] width 174 height 39
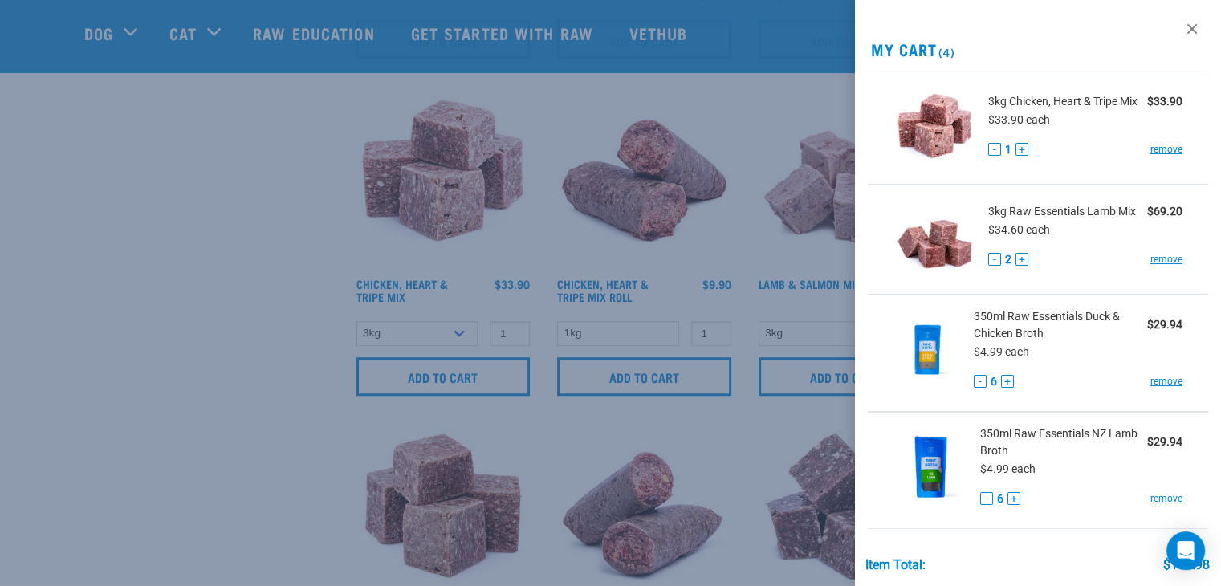
click at [606, 431] on div at bounding box center [610, 293] width 1221 height 586
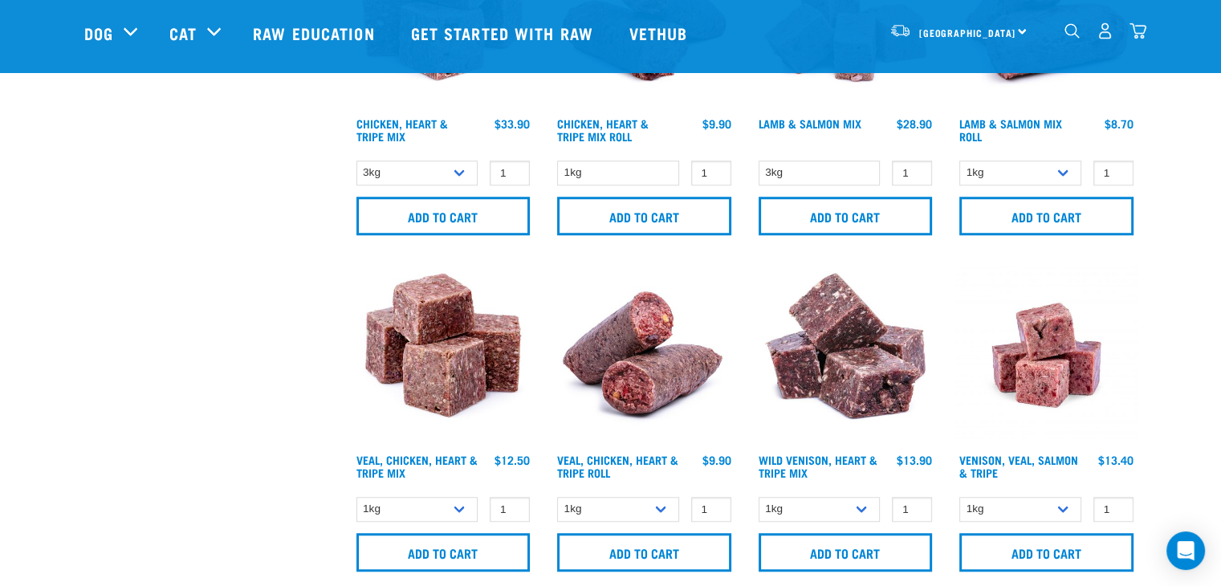
scroll to position [1284, 0]
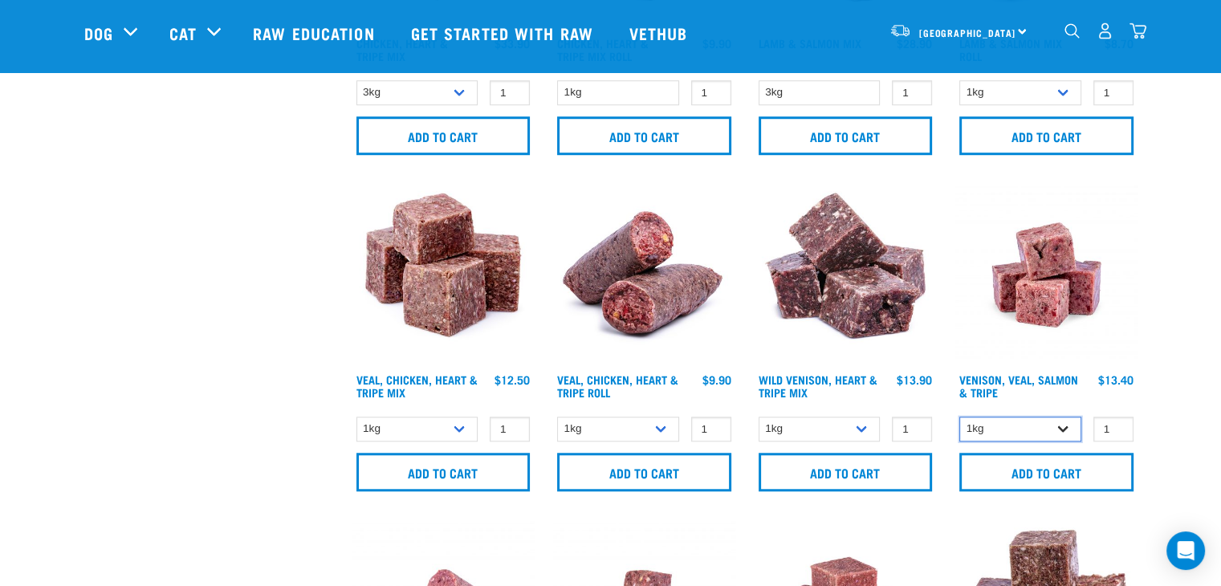
click at [1064, 425] on select "1kg 3kg Bulk (18kg)" at bounding box center [1020, 429] width 122 height 25
select select "62284"
click at [959, 417] on select "1kg 3kg Bulk (18kg)" at bounding box center [1020, 429] width 122 height 25
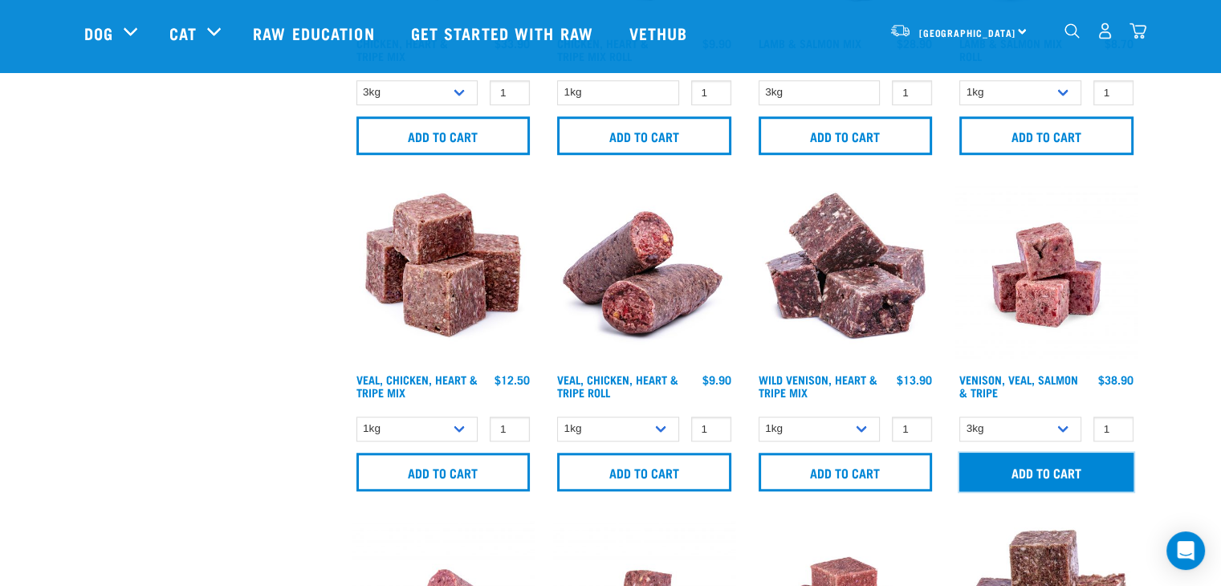
click at [997, 468] on input "Add to cart" at bounding box center [1046, 472] width 174 height 39
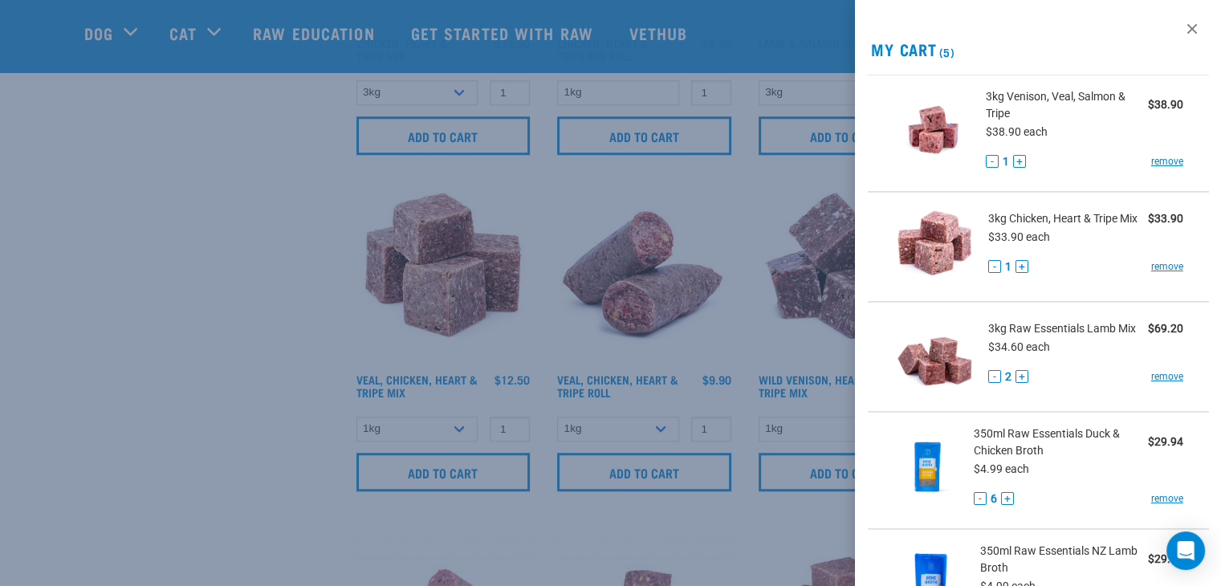
click at [702, 328] on div at bounding box center [610, 293] width 1221 height 586
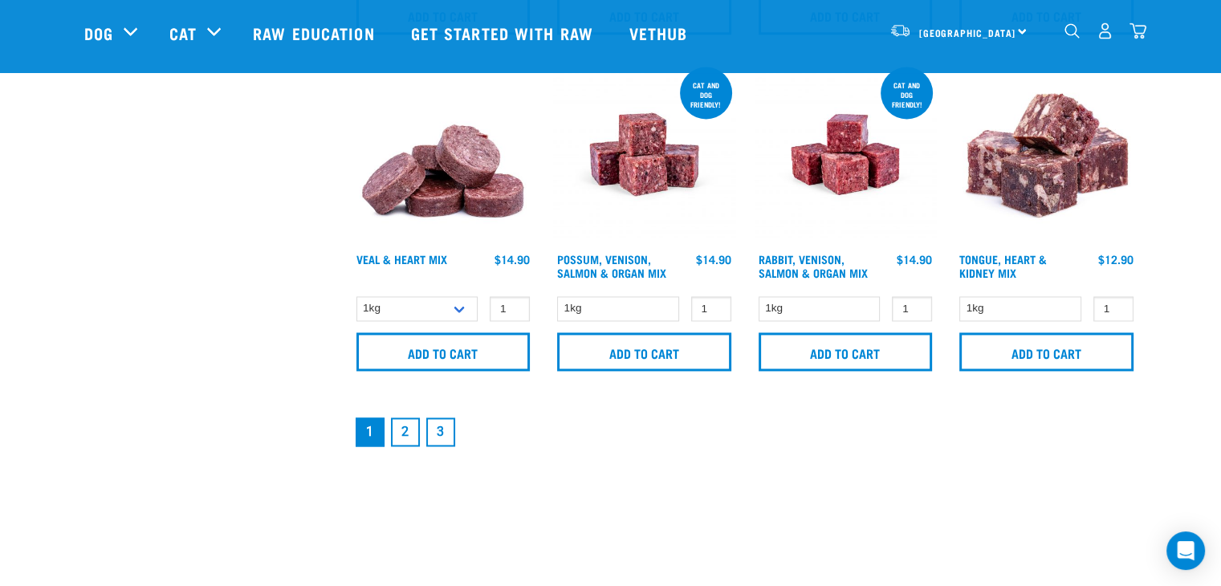
scroll to position [2489, 0]
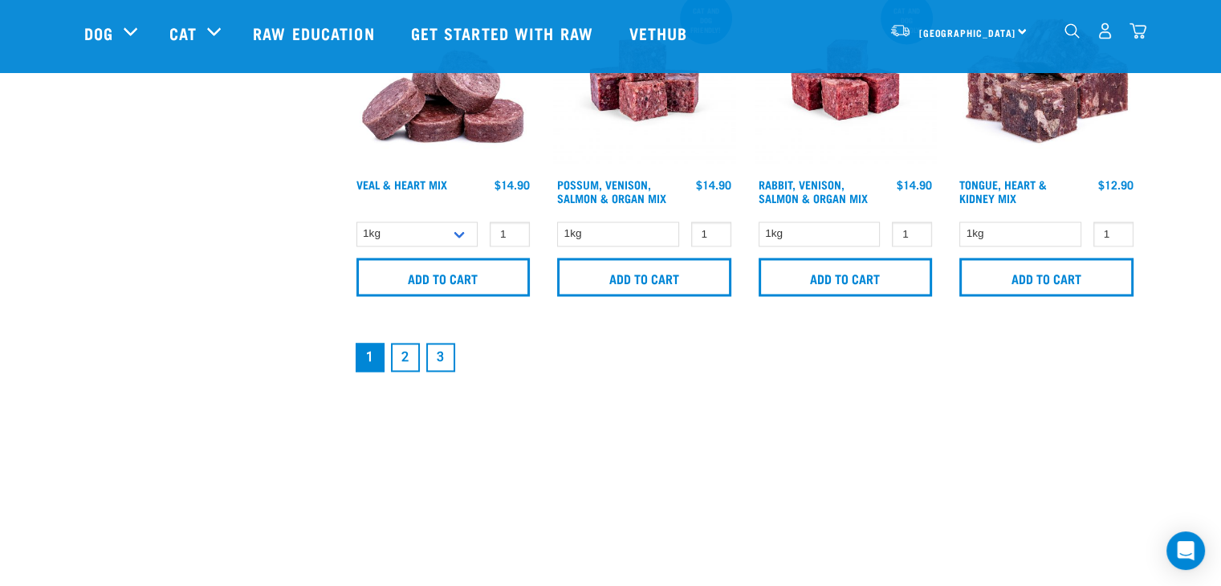
click at [405, 352] on link "2" at bounding box center [405, 357] width 29 height 29
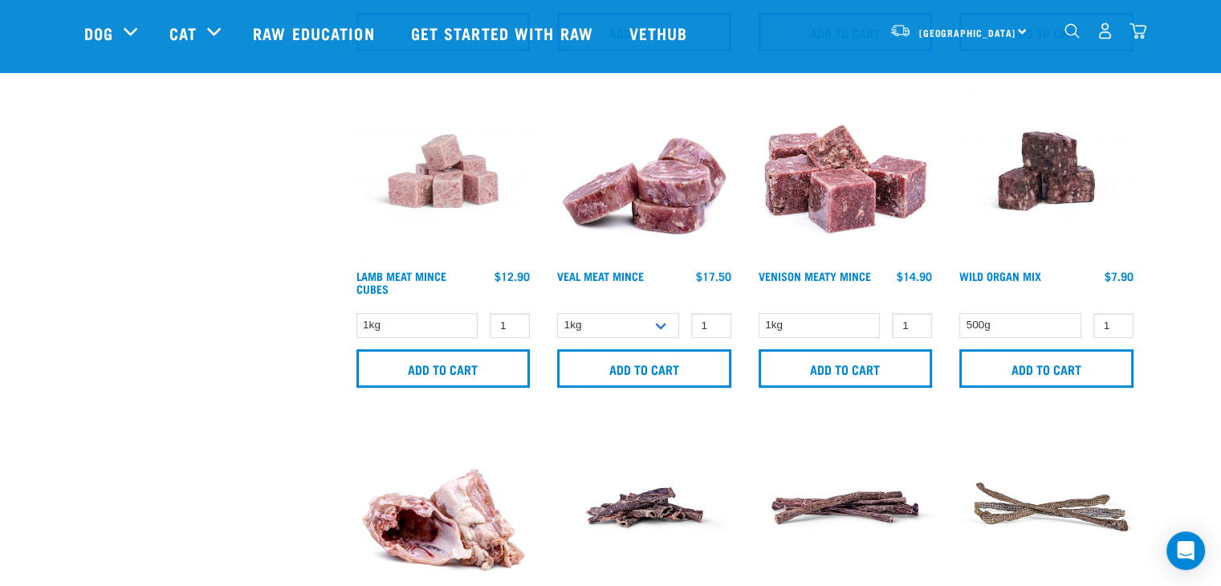
scroll to position [723, 0]
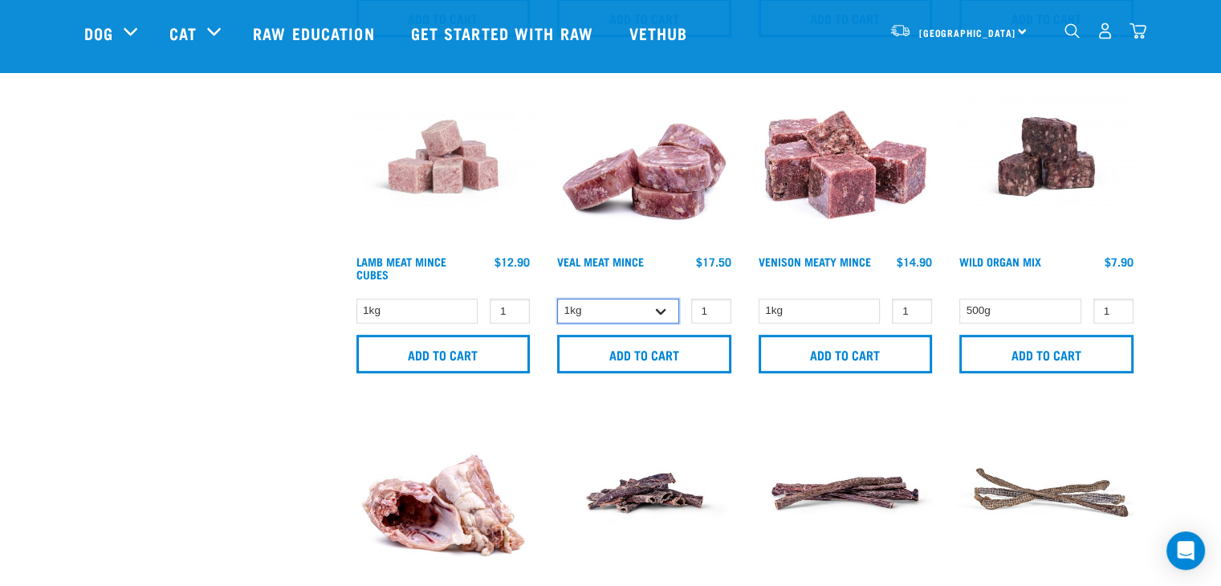
click at [662, 308] on select "1kg 3kg" at bounding box center [618, 311] width 122 height 25
select select "703"
click at [557, 299] on select "1kg 3kg" at bounding box center [618, 311] width 122 height 25
type input "2"
click at [717, 305] on input "2" at bounding box center [711, 311] width 40 height 25
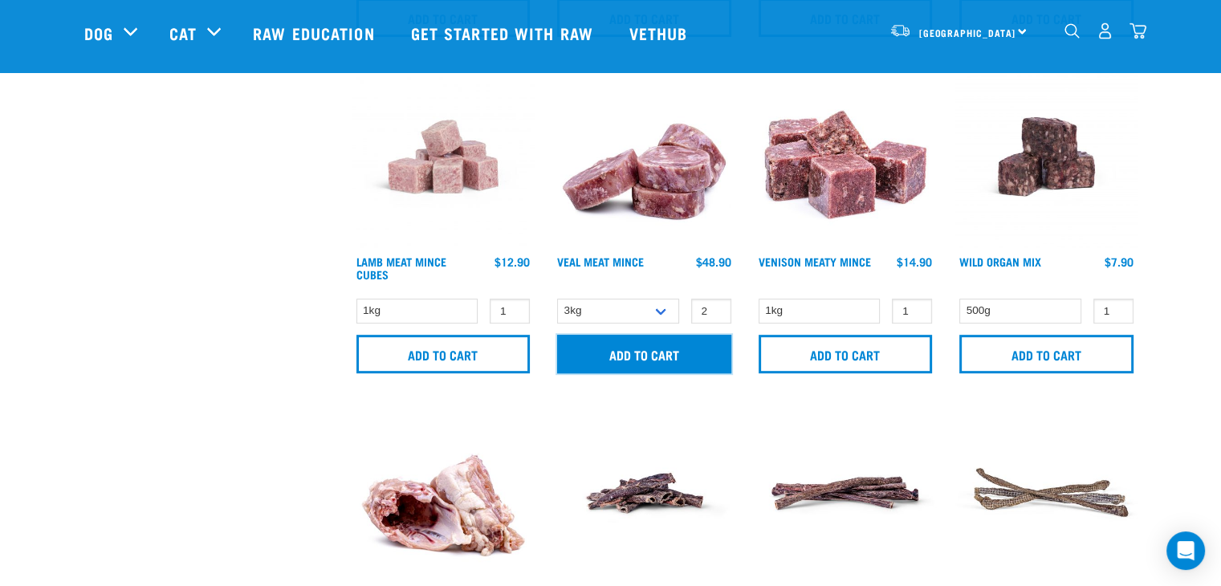
click at [658, 354] on input "Add to cart" at bounding box center [644, 354] width 174 height 39
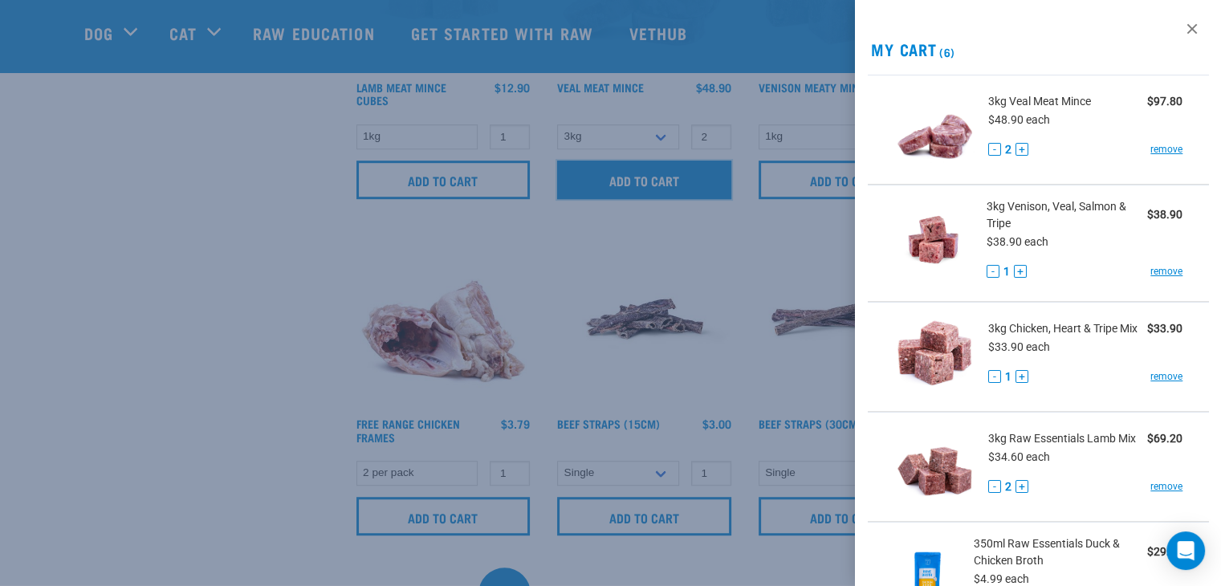
scroll to position [803, 0]
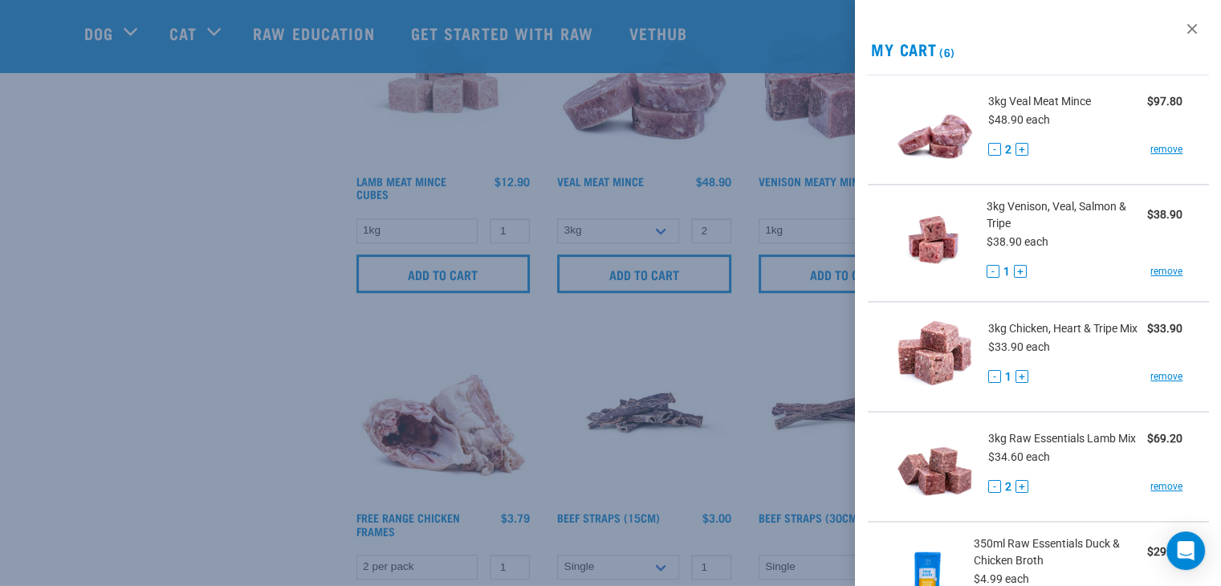
click at [316, 215] on div at bounding box center [610, 293] width 1221 height 586
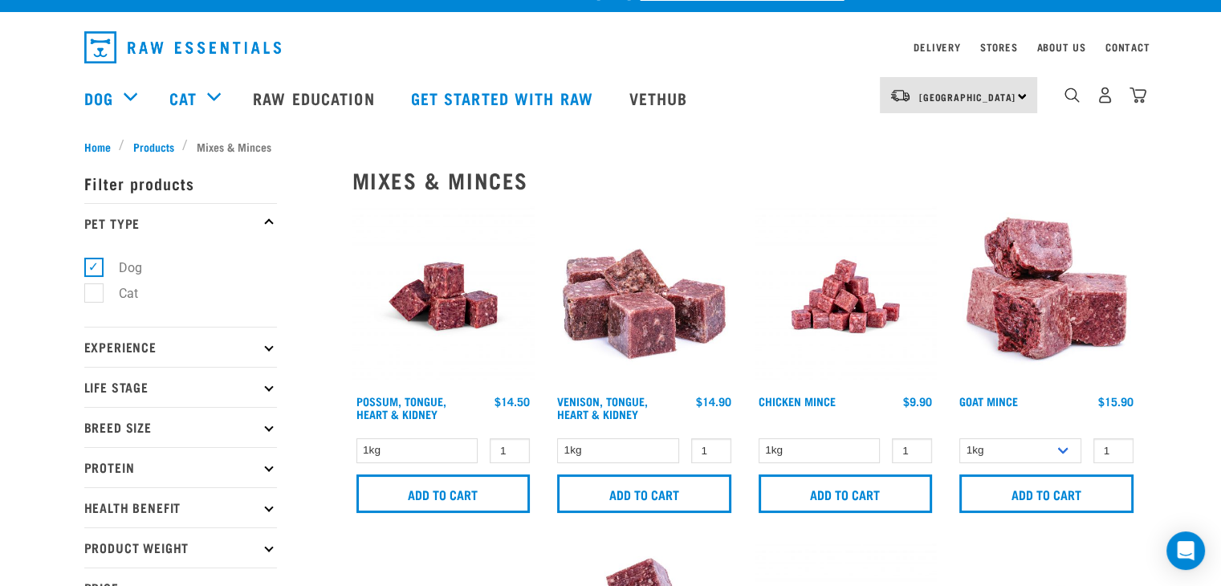
scroll to position [0, 0]
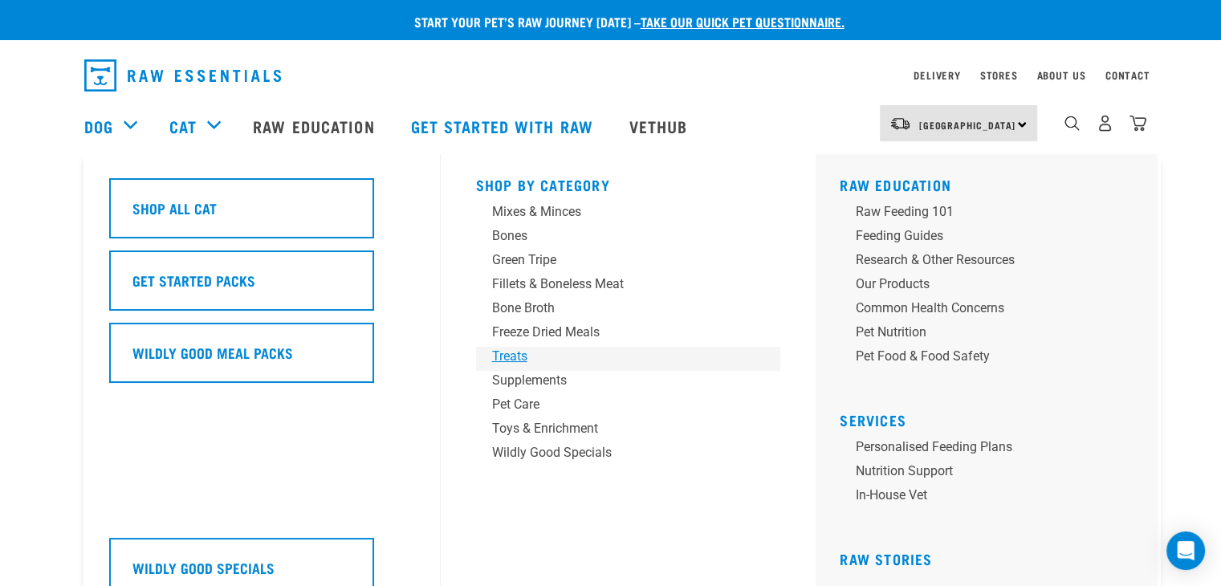
click at [513, 358] on div "Treats" at bounding box center [617, 356] width 250 height 19
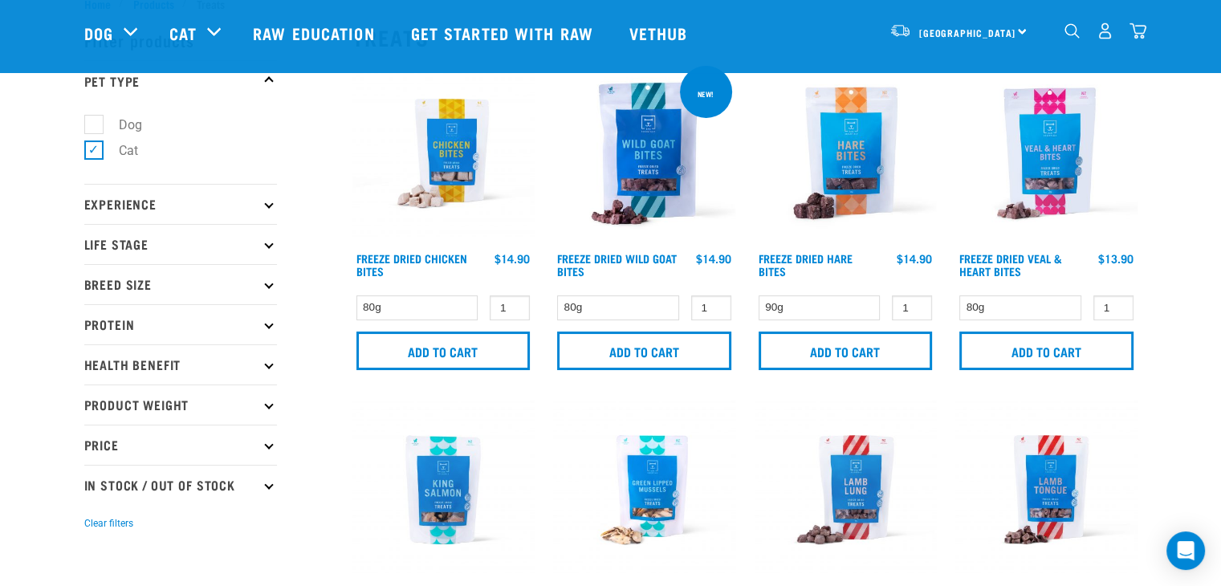
scroll to position [80, 0]
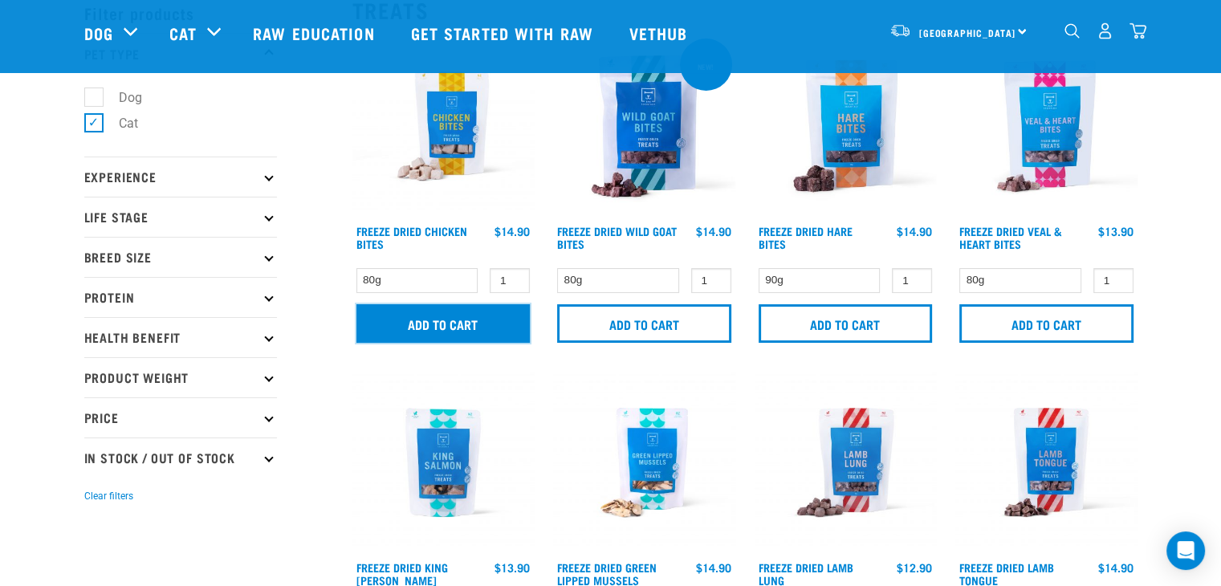
click at [464, 322] on input "Add to cart" at bounding box center [443, 323] width 174 height 39
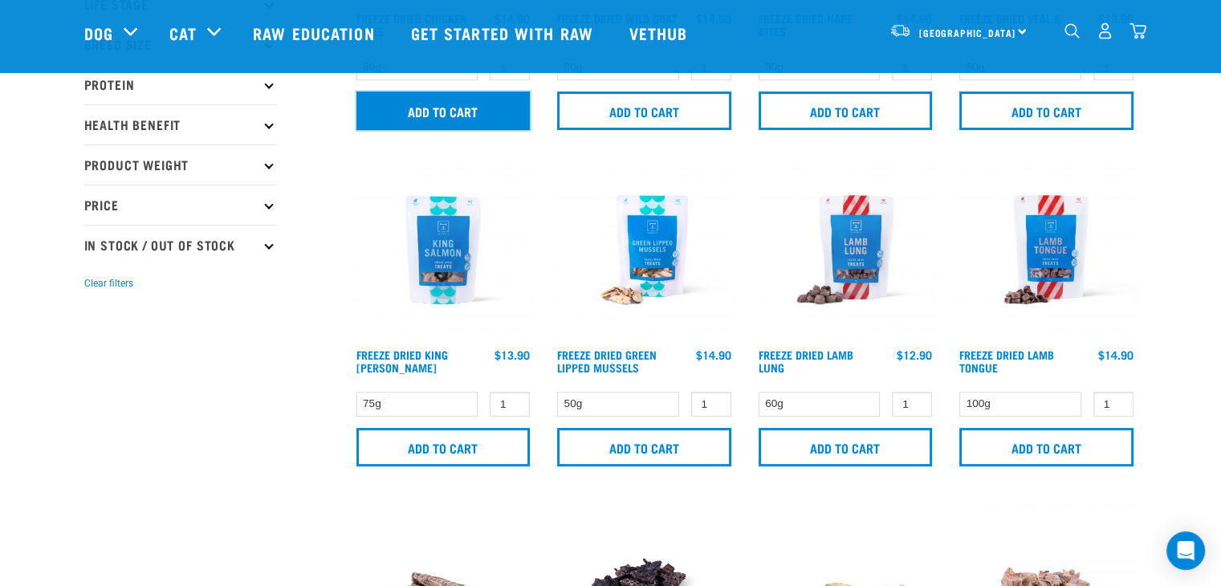
scroll to position [401, 0]
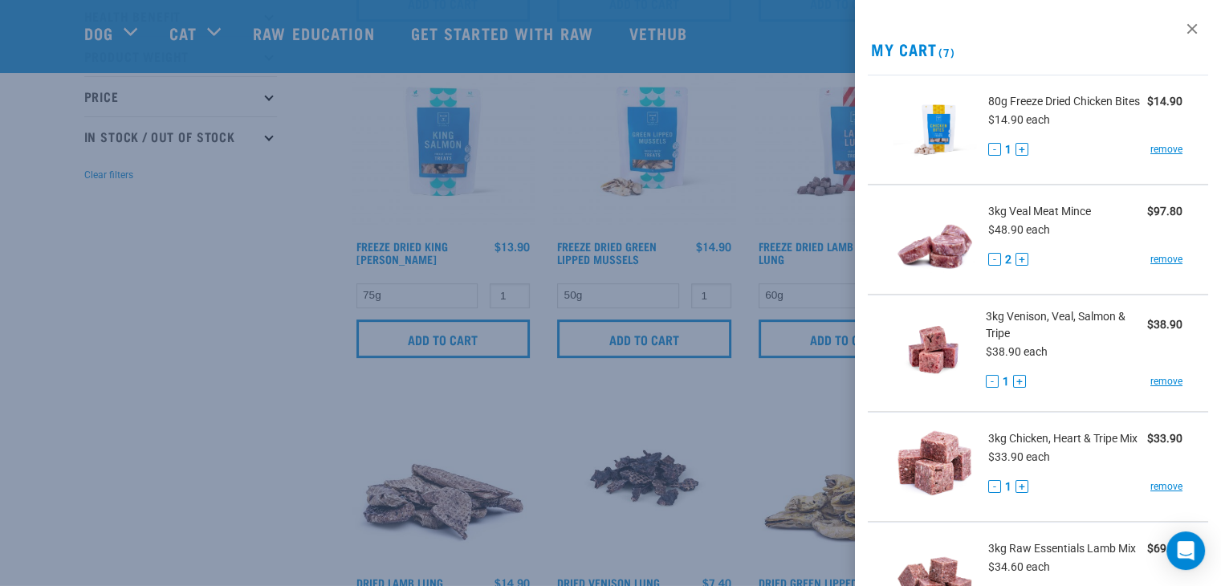
click at [471, 334] on div at bounding box center [610, 293] width 1221 height 586
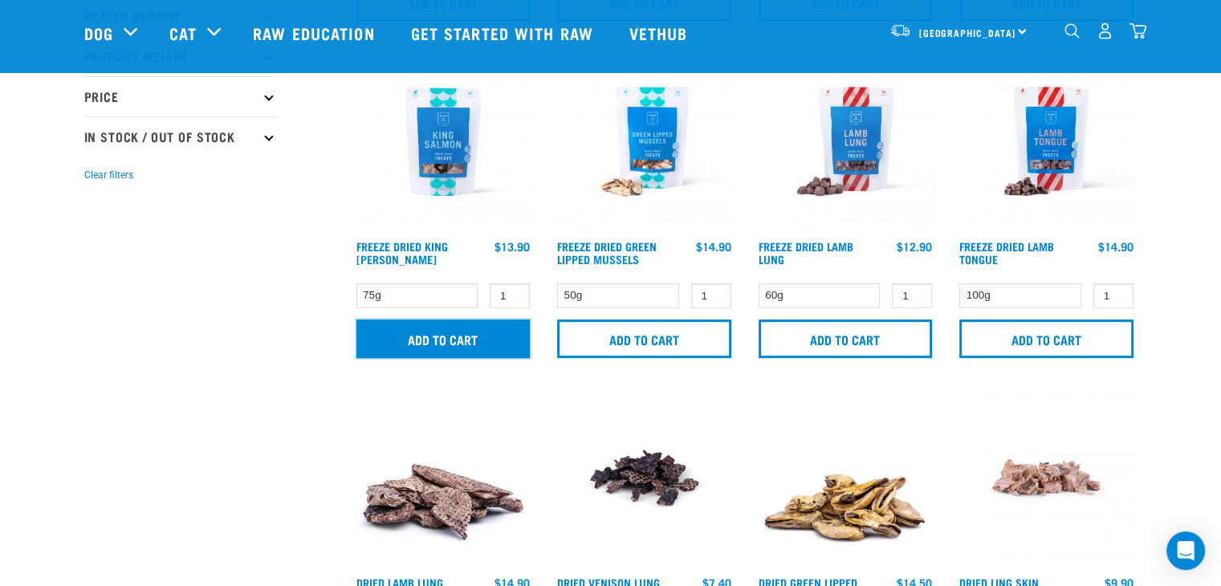
click at [471, 333] on input "Add to cart" at bounding box center [443, 339] width 174 height 39
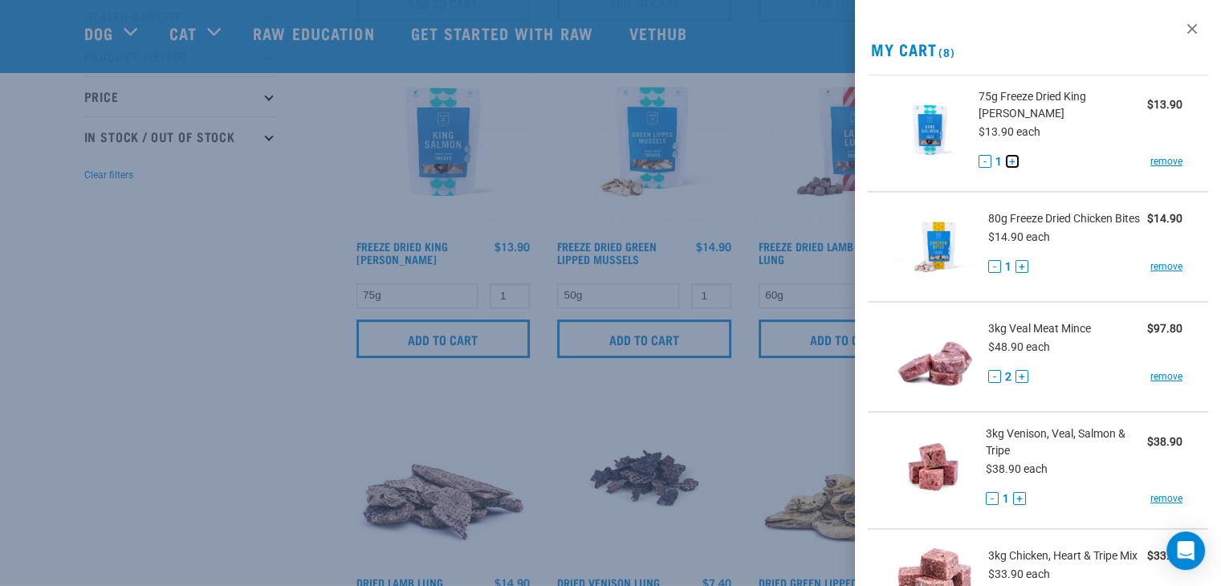
click at [1019, 161] on button "+" at bounding box center [1012, 161] width 13 height 13
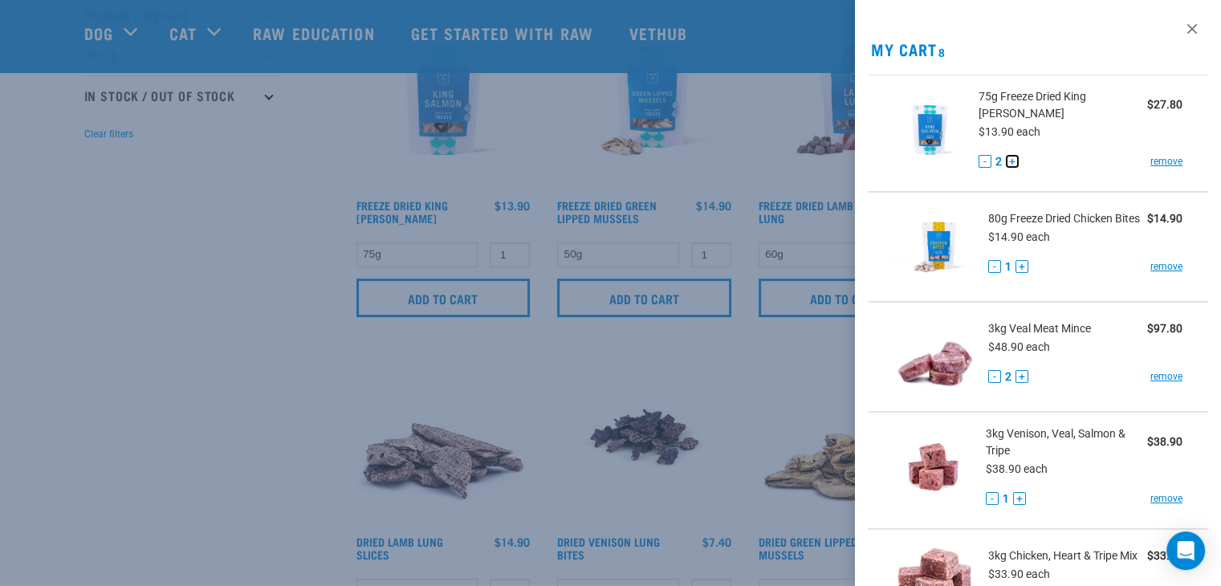
scroll to position [482, 0]
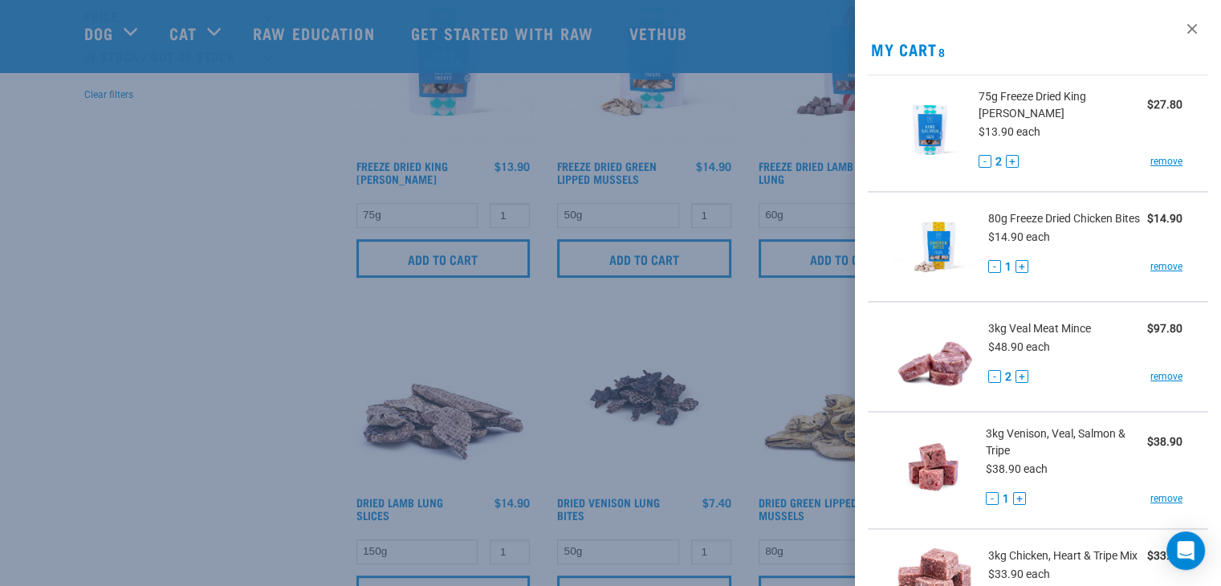
click at [242, 352] on div at bounding box center [610, 293] width 1221 height 586
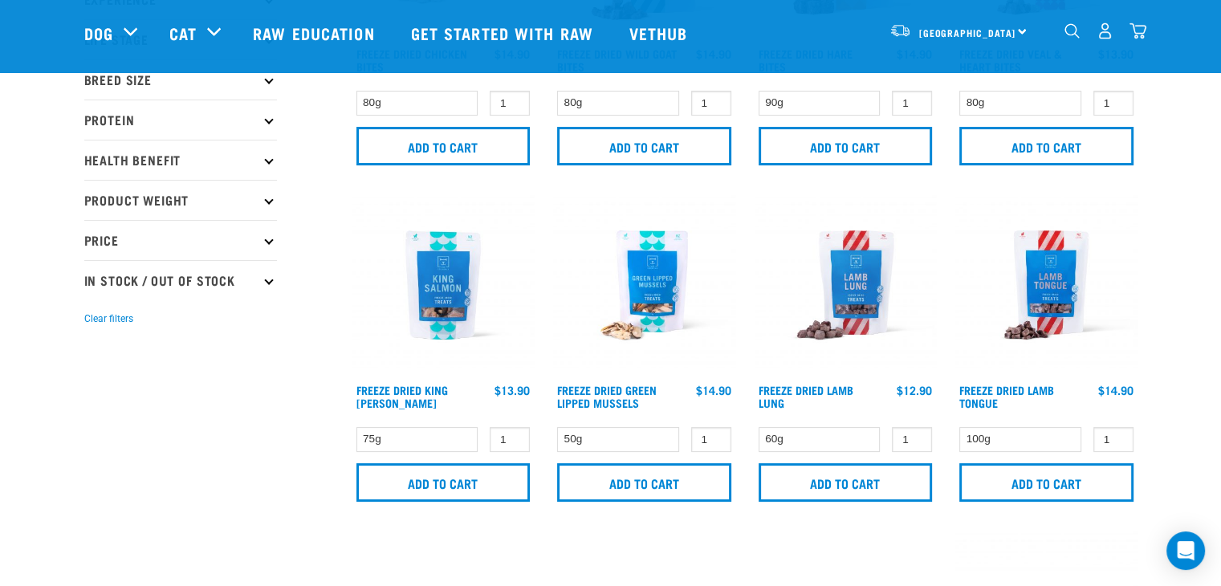
scroll to position [321, 0]
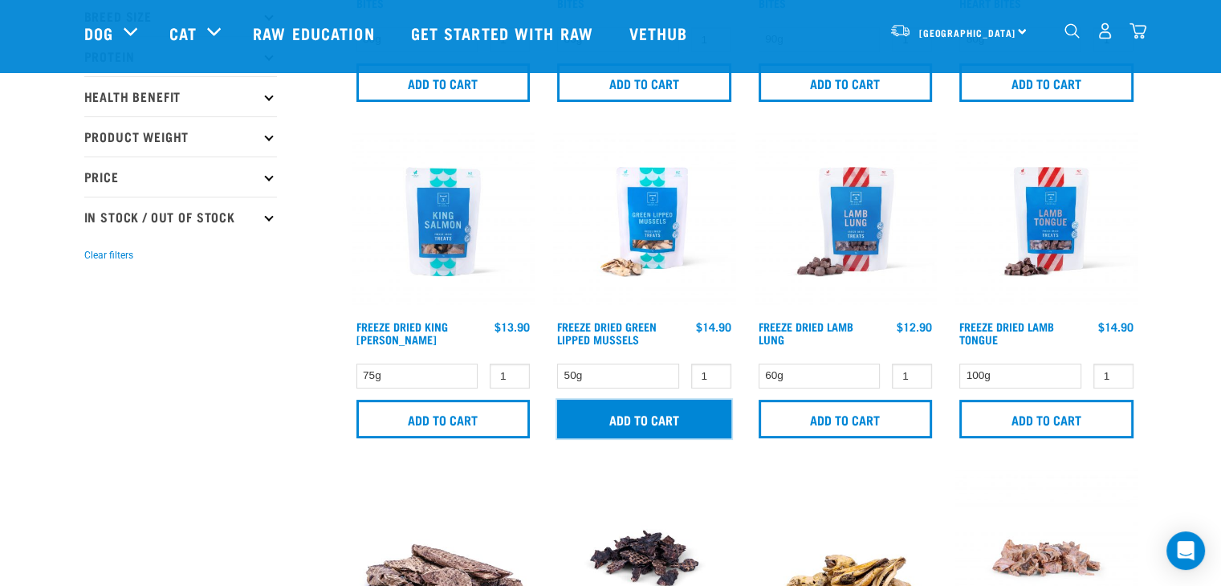
click at [629, 412] on input "Add to cart" at bounding box center [644, 419] width 174 height 39
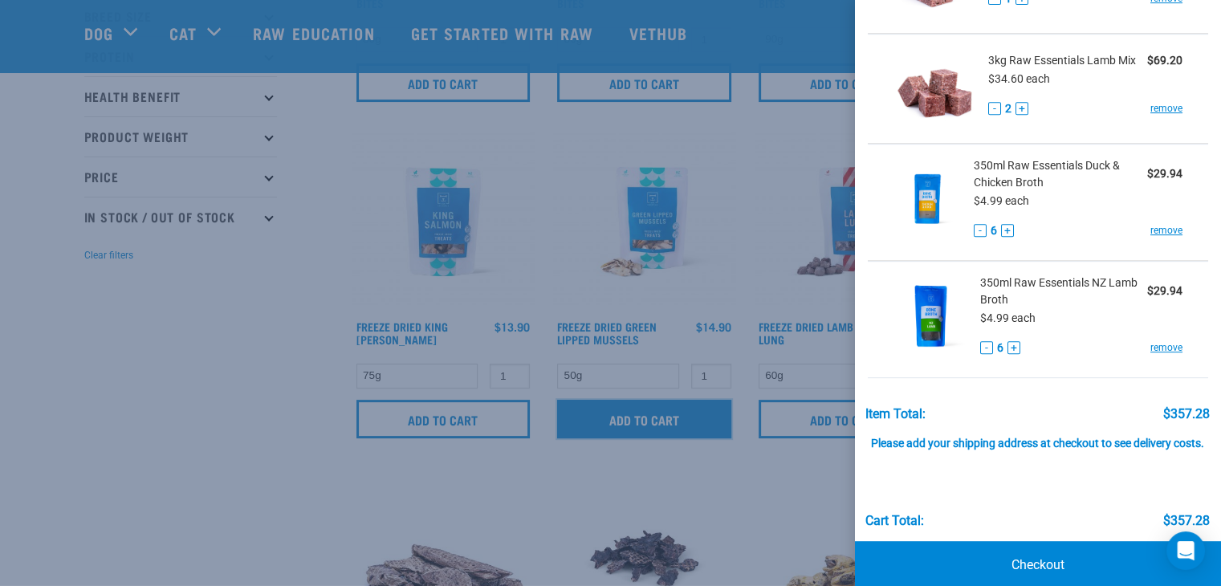
scroll to position [777, 0]
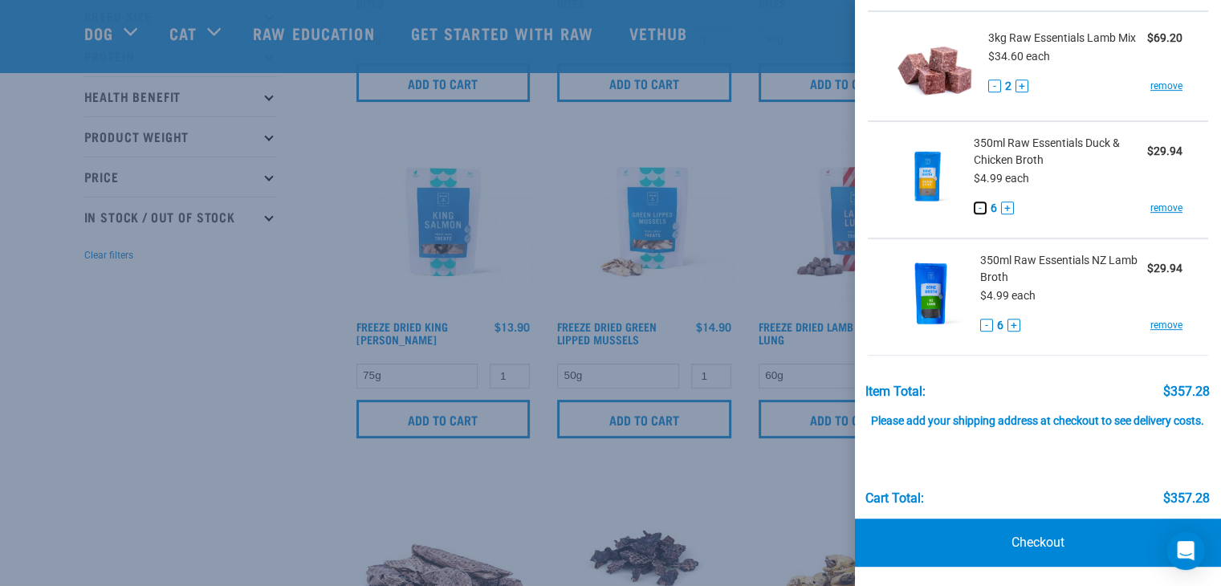
click at [975, 202] on button "-" at bounding box center [980, 208] width 13 height 13
click at [982, 319] on button "-" at bounding box center [986, 325] width 13 height 13
click at [980, 319] on button "-" at bounding box center [986, 325] width 13 height 13
click at [974, 202] on button "-" at bounding box center [980, 208] width 13 height 13
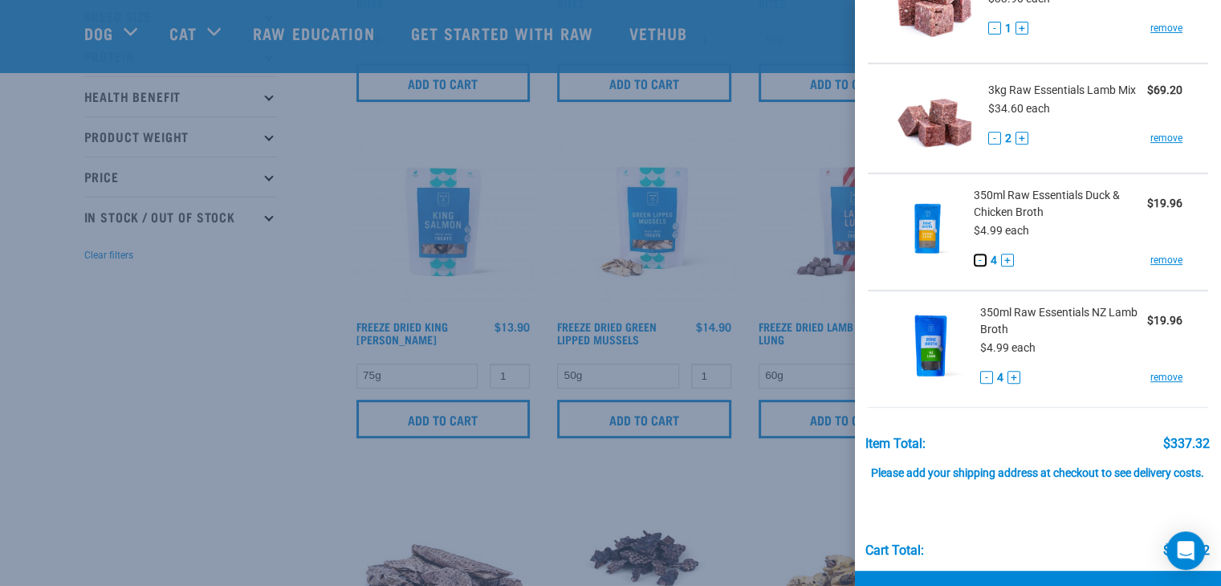
scroll to position [697, 0]
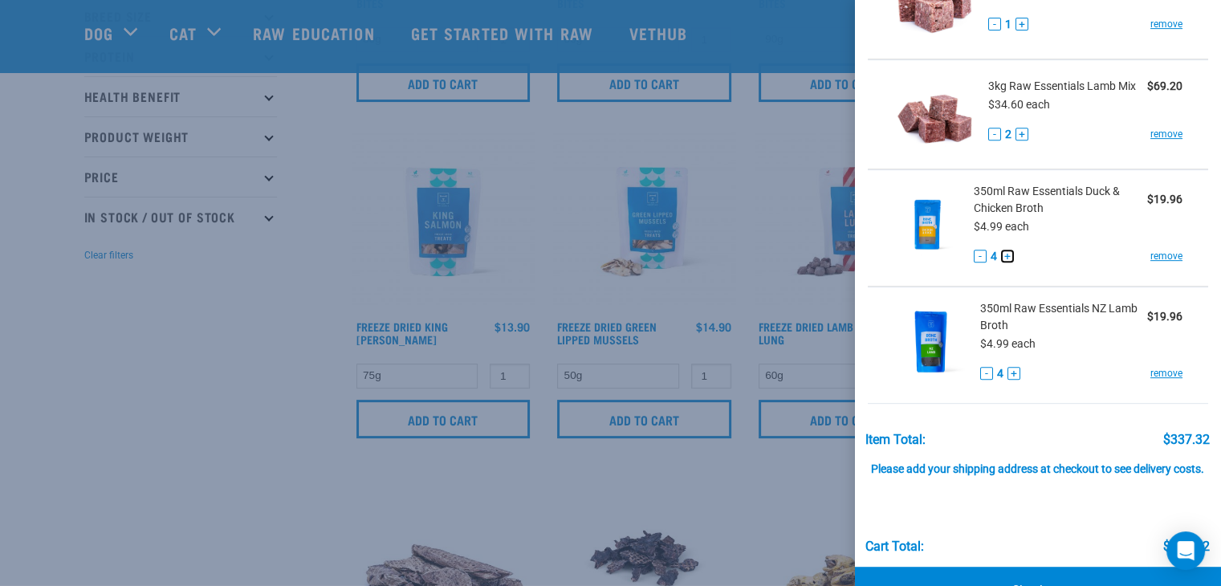
click at [1005, 263] on button "+" at bounding box center [1007, 256] width 13 height 13
click at [1015, 380] on button "+" at bounding box center [1014, 373] width 13 height 13
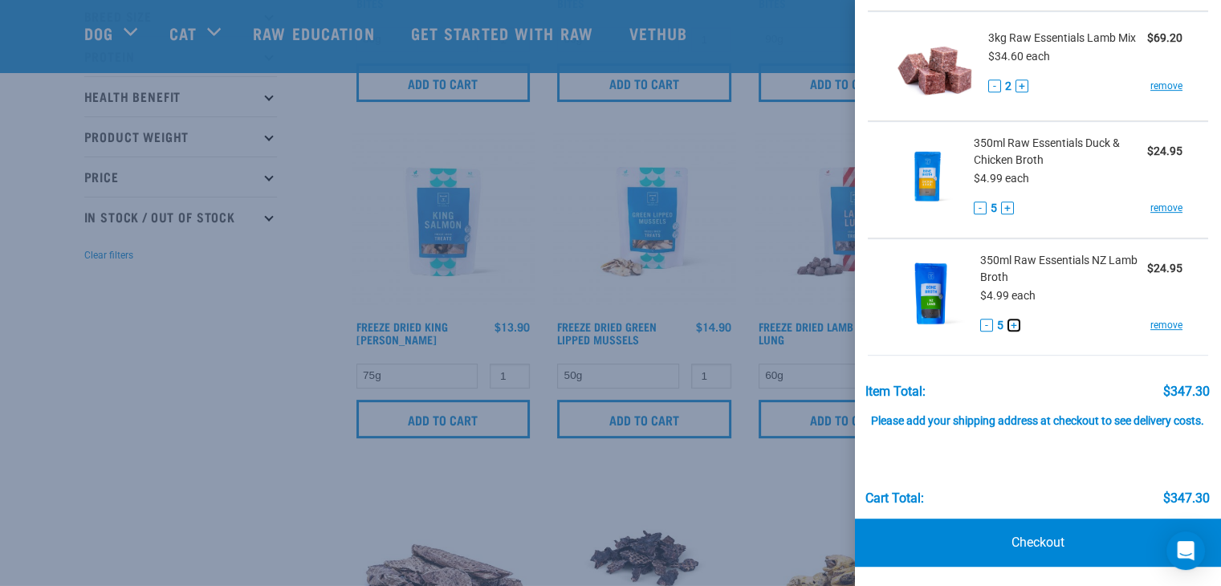
scroll to position [777, 0]
click at [1012, 545] on link "Checkout" at bounding box center [1038, 543] width 366 height 48
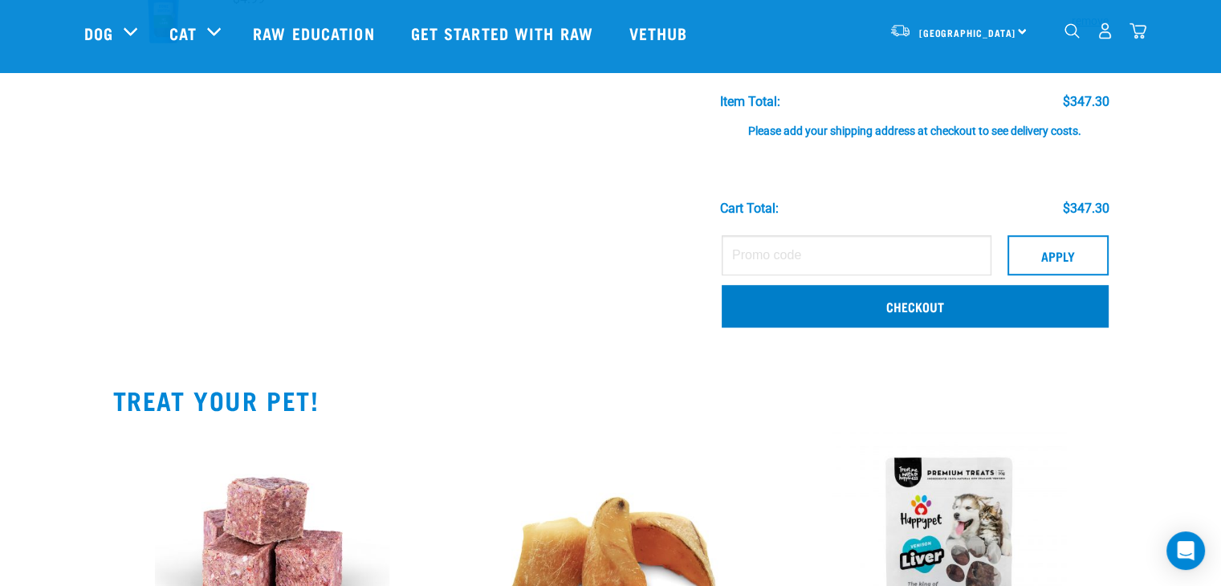
scroll to position [1044, 0]
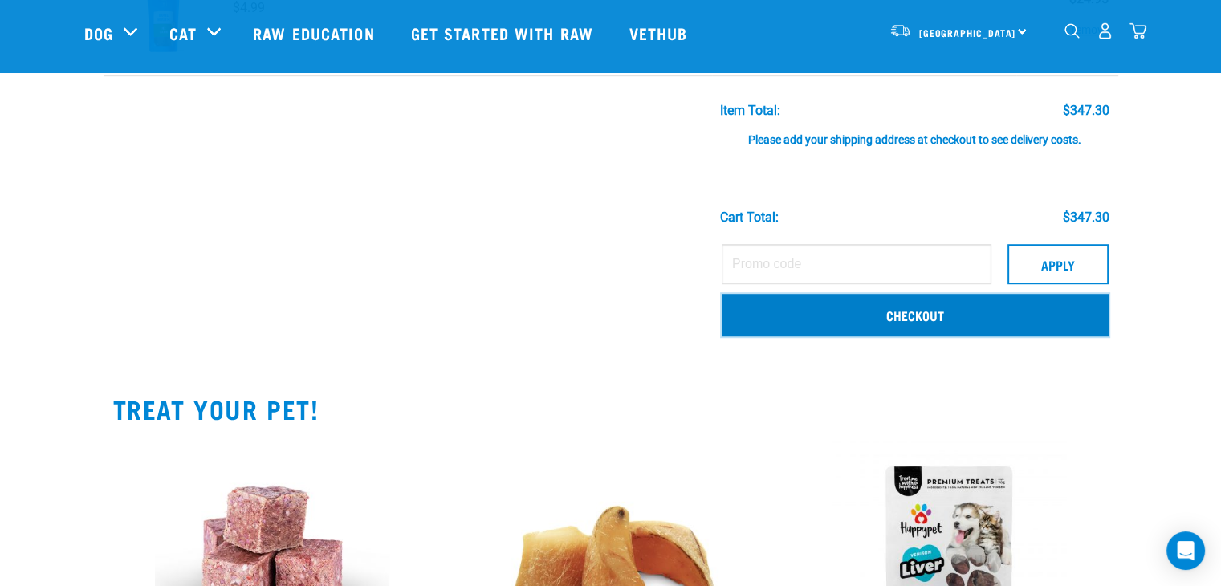
click at [921, 309] on link "Checkout" at bounding box center [915, 315] width 387 height 42
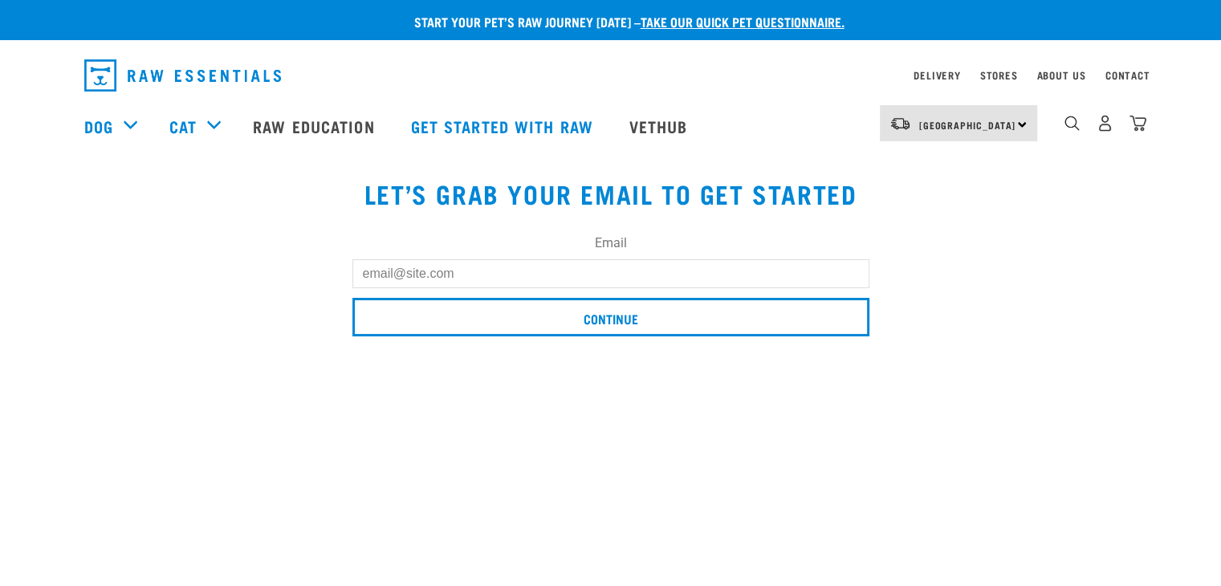
click at [516, 275] on input "Email" at bounding box center [610, 273] width 517 height 29
type input "[EMAIL_ADDRESS][DOMAIN_NAME]"
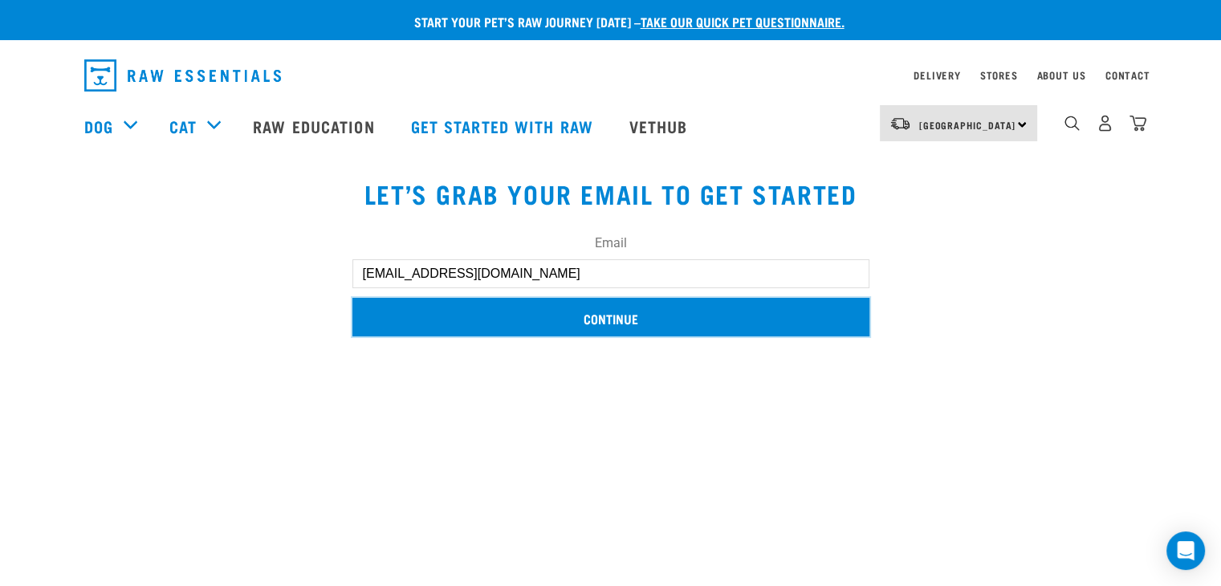
click at [521, 314] on input "Continue" at bounding box center [610, 317] width 517 height 39
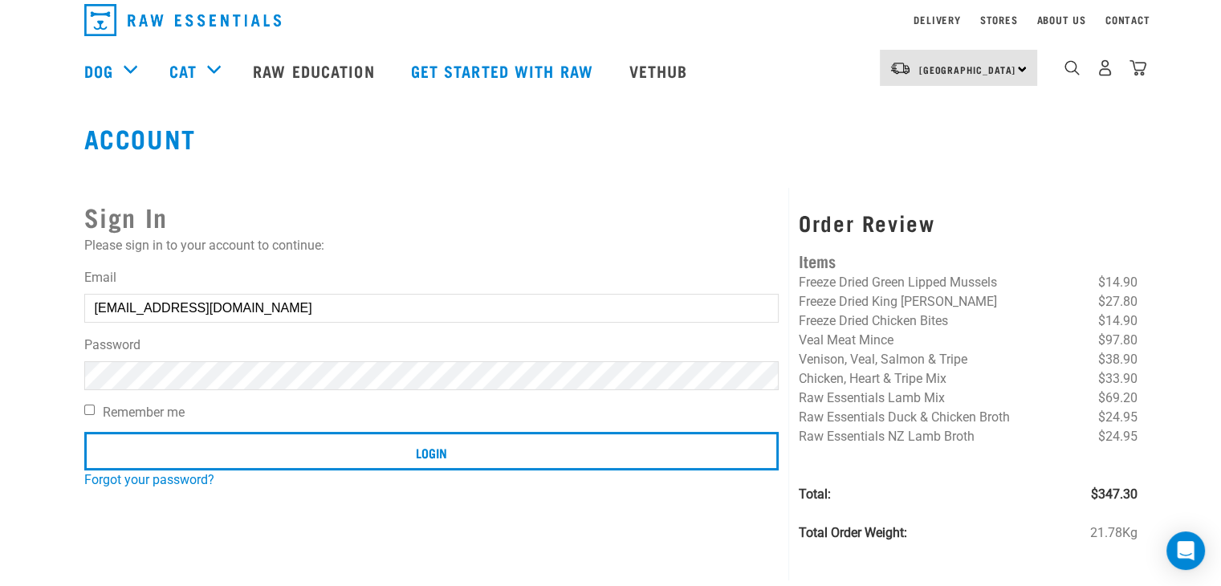
scroll to position [80, 0]
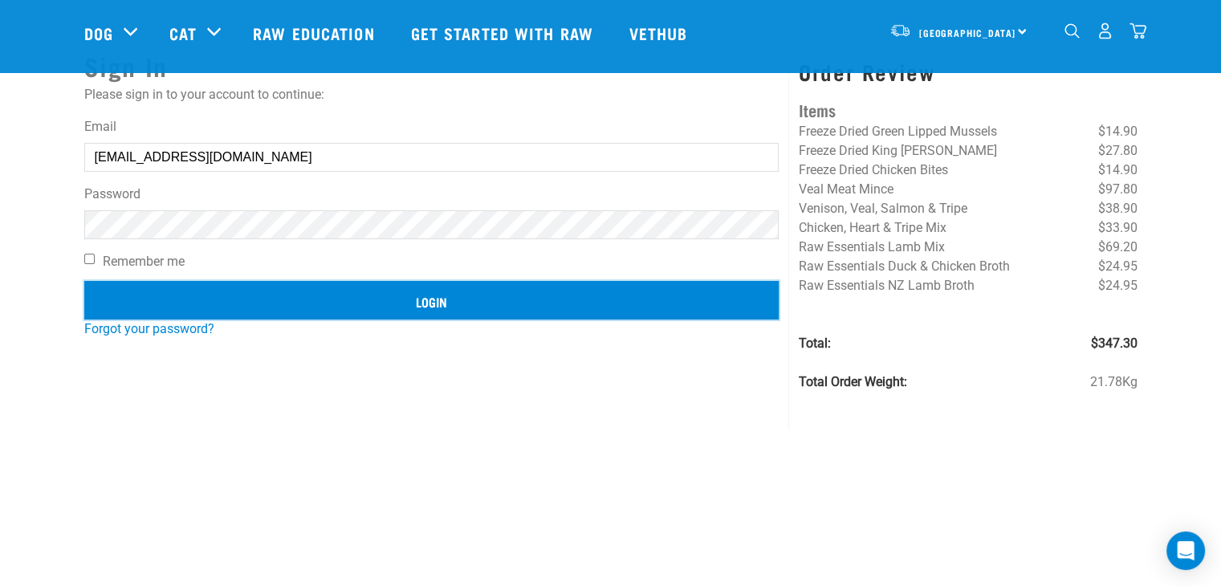
click at [434, 295] on input "Login" at bounding box center [431, 300] width 695 height 39
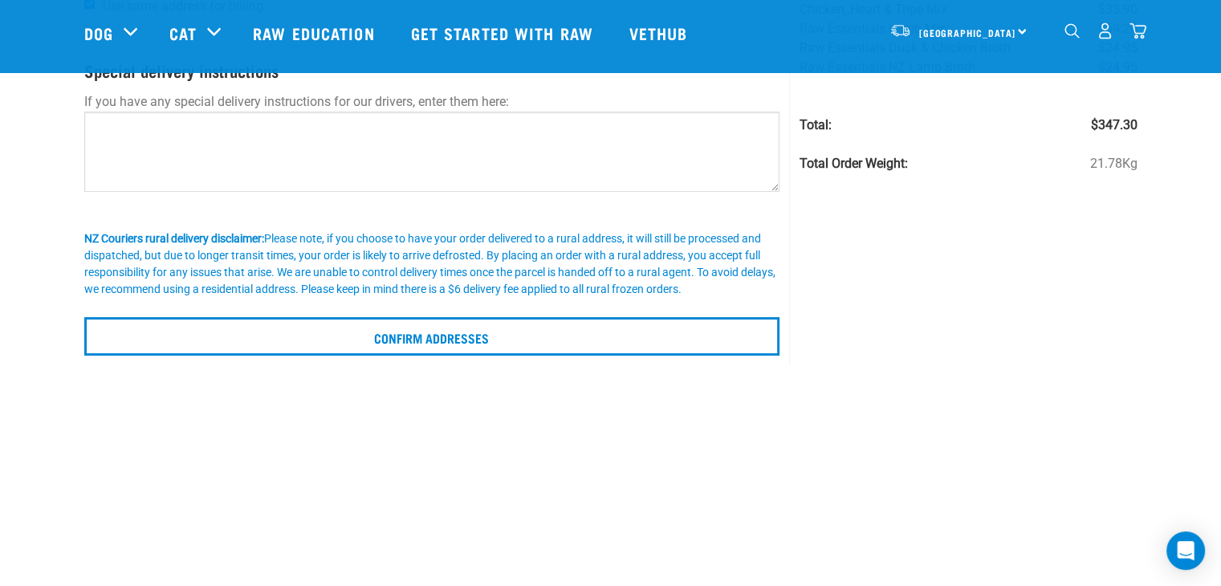
scroll to position [321, 0]
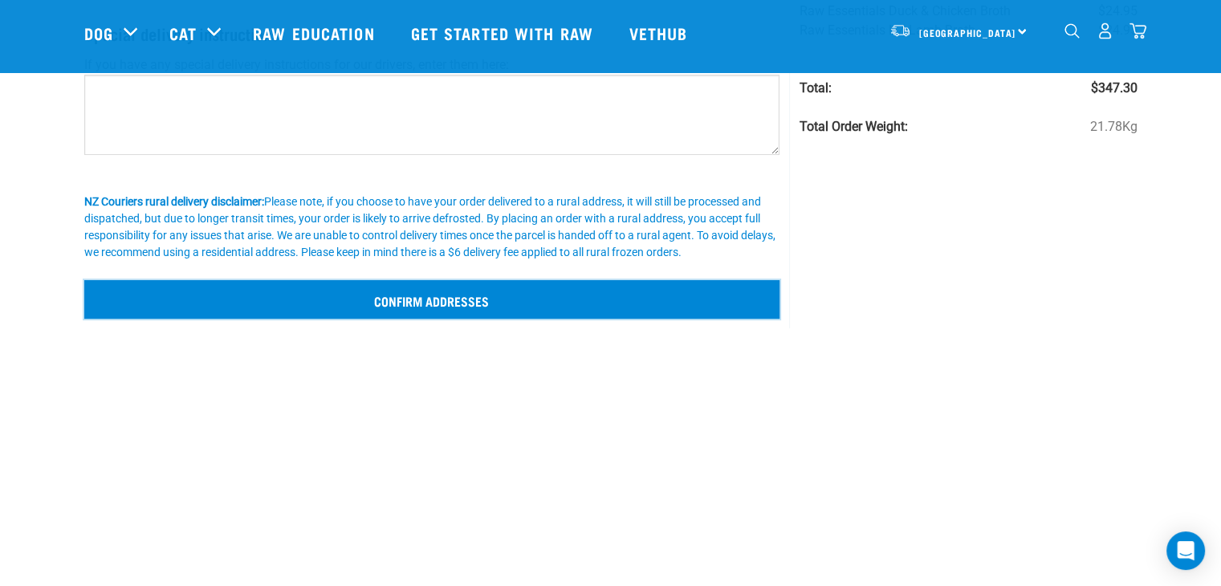
click at [495, 296] on input "Confirm addresses" at bounding box center [432, 299] width 696 height 39
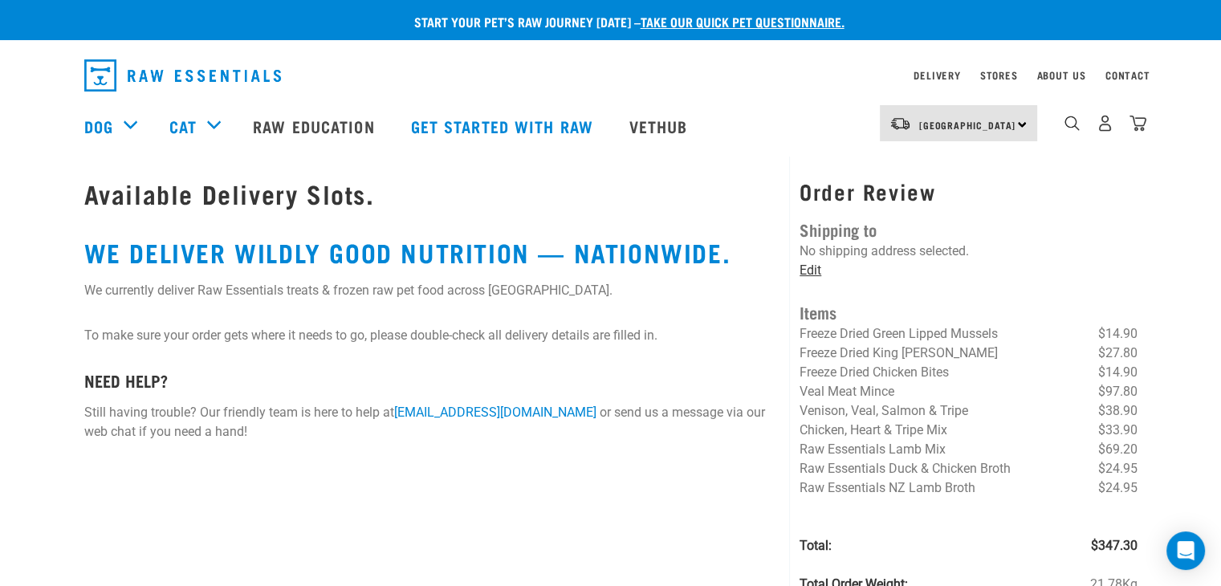
click at [809, 271] on link "Edit" at bounding box center [811, 270] width 22 height 15
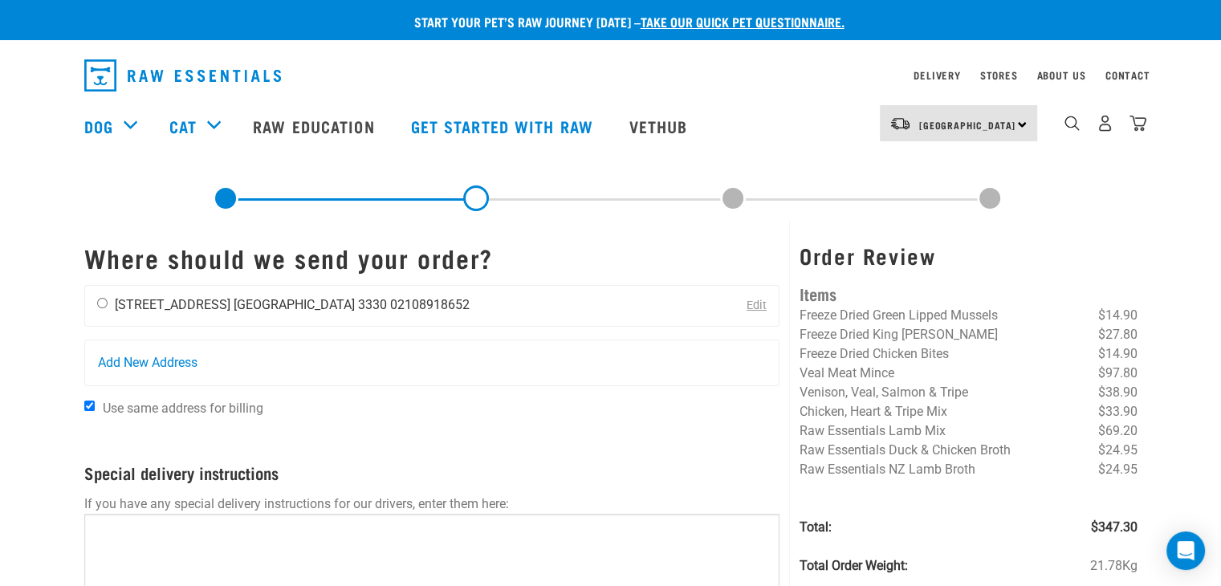
click at [98, 301] on input "radio" at bounding box center [102, 303] width 10 height 10
radio input "true"
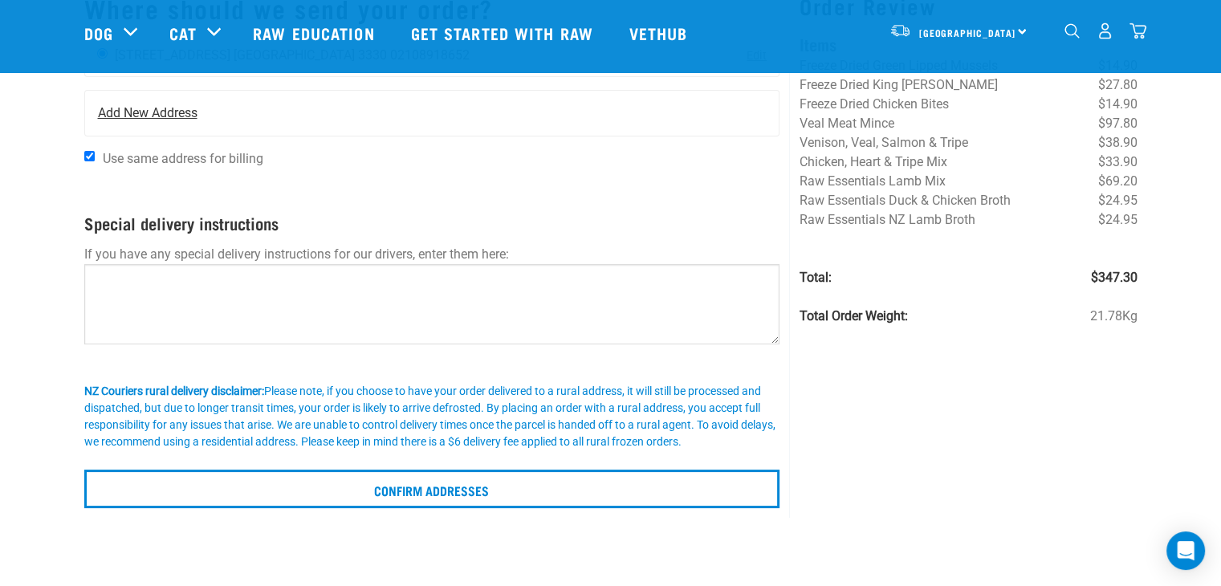
scroll to position [161, 0]
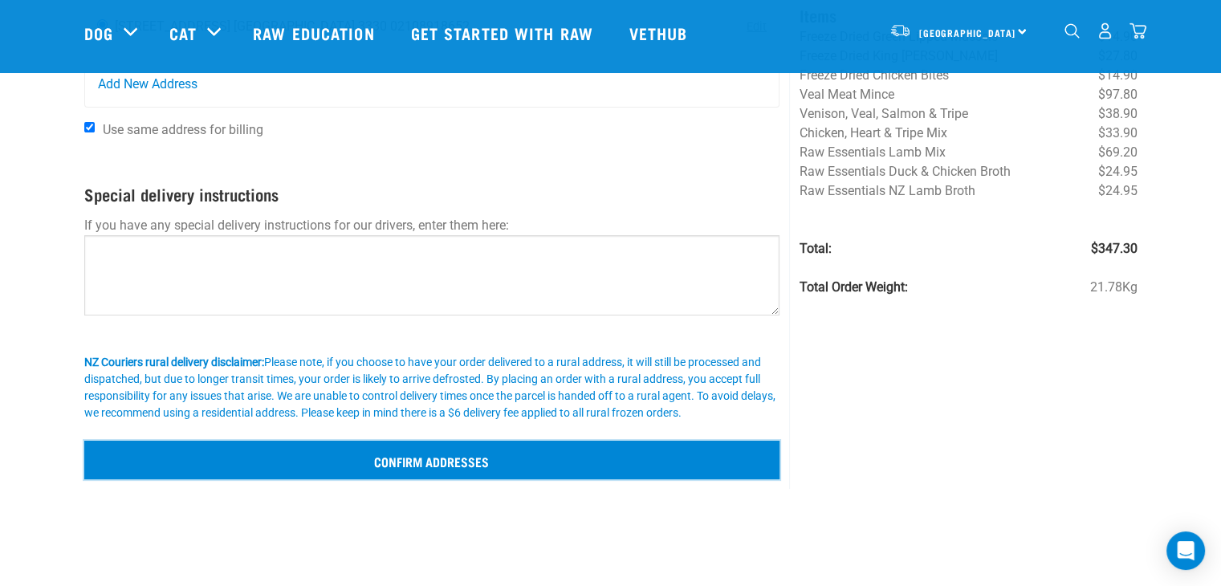
click at [401, 464] on input "Confirm addresses" at bounding box center [432, 460] width 696 height 39
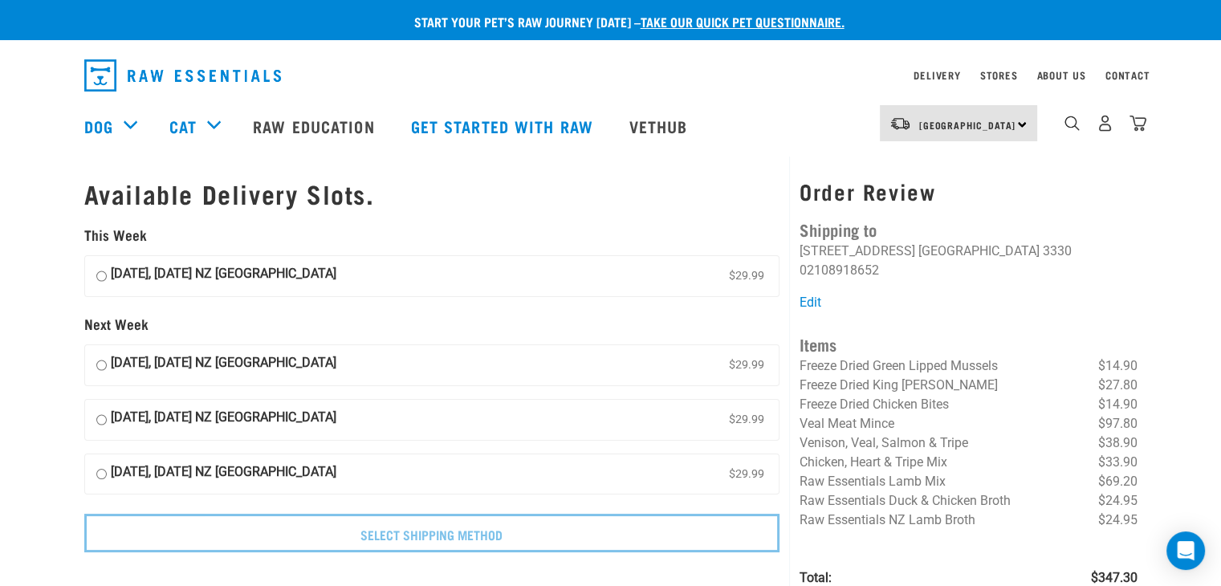
click at [100, 364] on input "[DATE], [DATE] NZ [GEOGRAPHIC_DATA] $29.99" at bounding box center [101, 365] width 10 height 24
radio input "true"
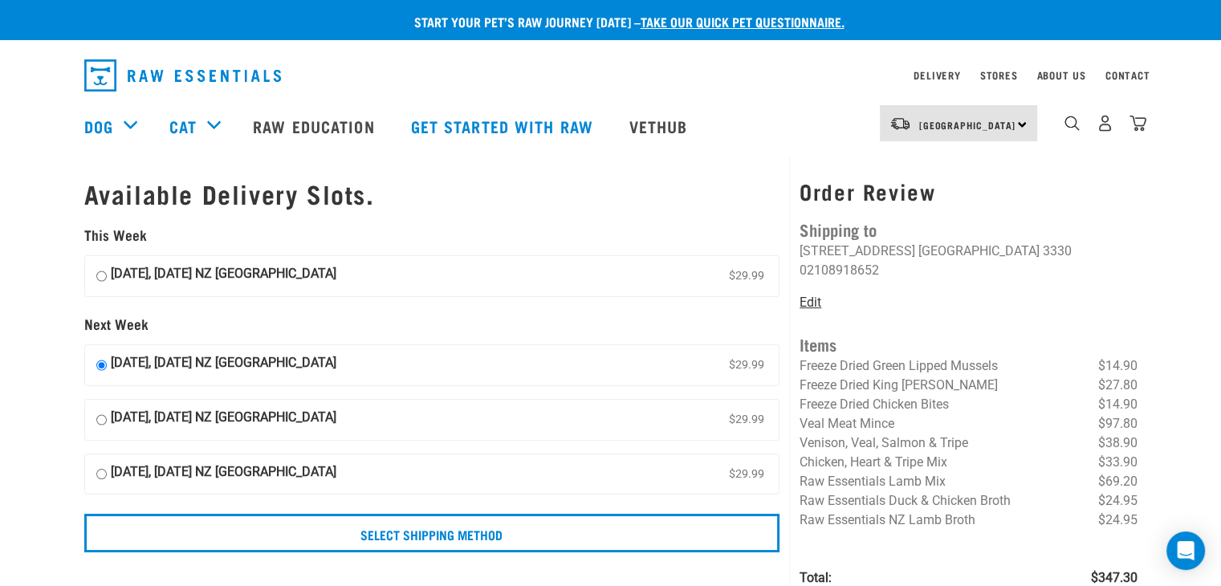
click at [812, 295] on link "Edit" at bounding box center [811, 302] width 22 height 15
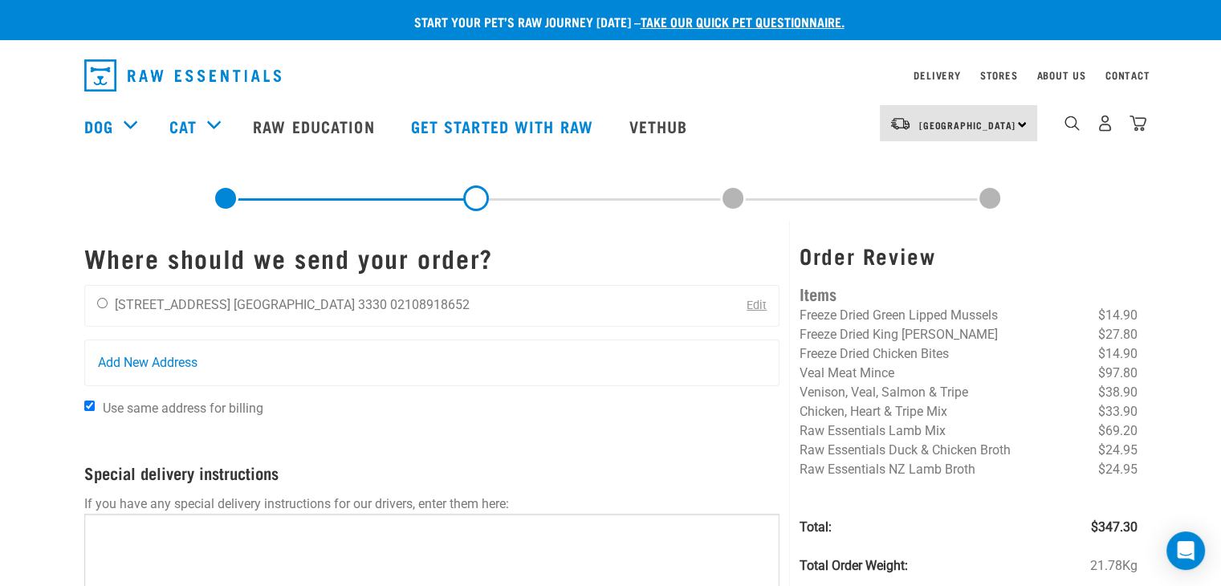
click at [760, 309] on link "Edit" at bounding box center [757, 306] width 20 height 14
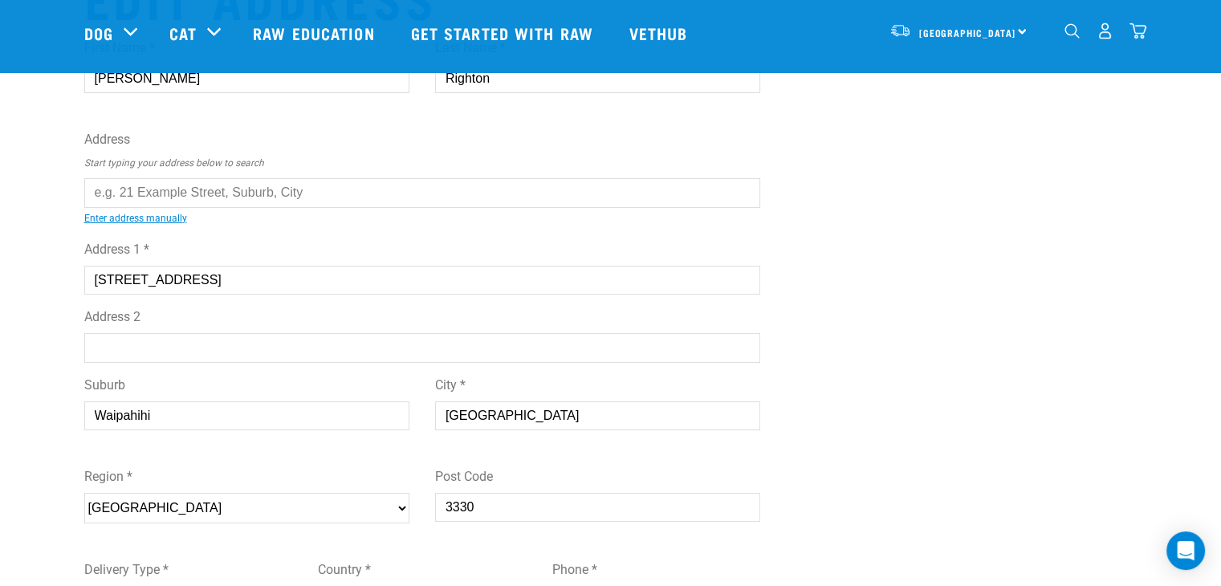
scroll to position [161, 0]
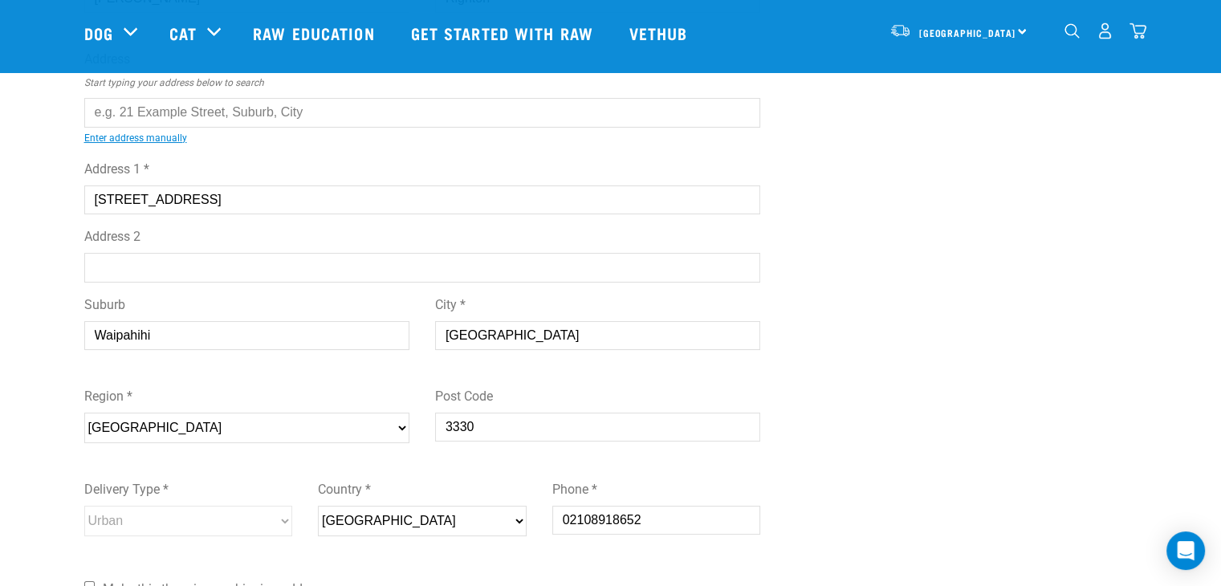
drag, startPoint x: 497, startPoint y: 334, endPoint x: 430, endPoint y: 332, distance: 66.7
click at [430, 332] on div "Suburb Waipahihi City * [GEOGRAPHIC_DATA]" at bounding box center [422, 329] width 702 height 92
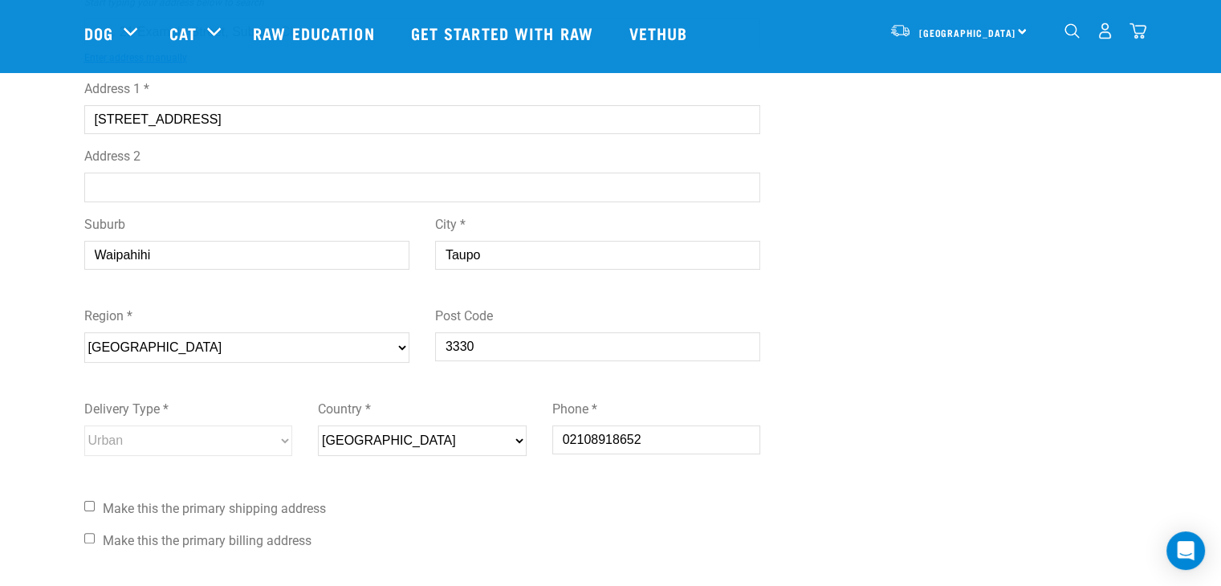
type input "Taupo"
click at [89, 504] on input "Make this the primary shipping address" at bounding box center [89, 506] width 10 height 10
checkbox input "true"
click at [88, 533] on input "Make this the primary billing address" at bounding box center [89, 538] width 10 height 10
checkbox input "true"
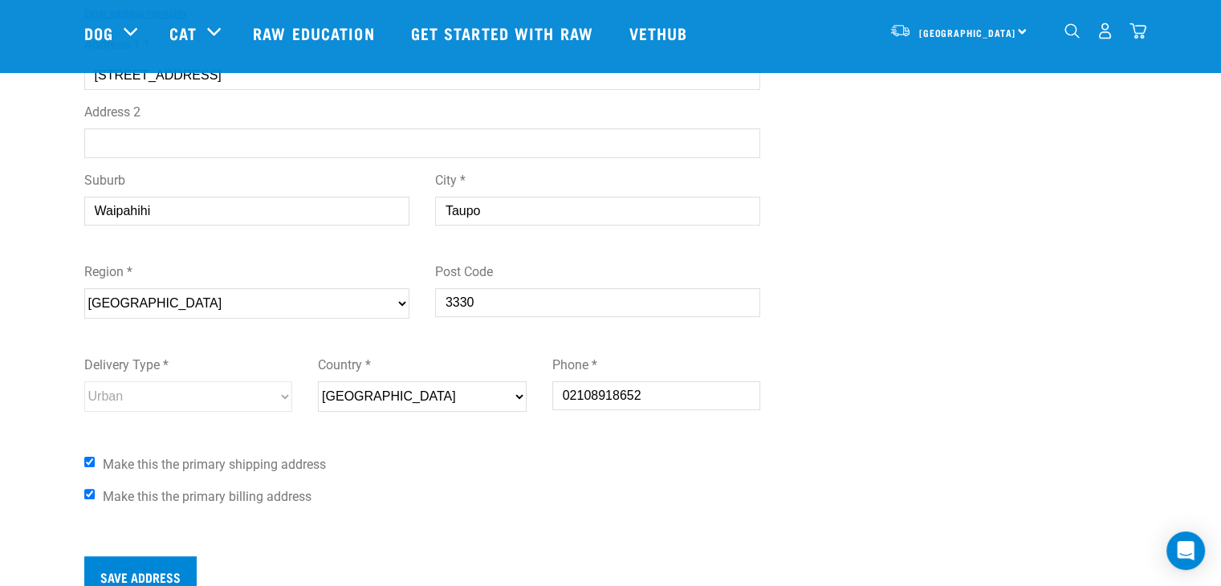
scroll to position [321, 0]
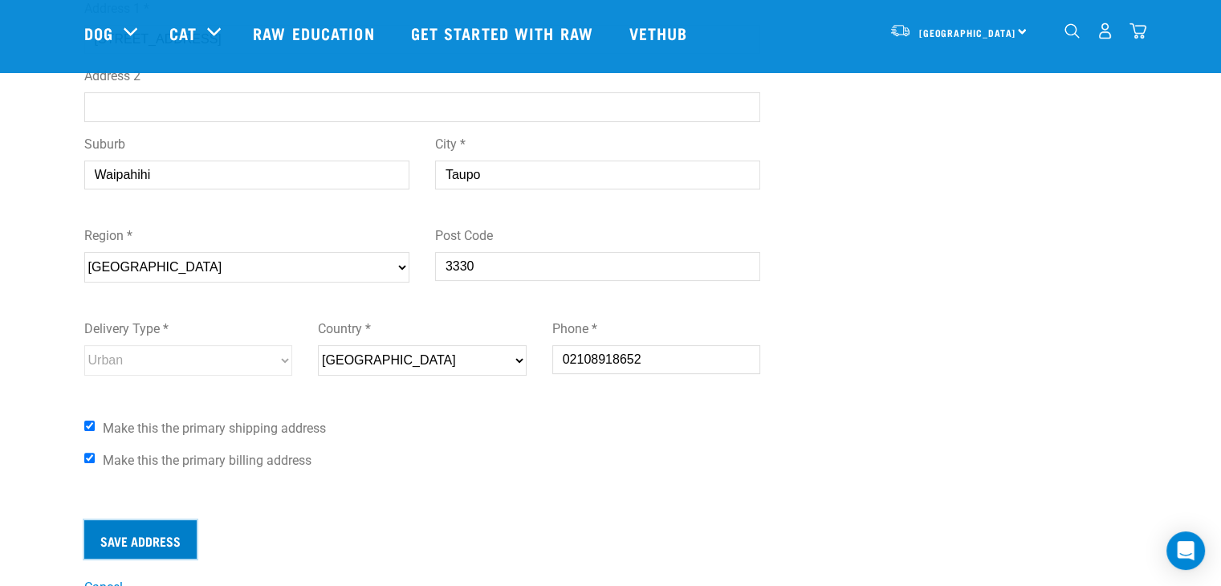
click at [145, 542] on input "Save Address" at bounding box center [140, 539] width 112 height 39
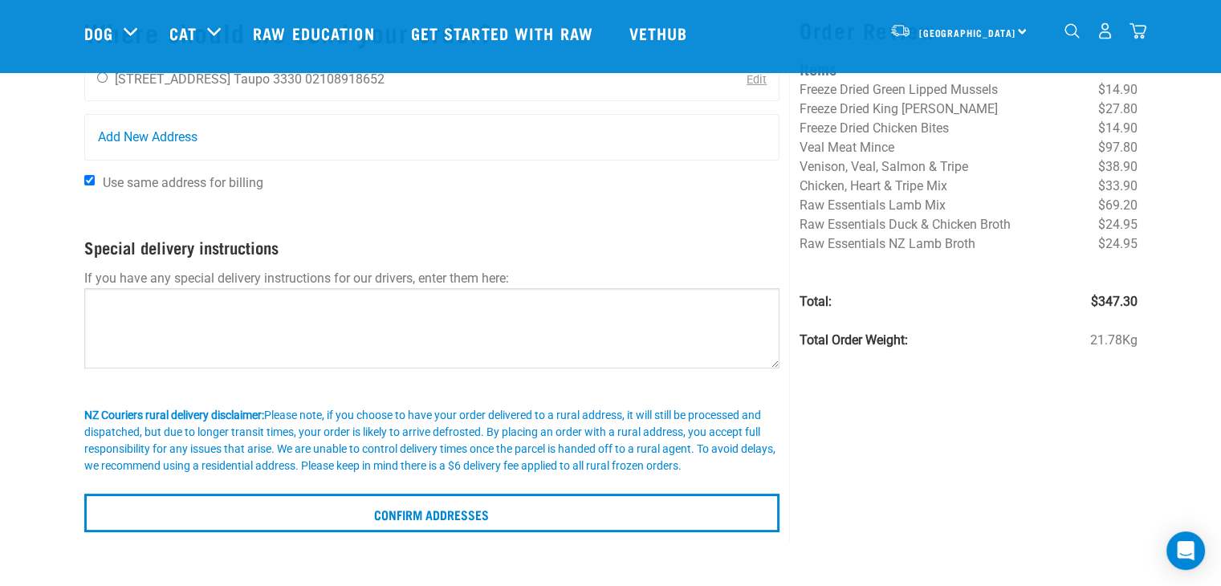
scroll to position [80, 0]
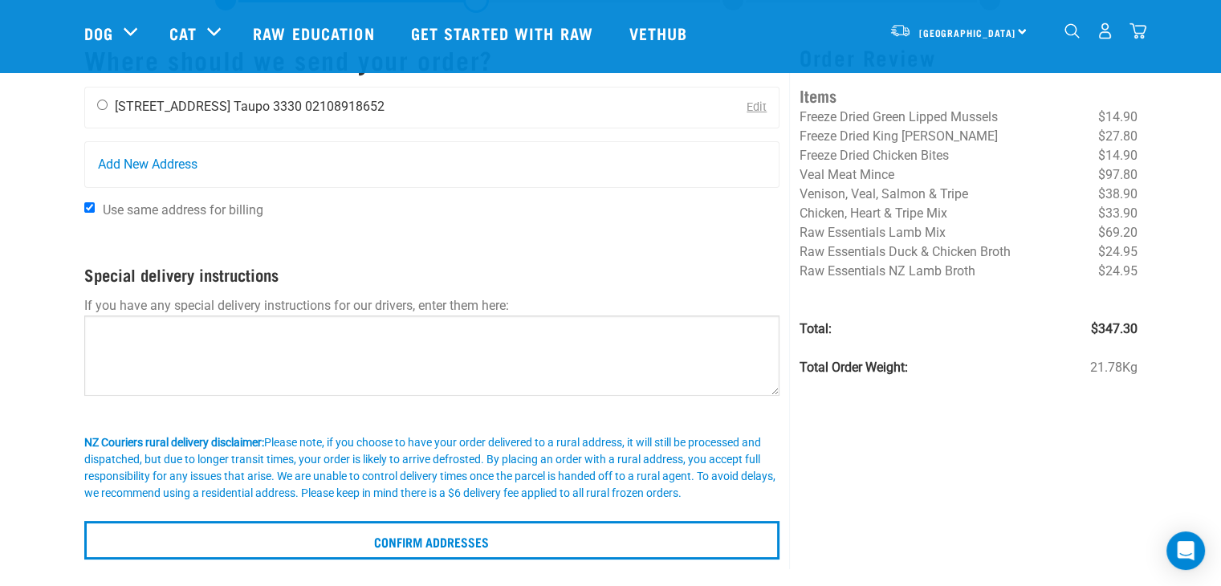
click at [99, 101] on input "radio" at bounding box center [102, 105] width 10 height 10
radio input "true"
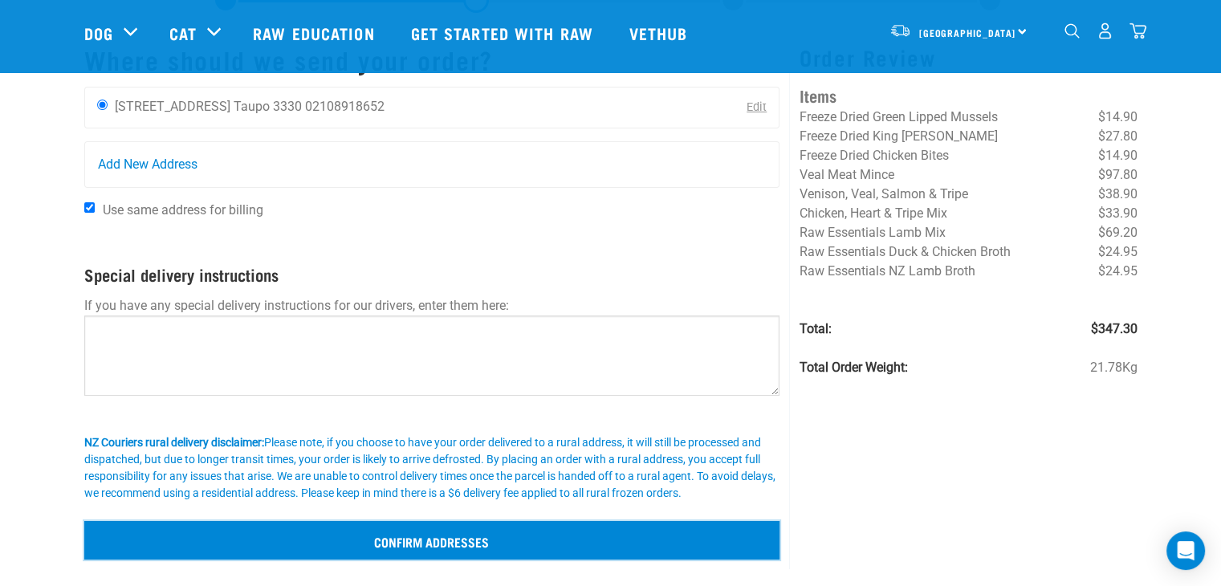
click at [421, 543] on input "Confirm addresses" at bounding box center [432, 540] width 696 height 39
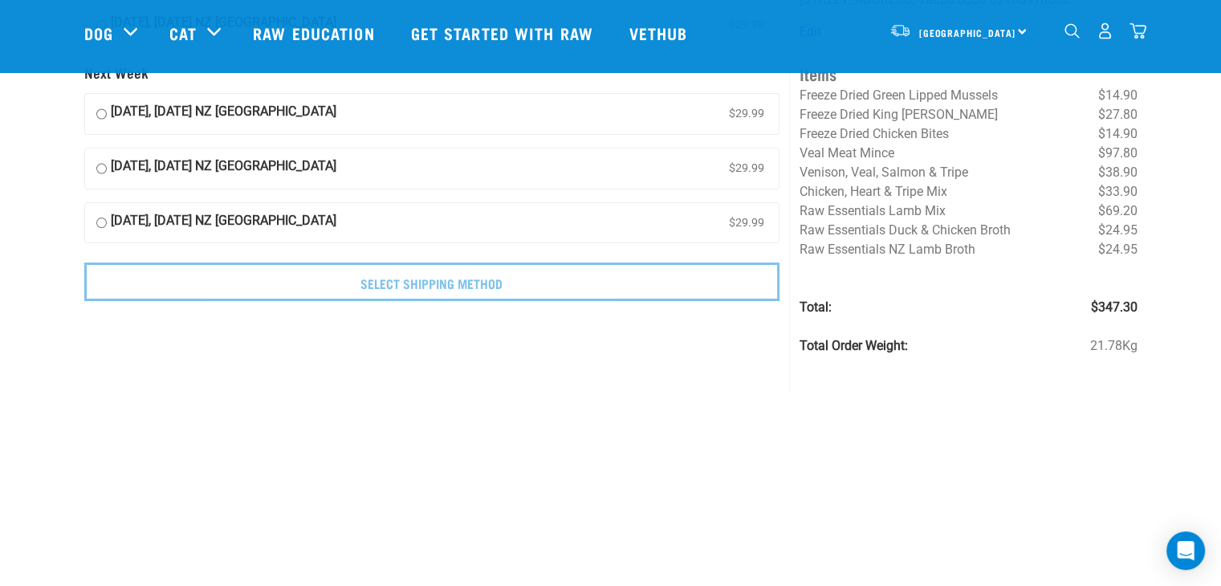
scroll to position [80, 0]
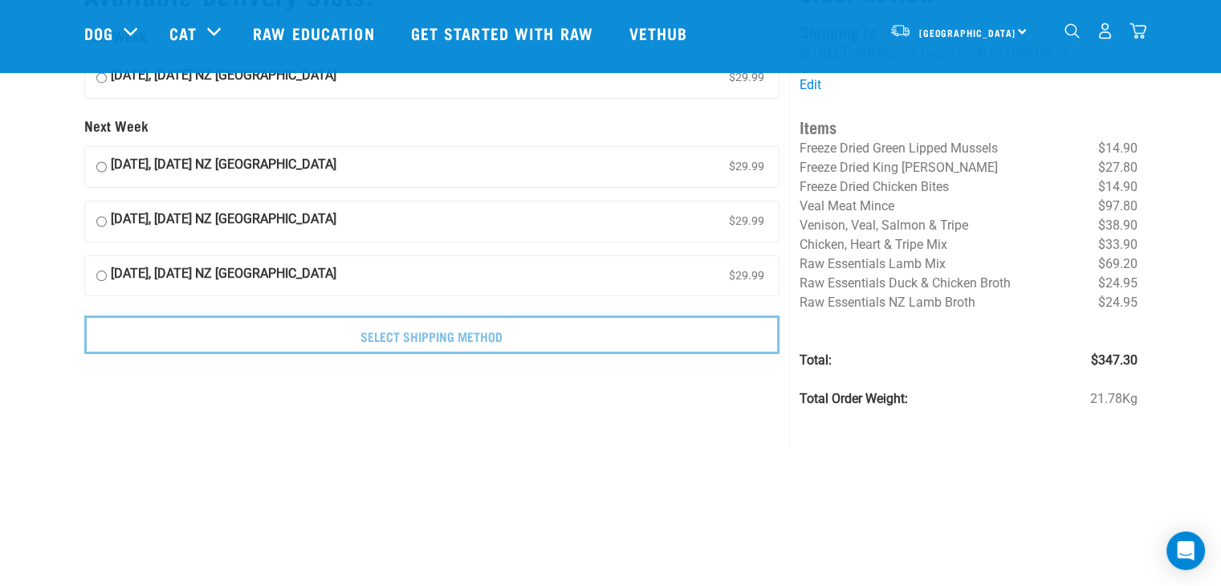
click at [100, 164] on input "[DATE], [DATE] NZ [GEOGRAPHIC_DATA] $29.99" at bounding box center [101, 167] width 10 height 24
radio input "true"
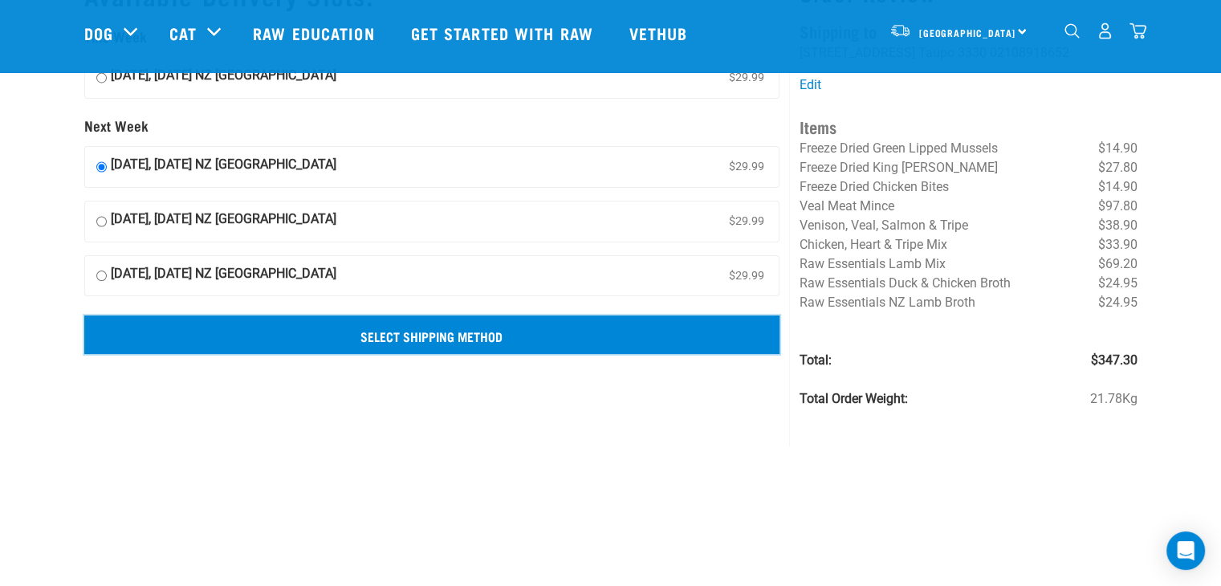
click at [523, 331] on input "Select Shipping Method" at bounding box center [432, 335] width 696 height 39
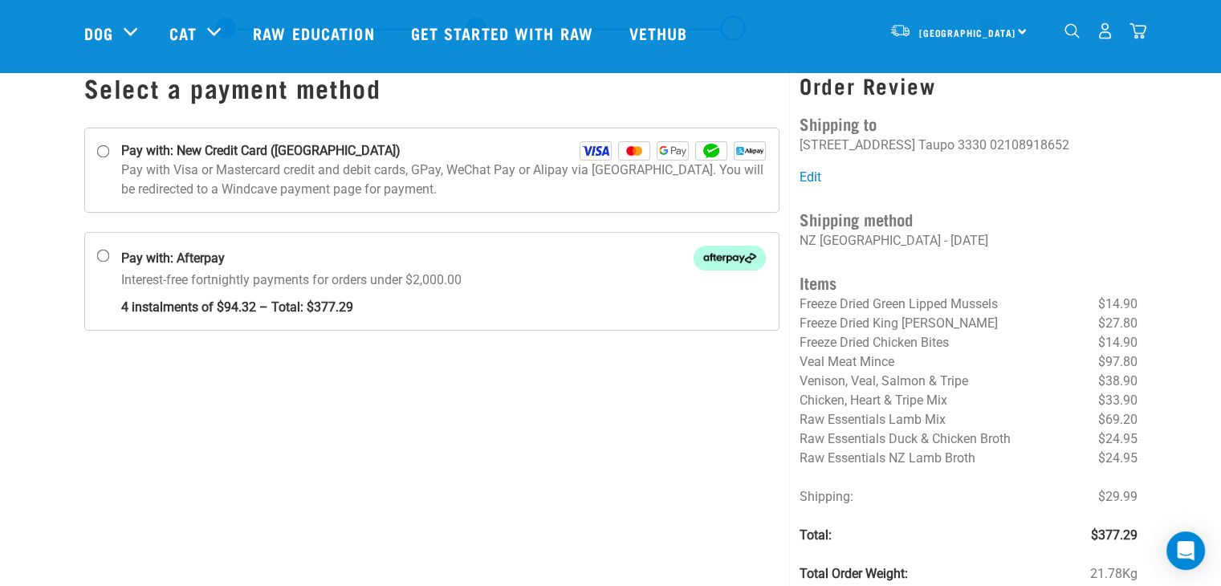
scroll to position [80, 0]
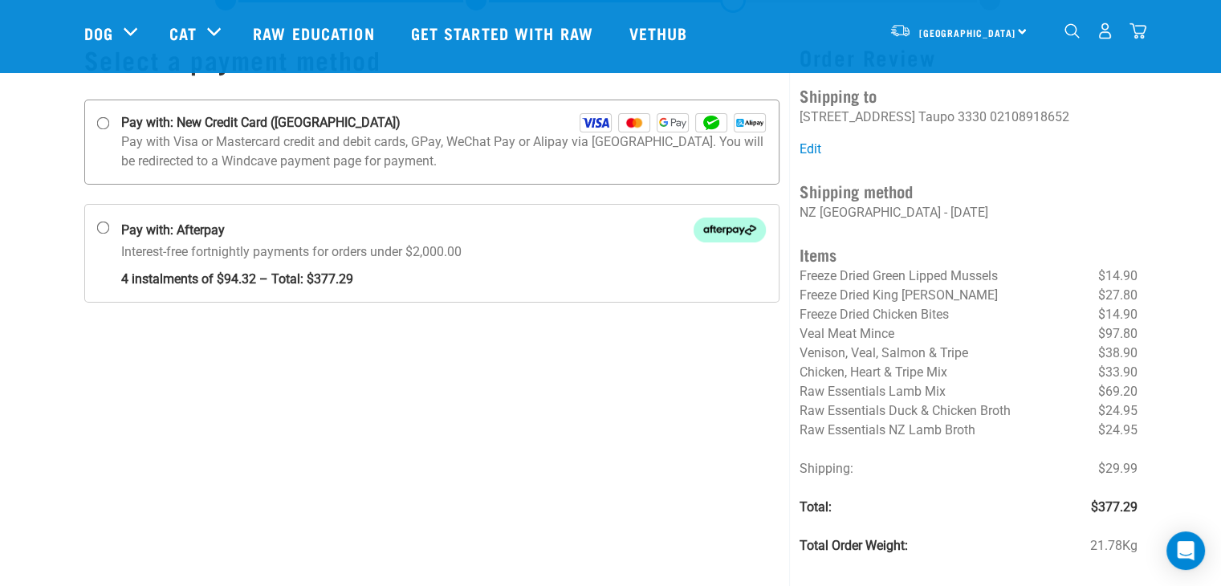
click at [100, 120] on input "Pay with: New Credit Card ([GEOGRAPHIC_DATA])" at bounding box center [102, 123] width 13 height 13
radio input "true"
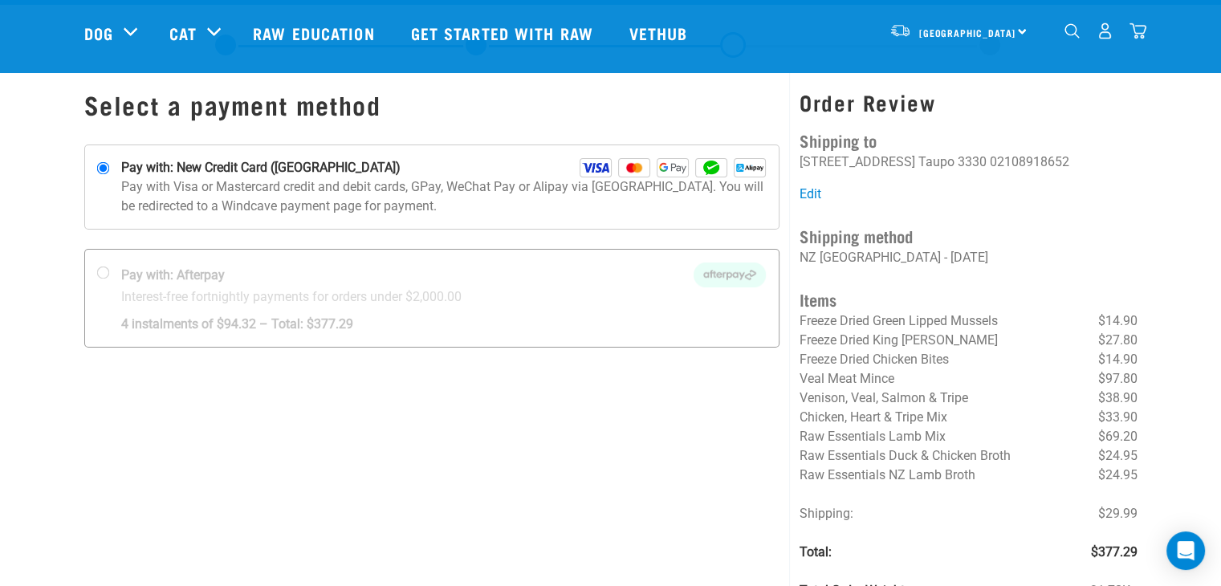
scroll to position [0, 0]
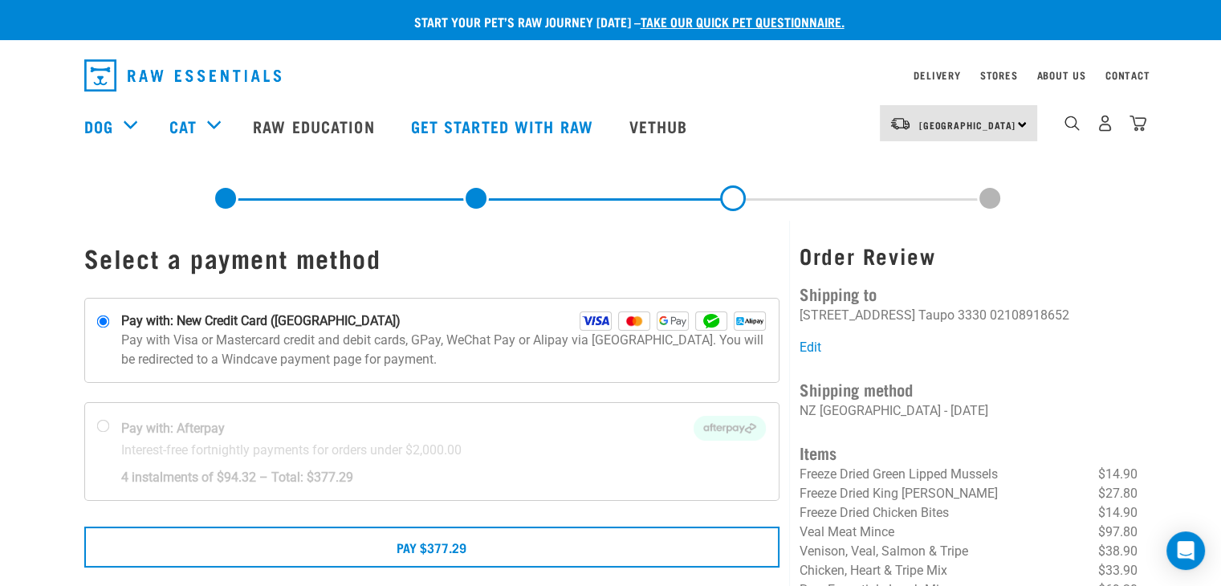
scroll to position [80, 0]
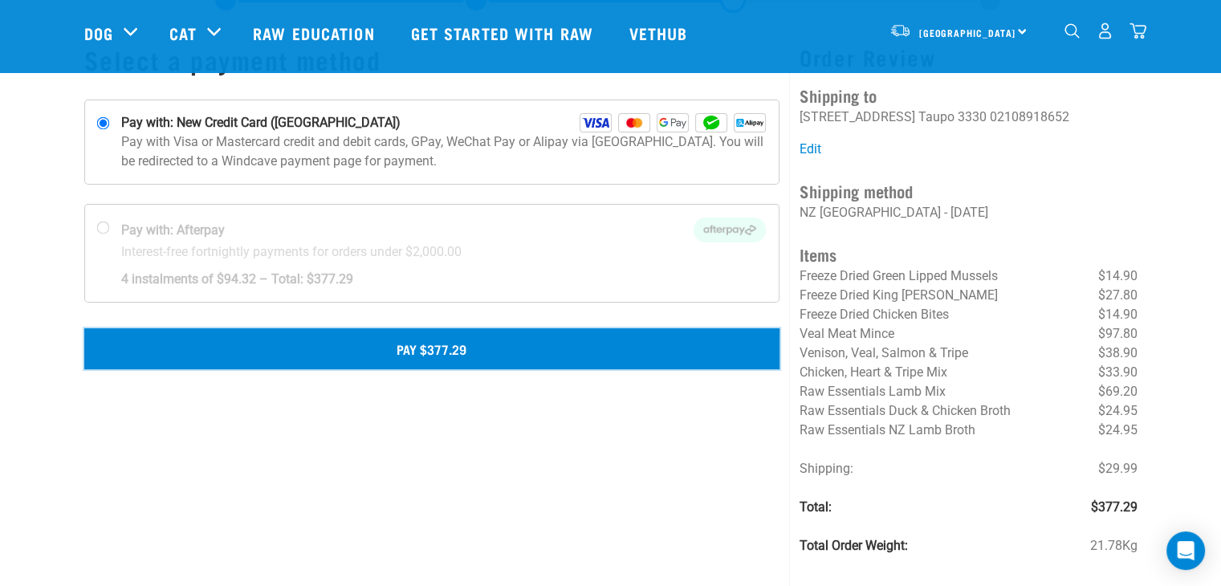
click at [456, 351] on button "Pay $377.29" at bounding box center [432, 348] width 696 height 40
